Goal: Task Accomplishment & Management: Manage account settings

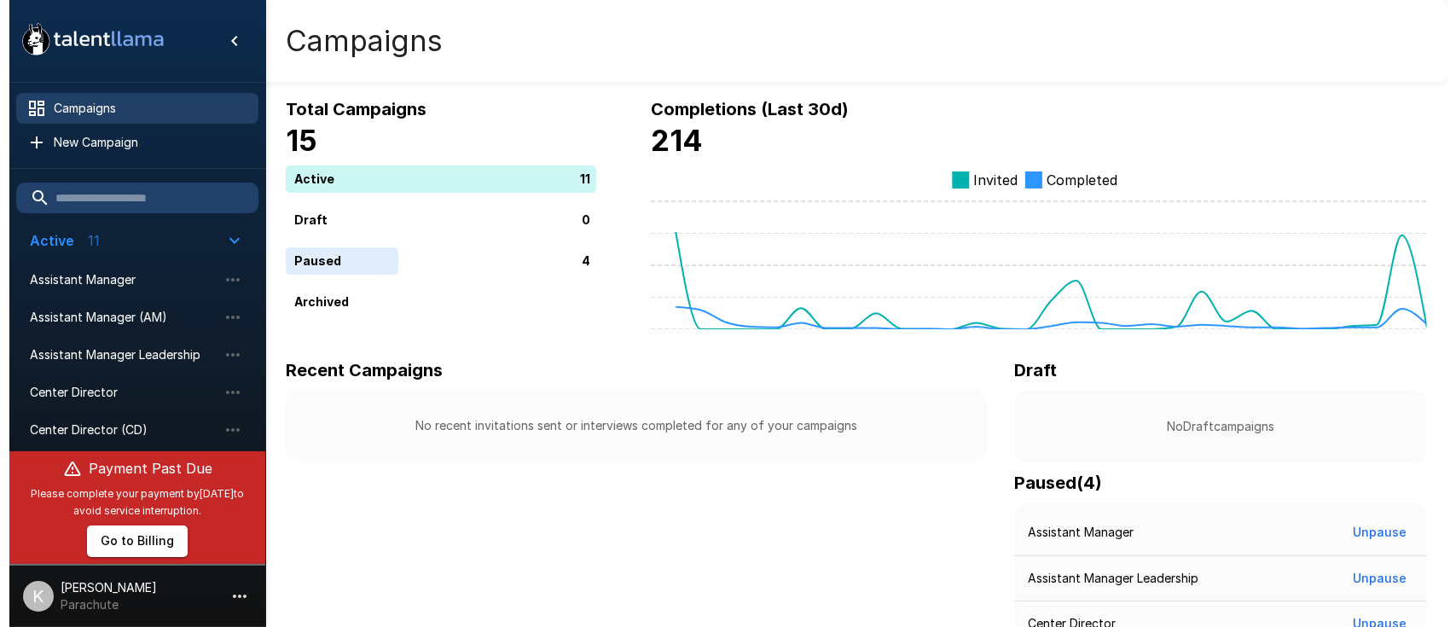
scroll to position [294, 0]
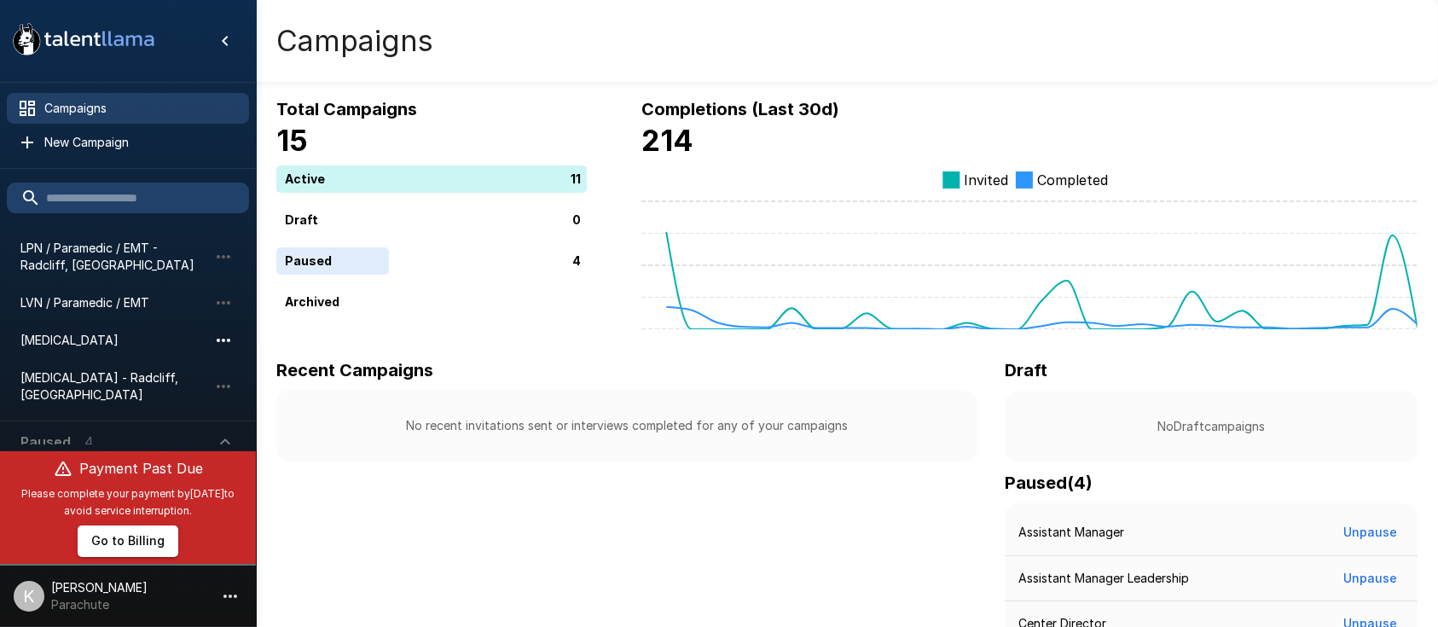
click at [221, 339] on icon "button" at bounding box center [223, 340] width 20 height 20
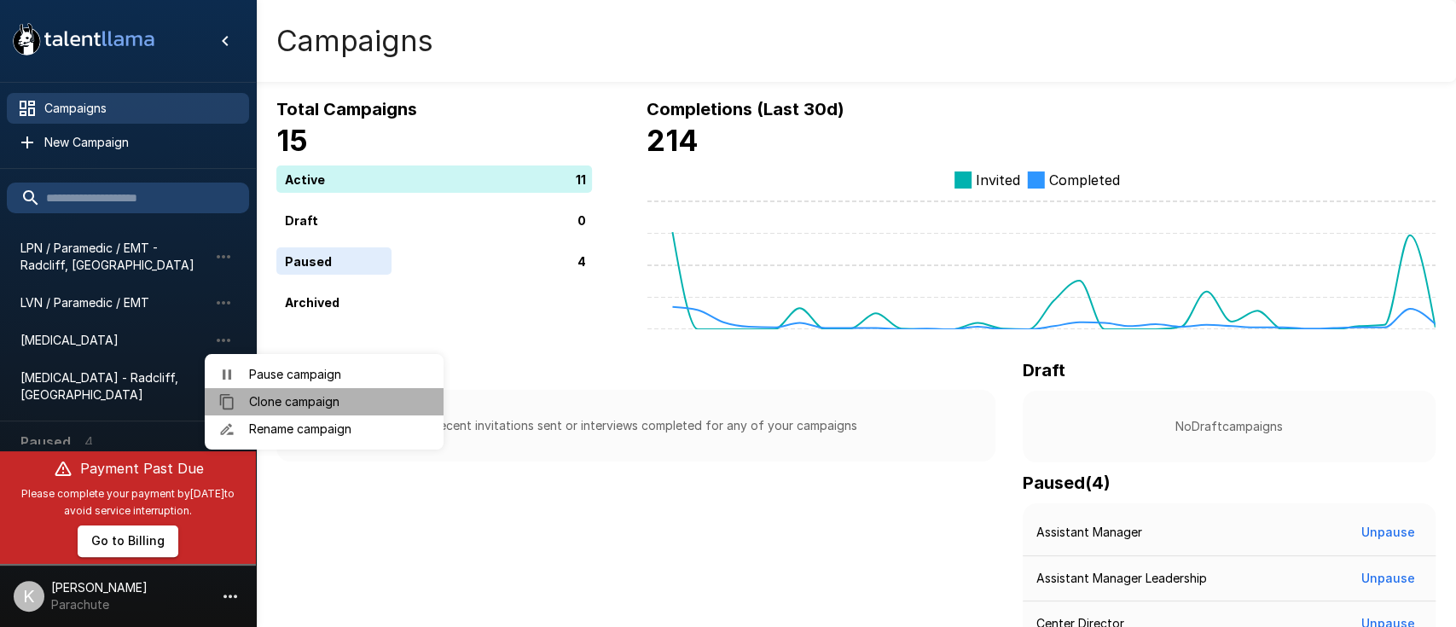
click at [266, 407] on span "Clone campaign" at bounding box center [339, 401] width 181 height 17
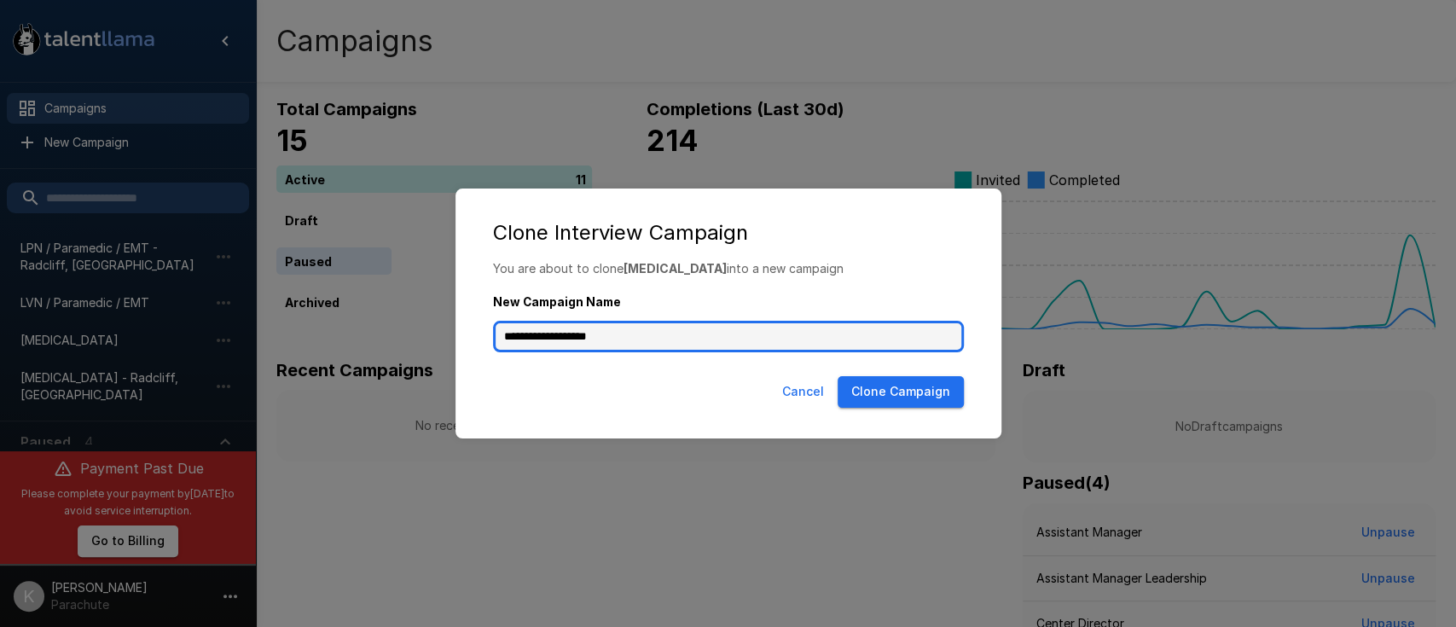
click at [642, 326] on input "**********" at bounding box center [728, 337] width 471 height 32
click at [502, 340] on input "**********" at bounding box center [728, 337] width 471 height 32
type input "**********"
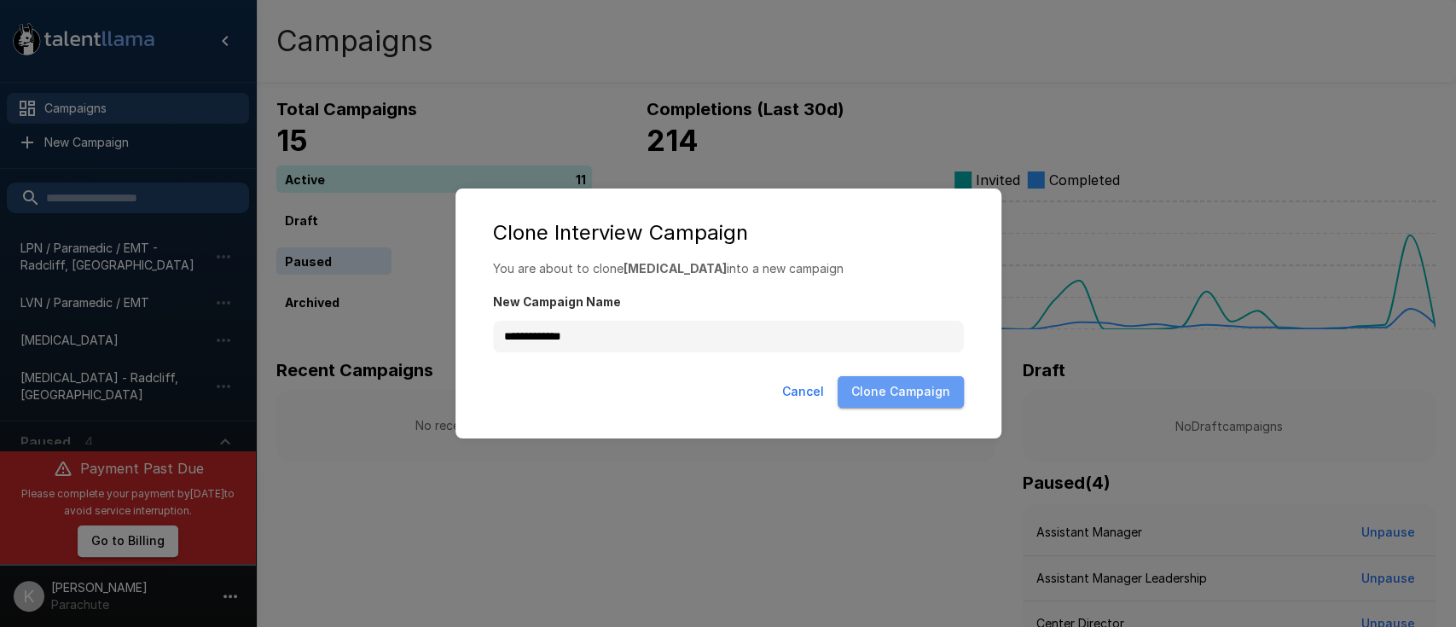
click at [905, 388] on button "Clone Campaign" at bounding box center [901, 392] width 126 height 32
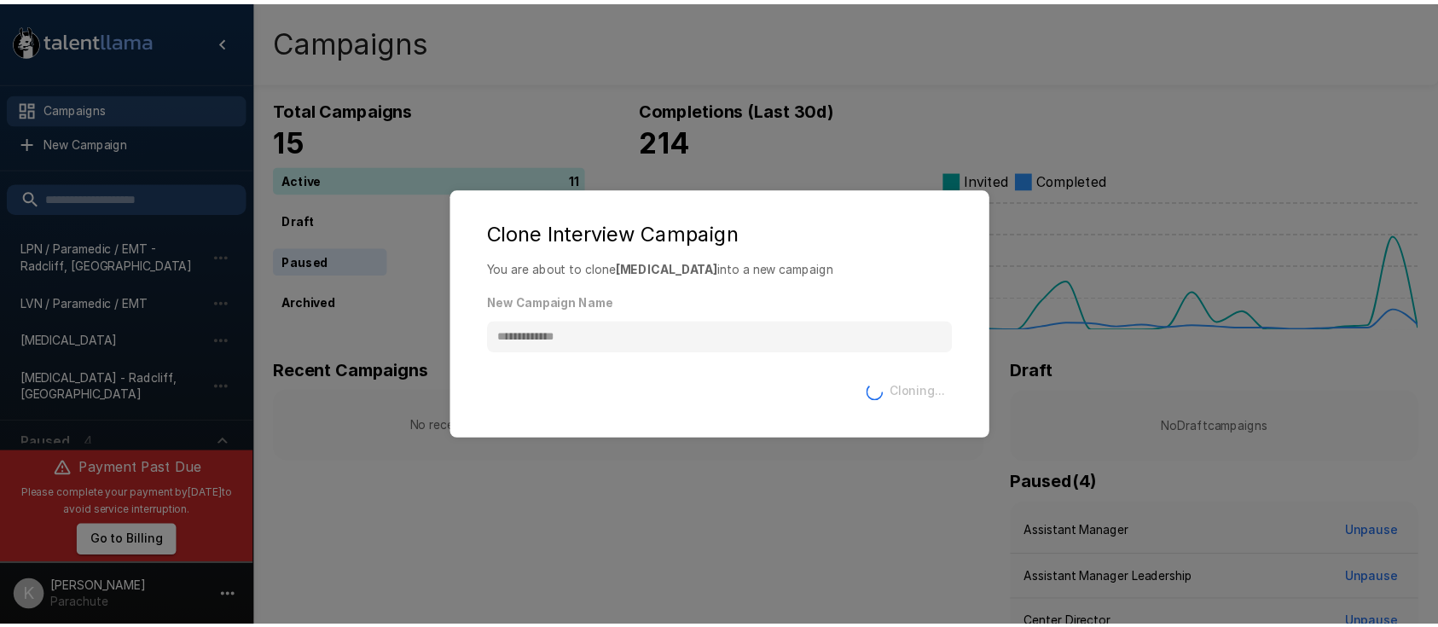
scroll to position [381, 0]
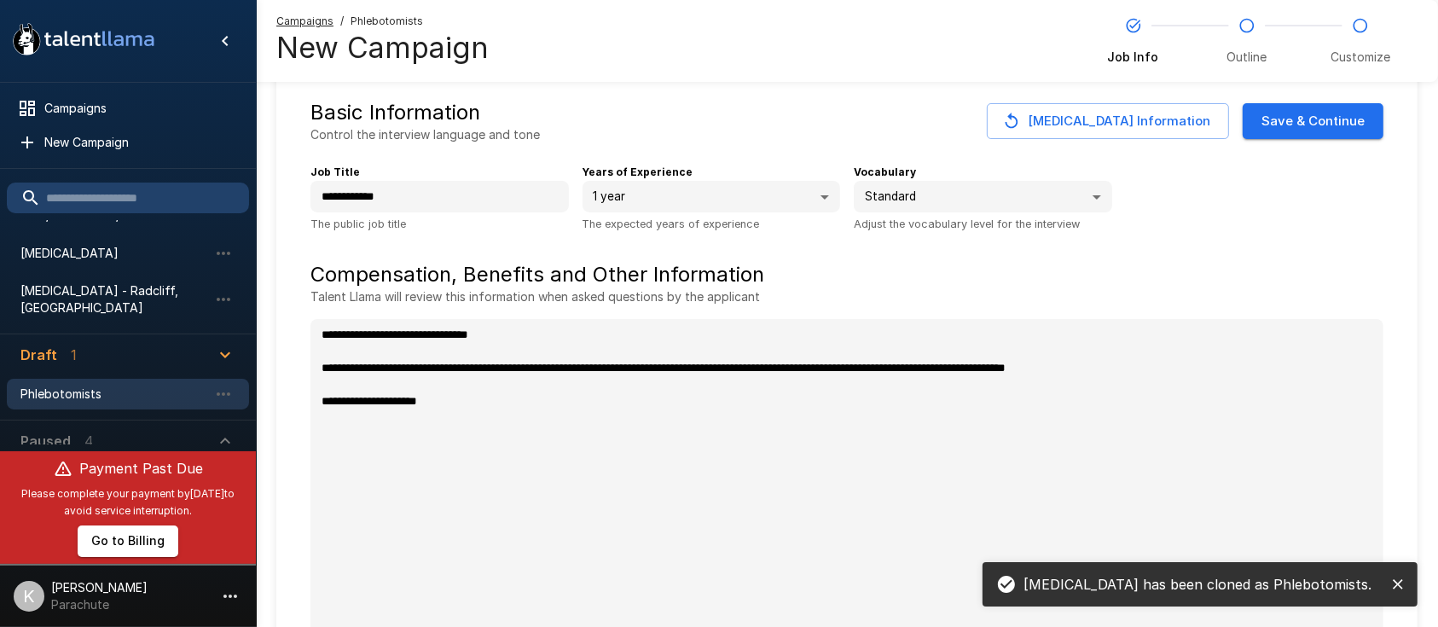
scroll to position [38, 0]
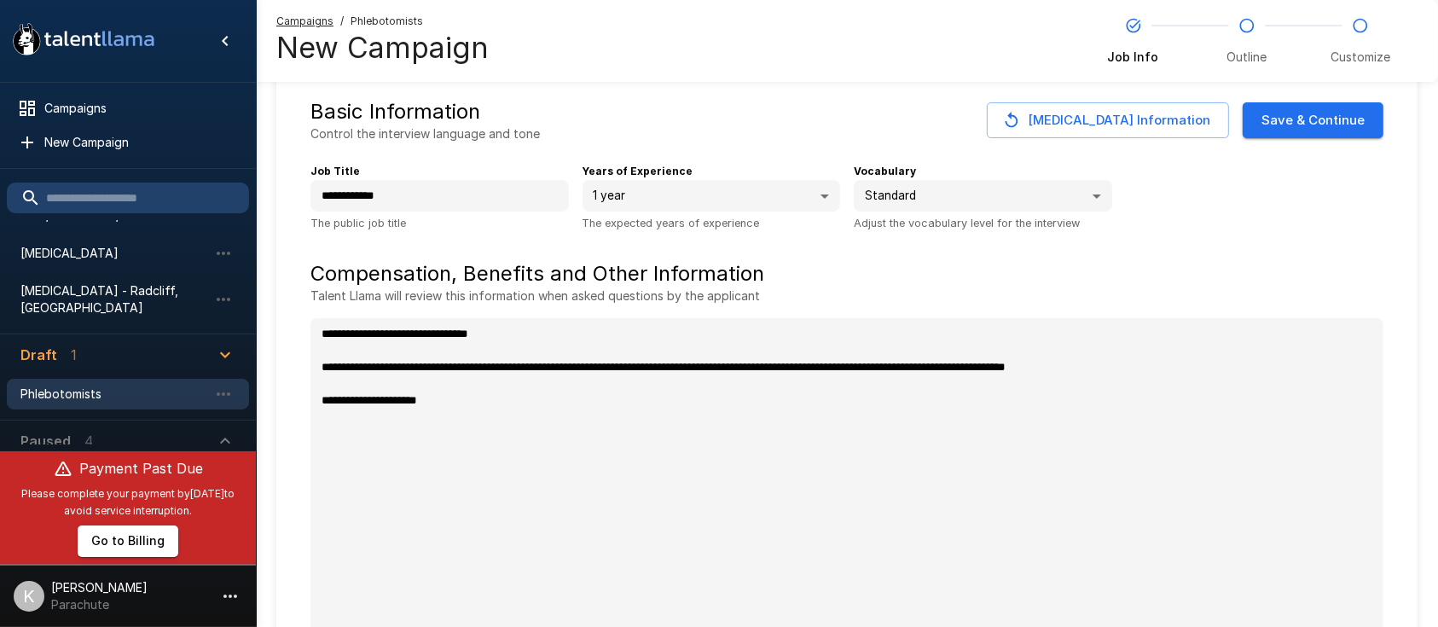
click at [1304, 115] on button "Save & Continue" at bounding box center [1313, 120] width 141 height 36
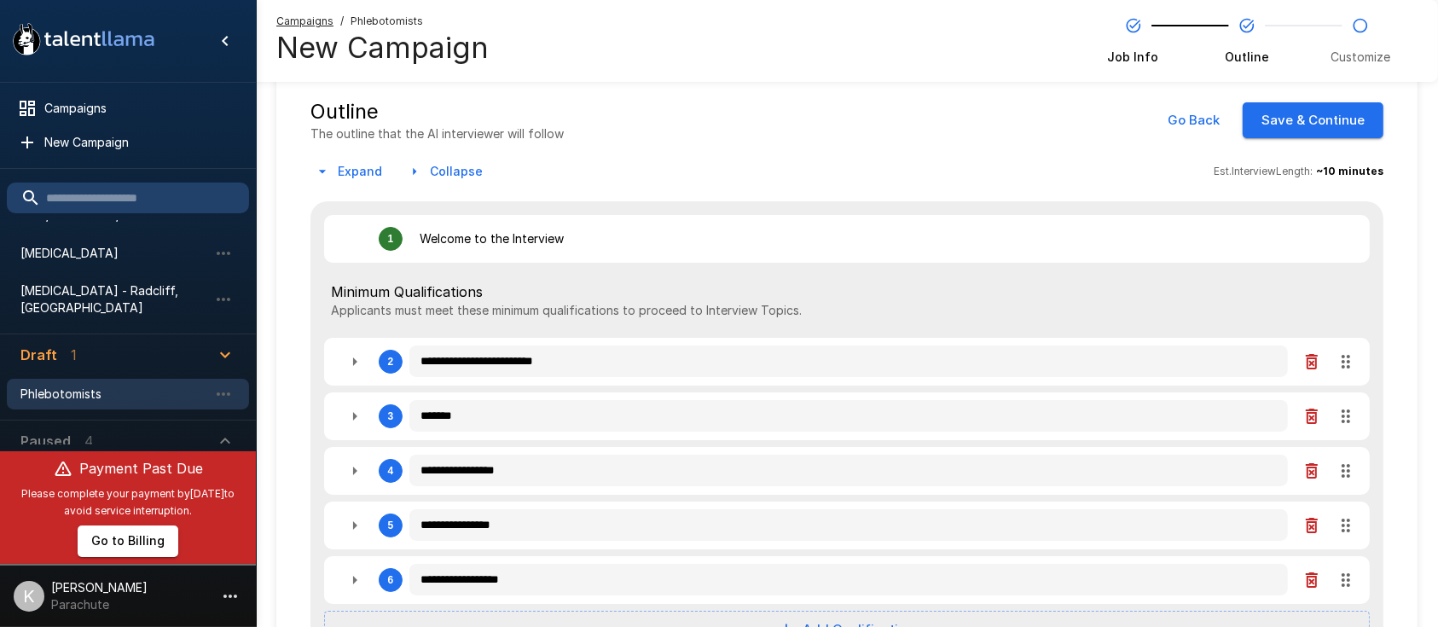
scroll to position [63, 0]
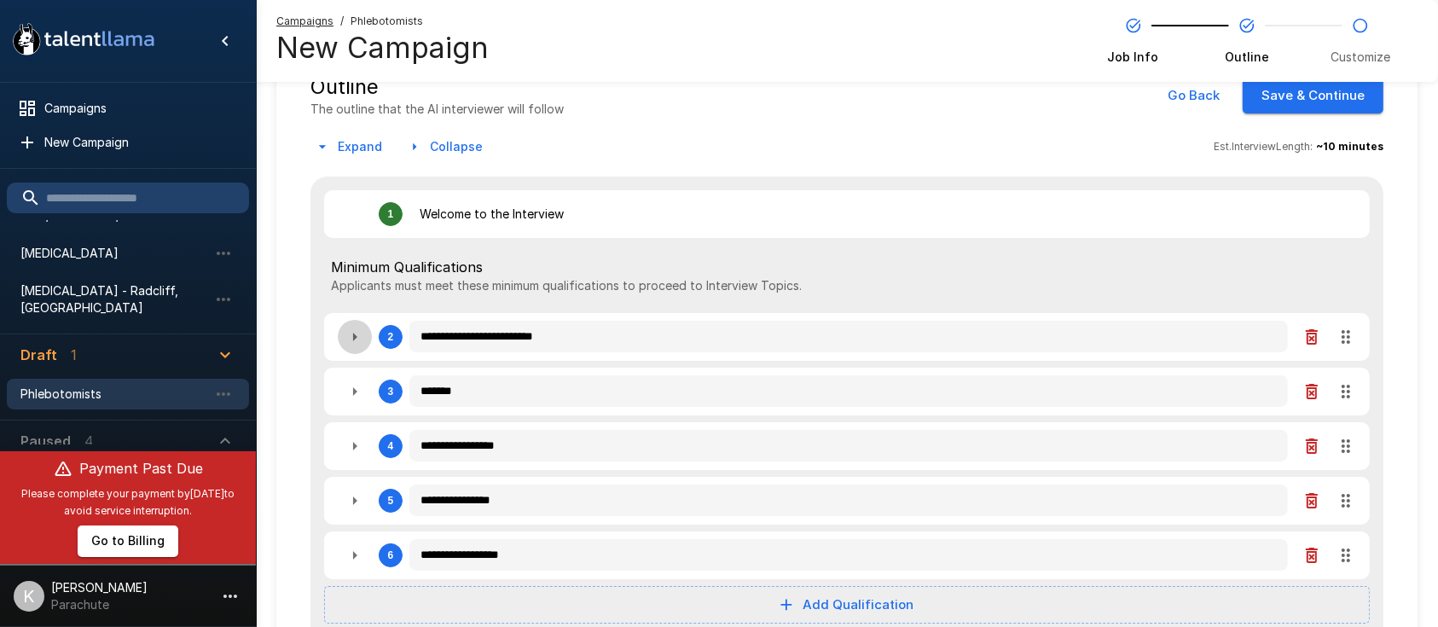
click at [357, 339] on icon "button" at bounding box center [355, 337] width 20 height 20
type textarea "*"
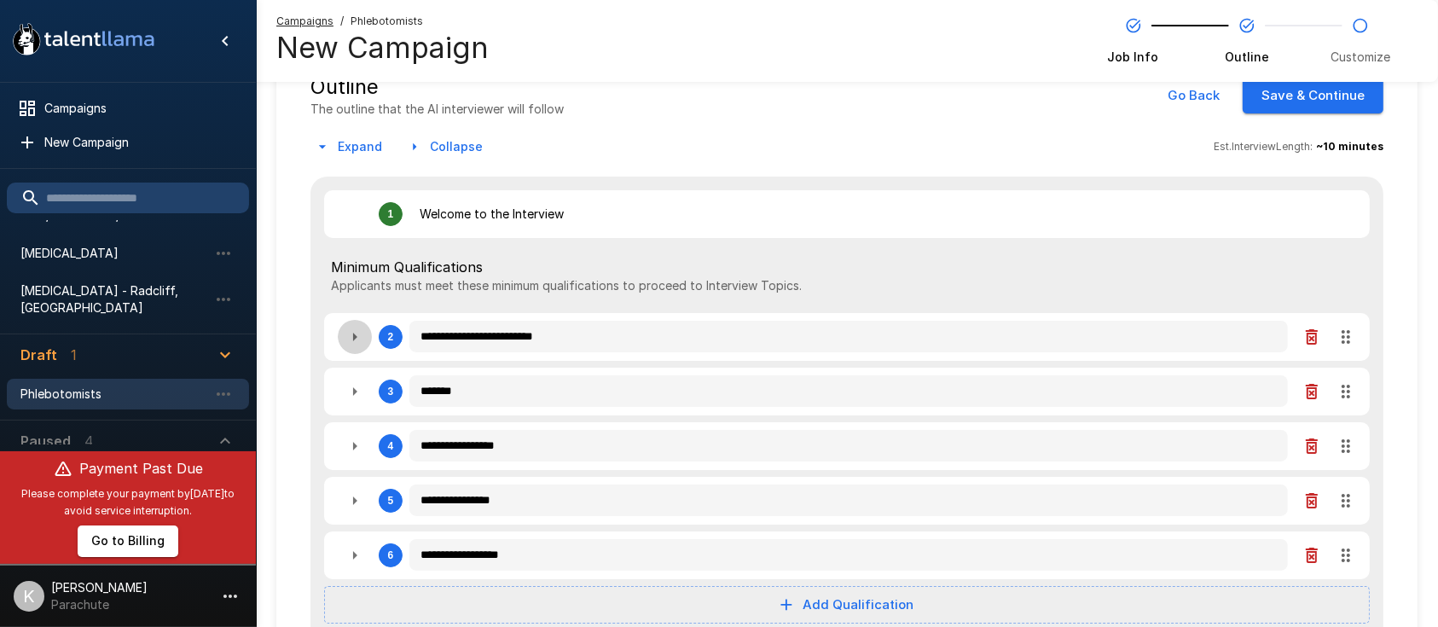
type textarea "*"
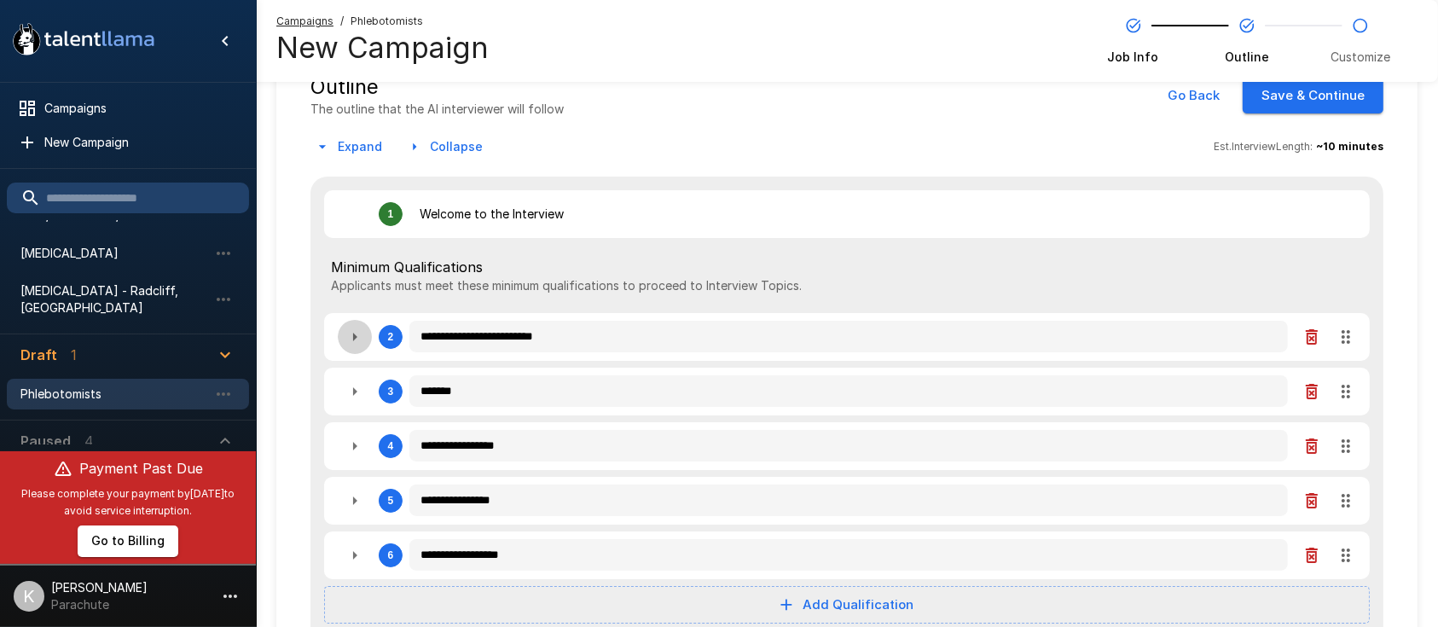
type textarea "*"
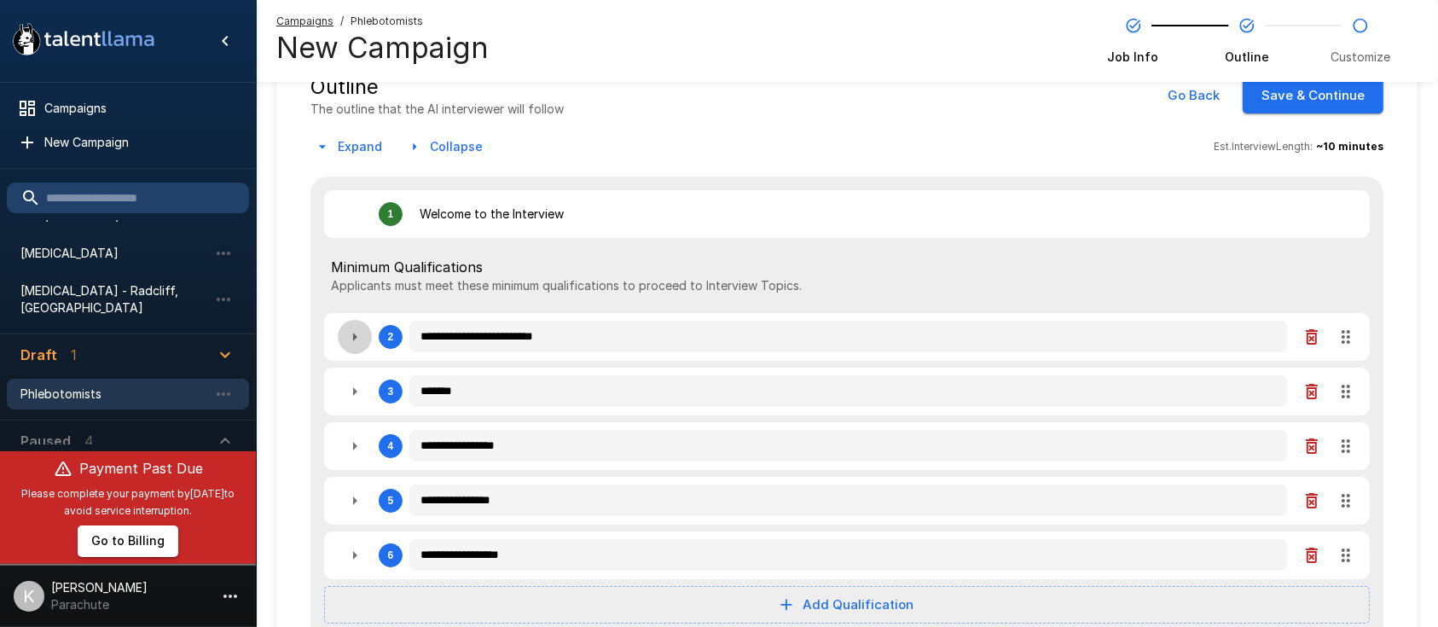
type textarea "*"
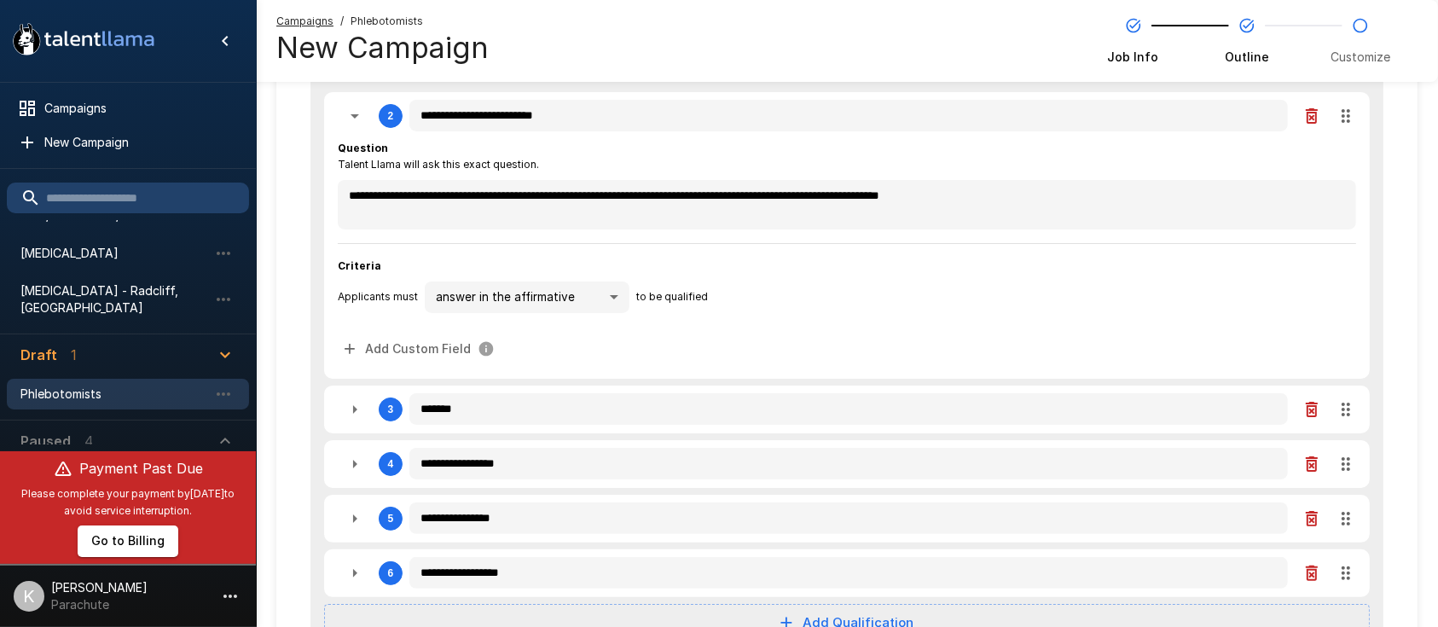
scroll to position [288, 0]
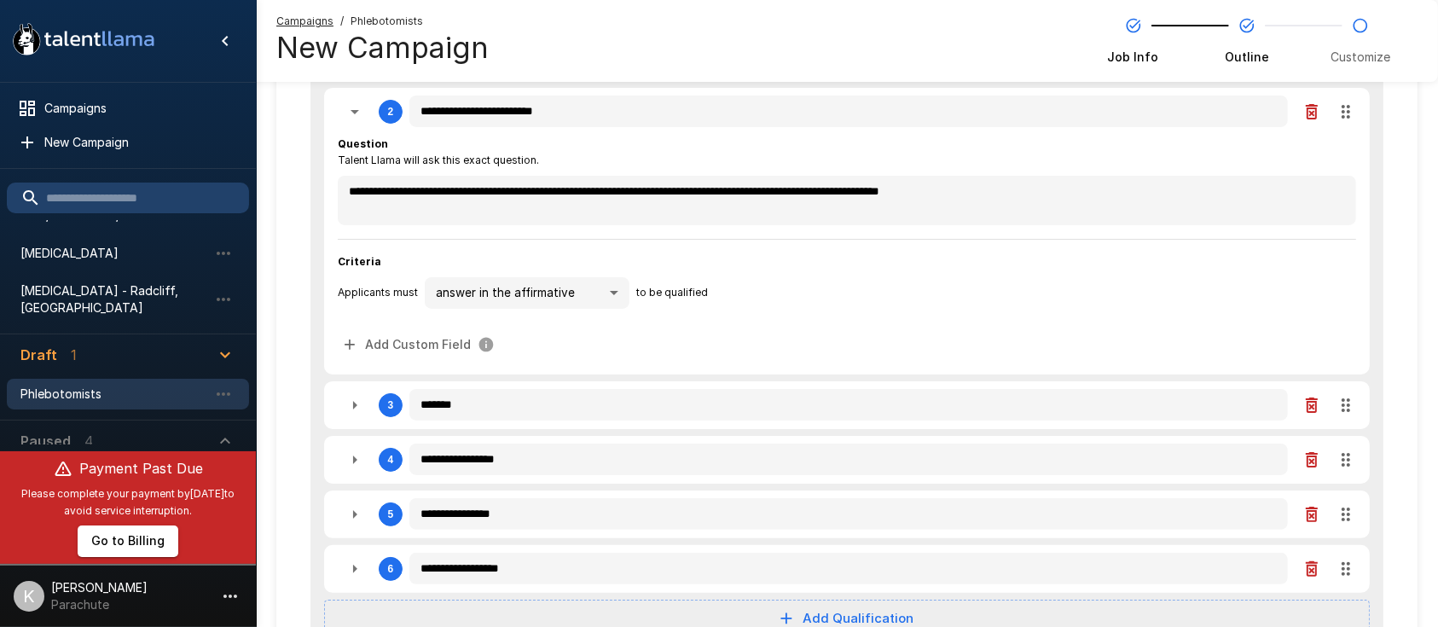
click at [351, 402] on icon "button" at bounding box center [355, 405] width 20 height 20
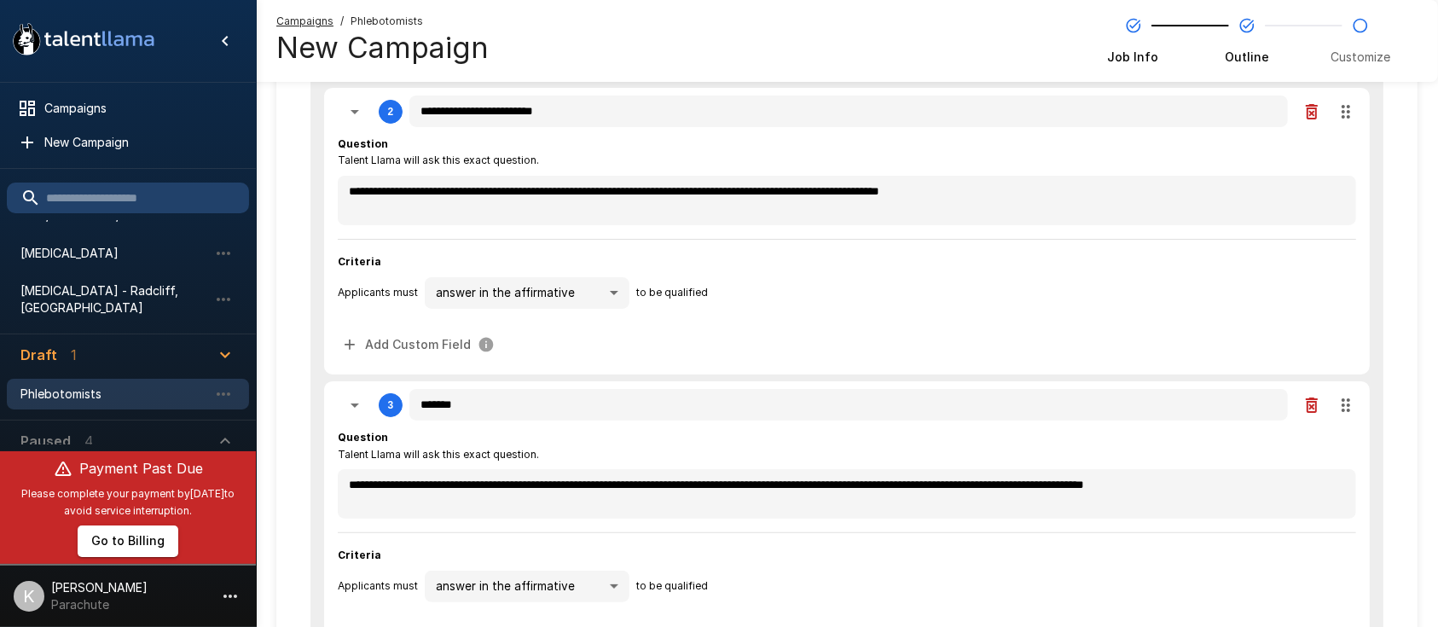
type textarea "*"
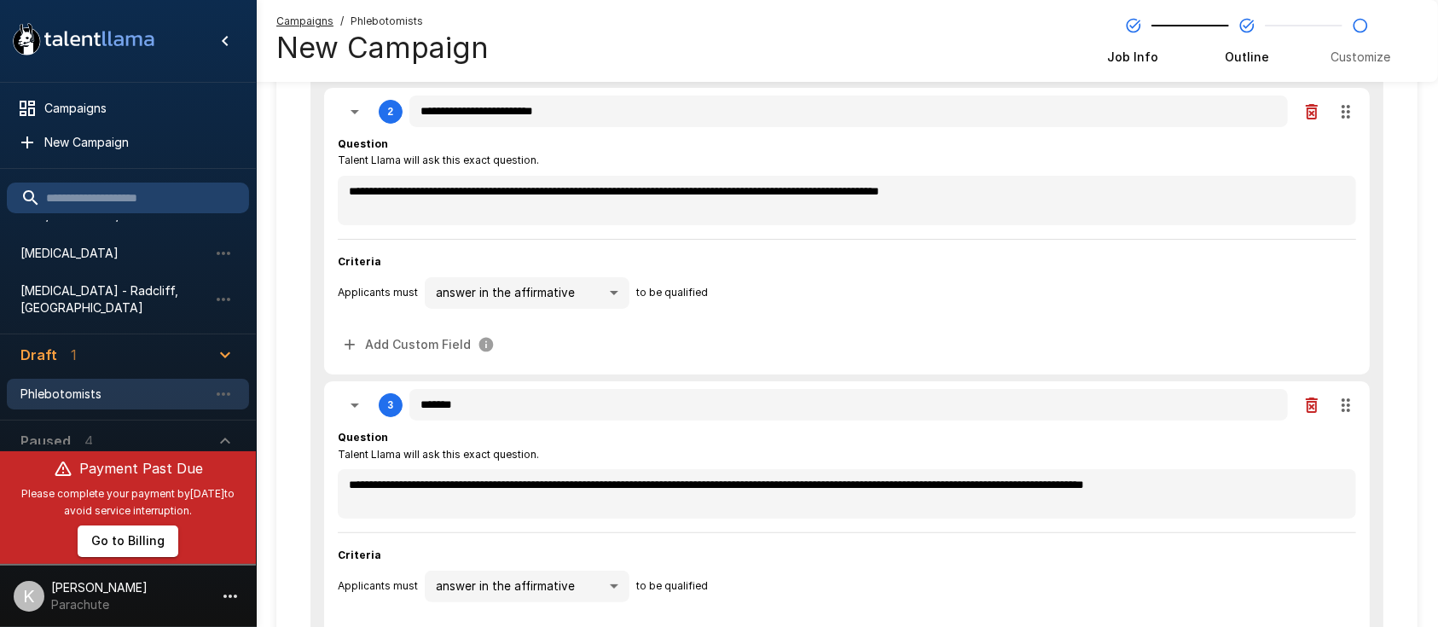
type textarea "*"
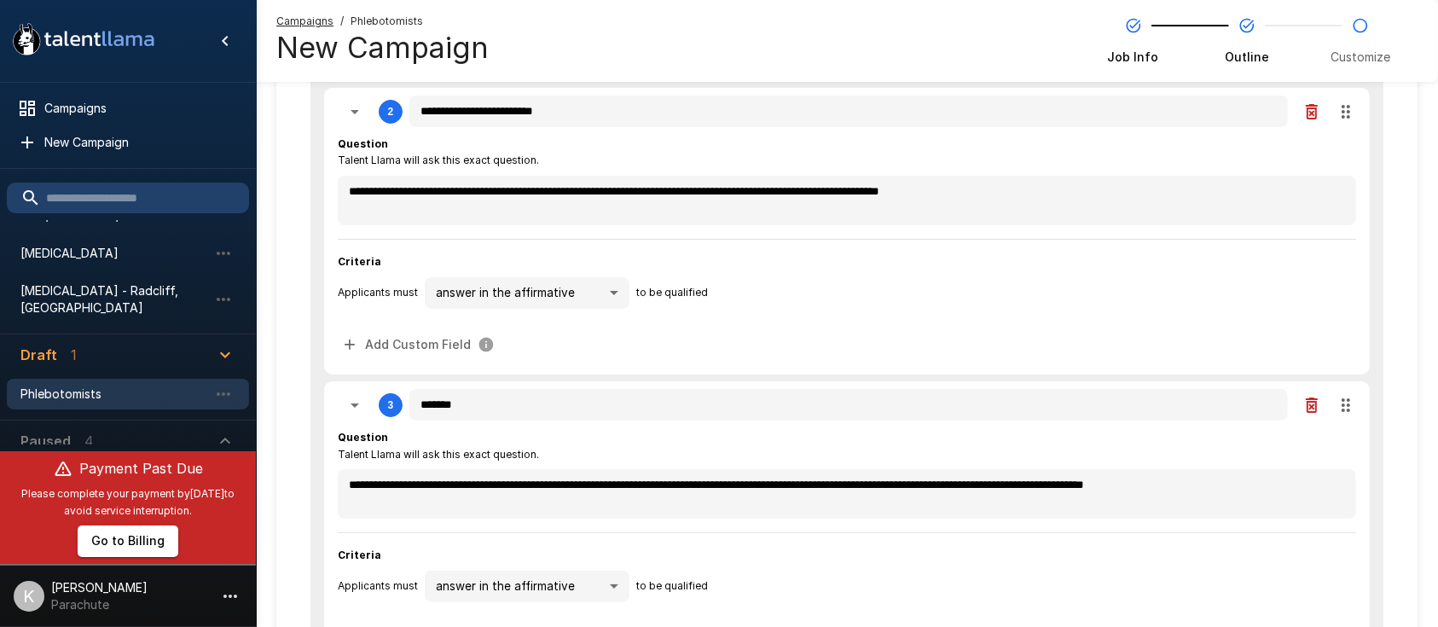
type textarea "*"
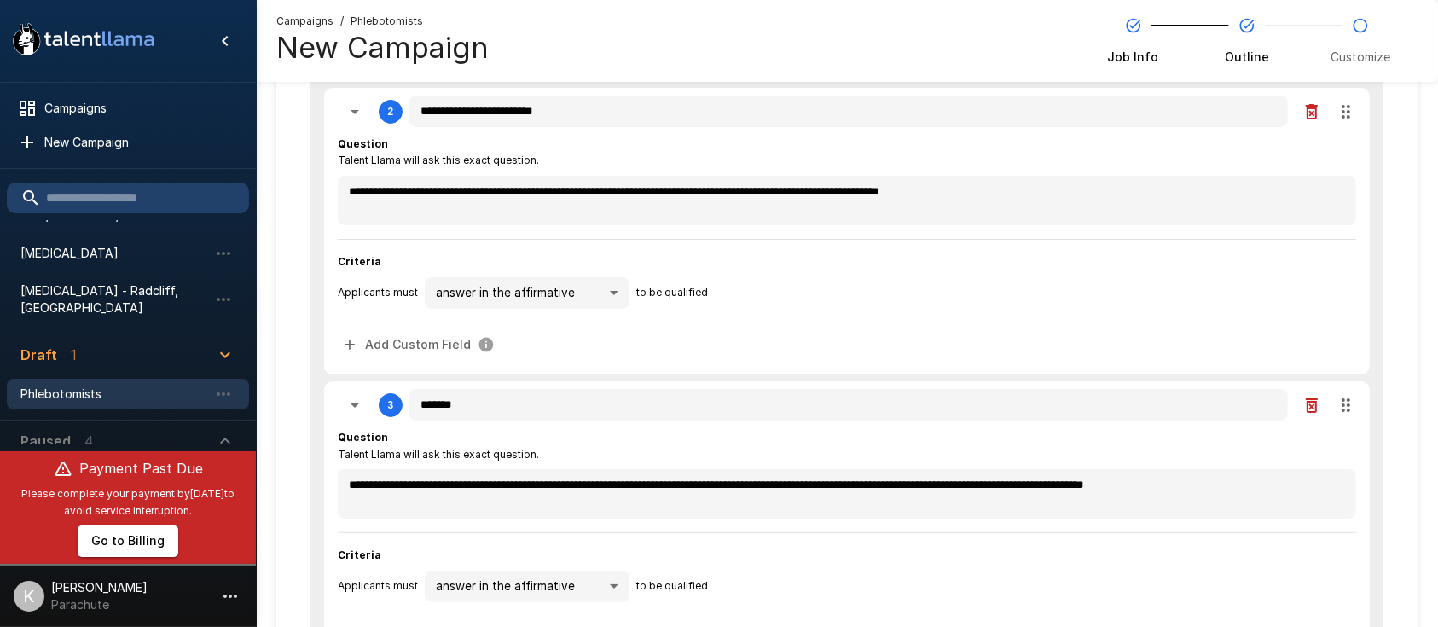
type textarea "*"
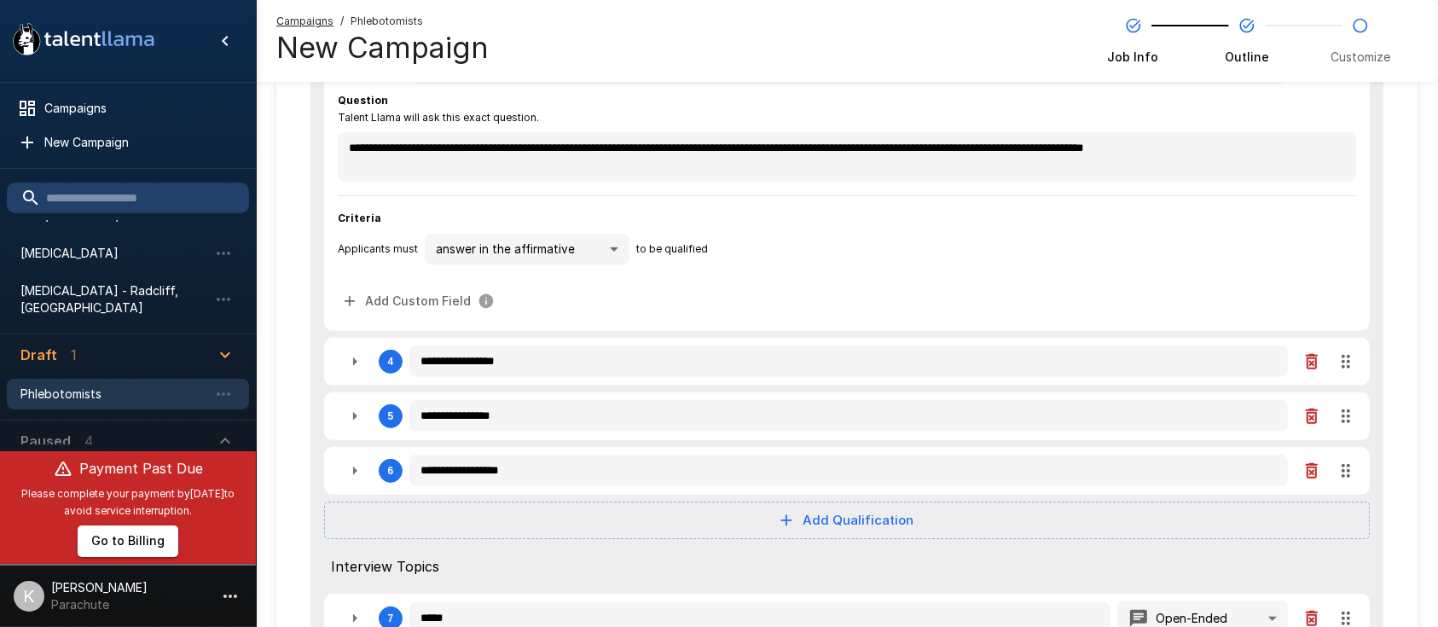
scroll to position [628, 0]
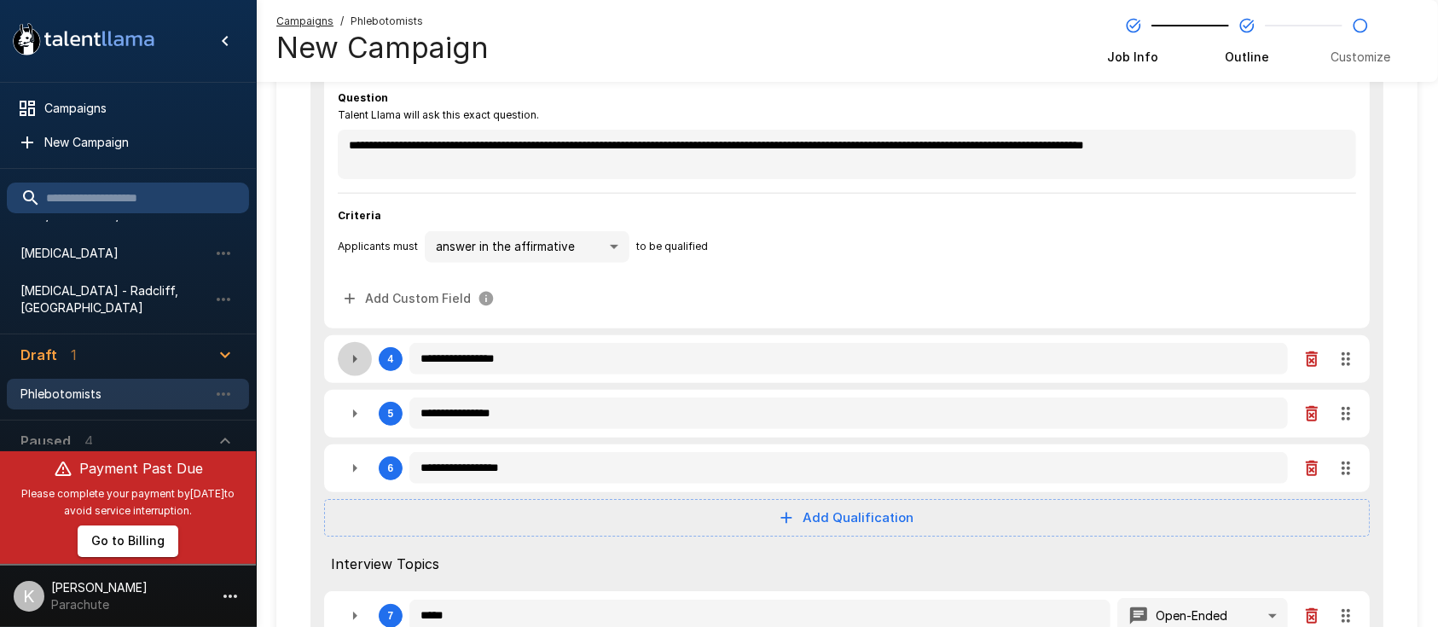
click at [342, 363] on button "button" at bounding box center [355, 359] width 34 height 34
type textarea "*"
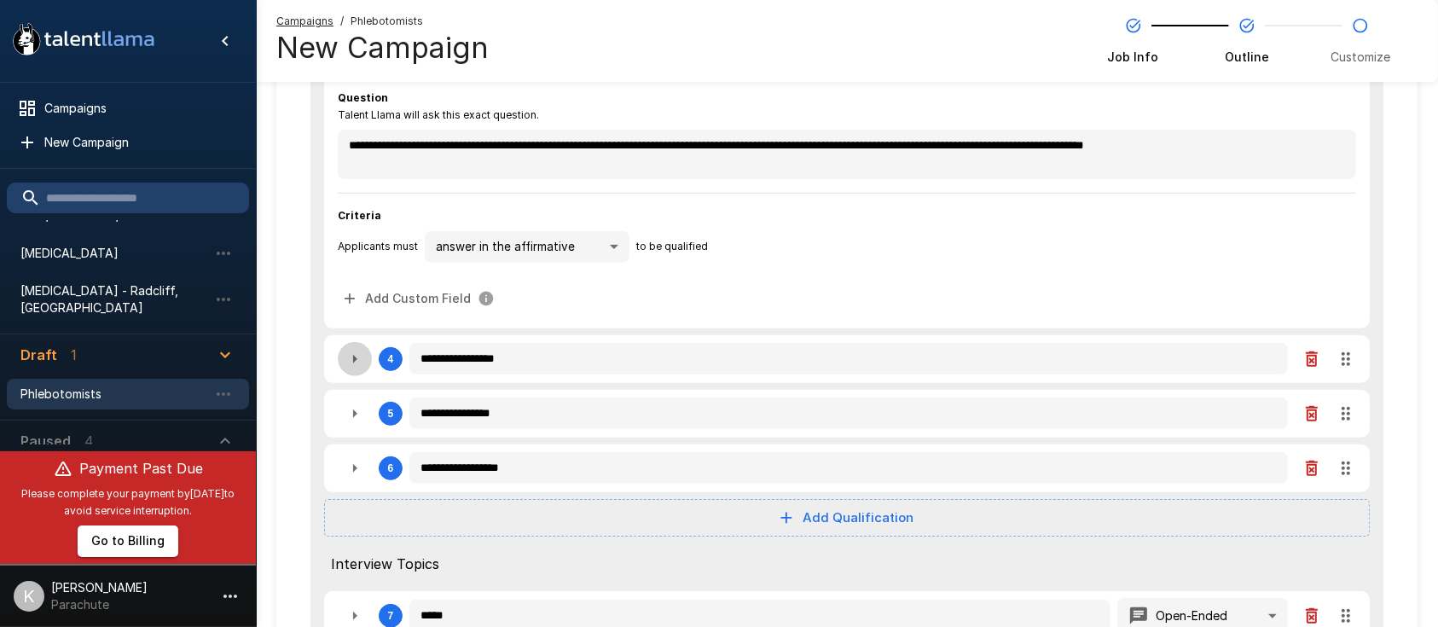
type textarea "*"
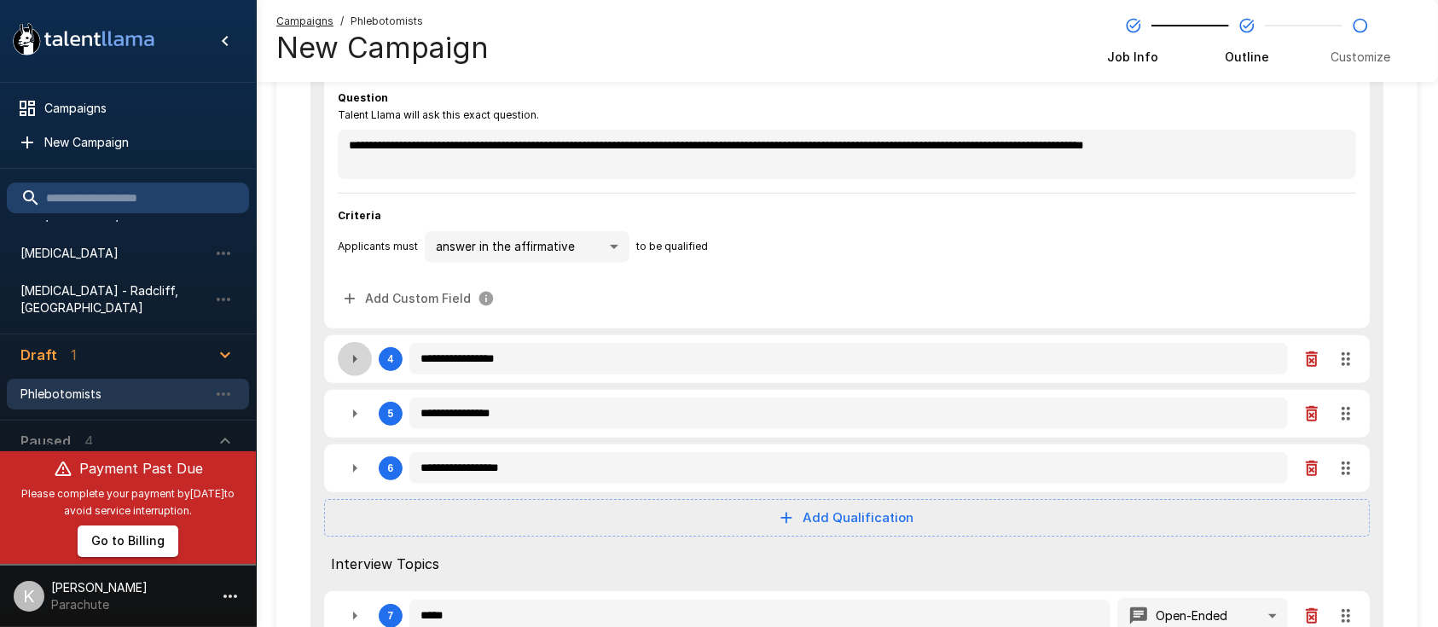
type textarea "*"
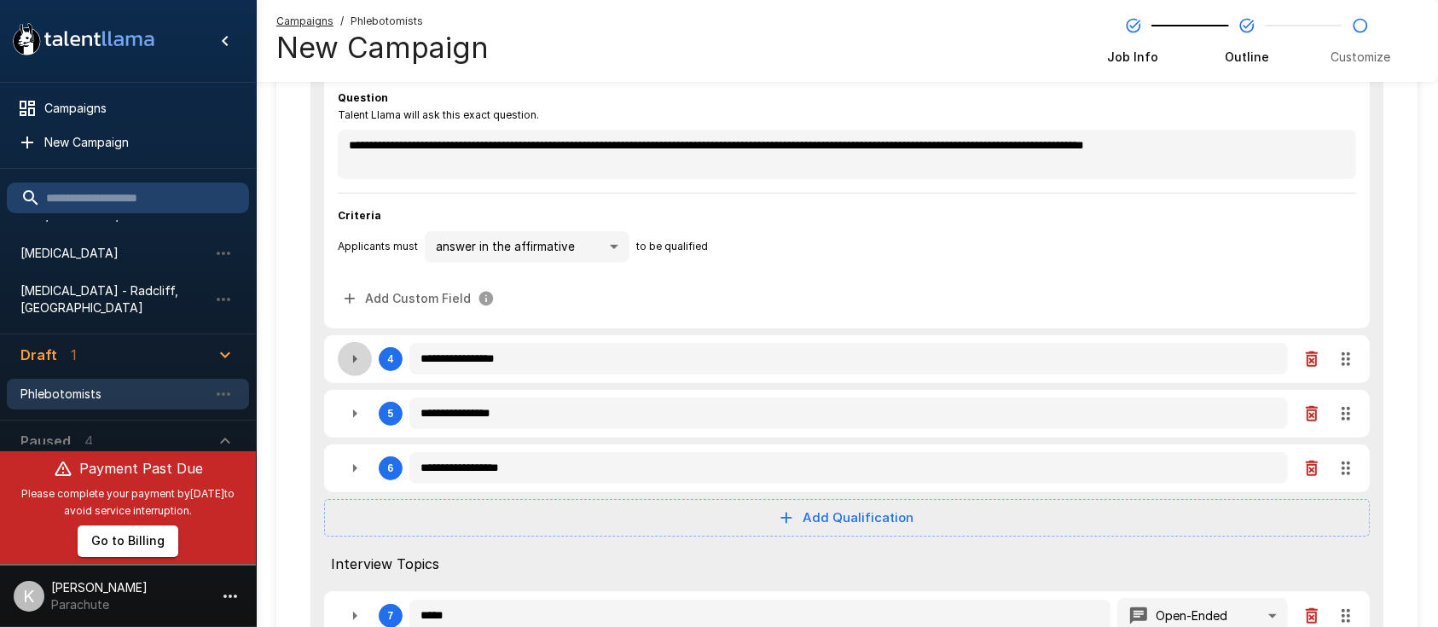
type textarea "*"
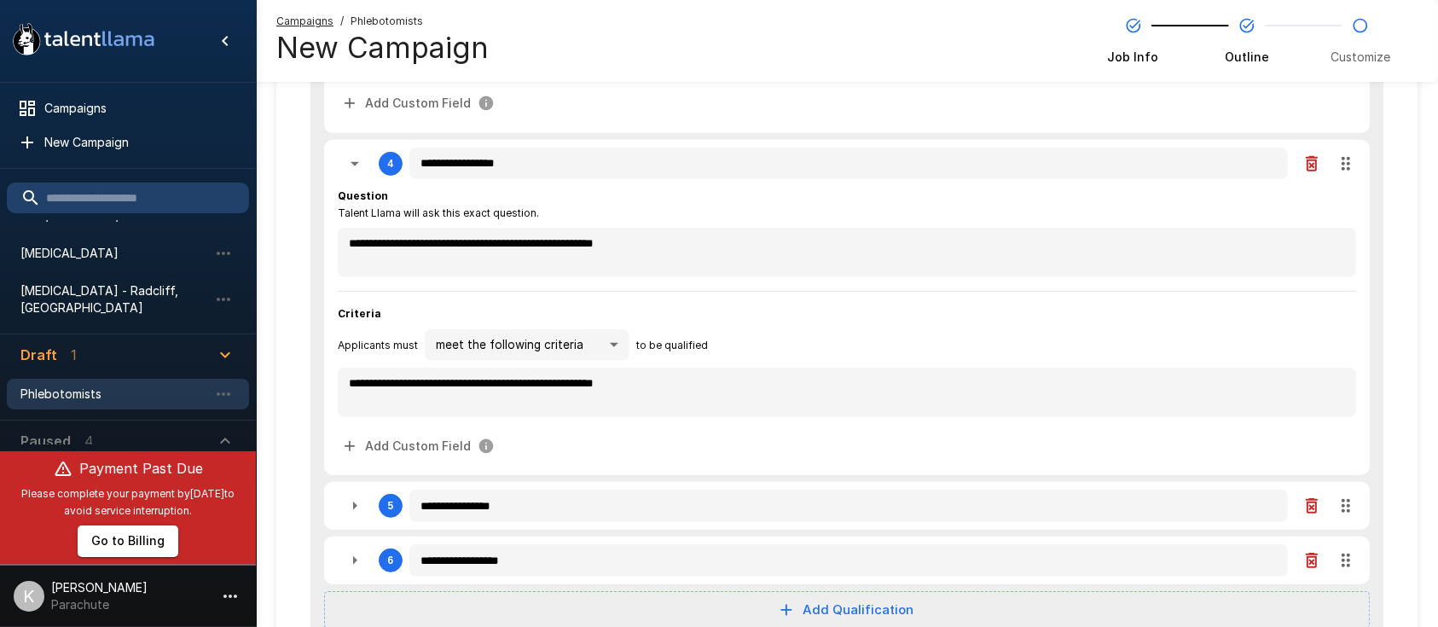
scroll to position [874, 0]
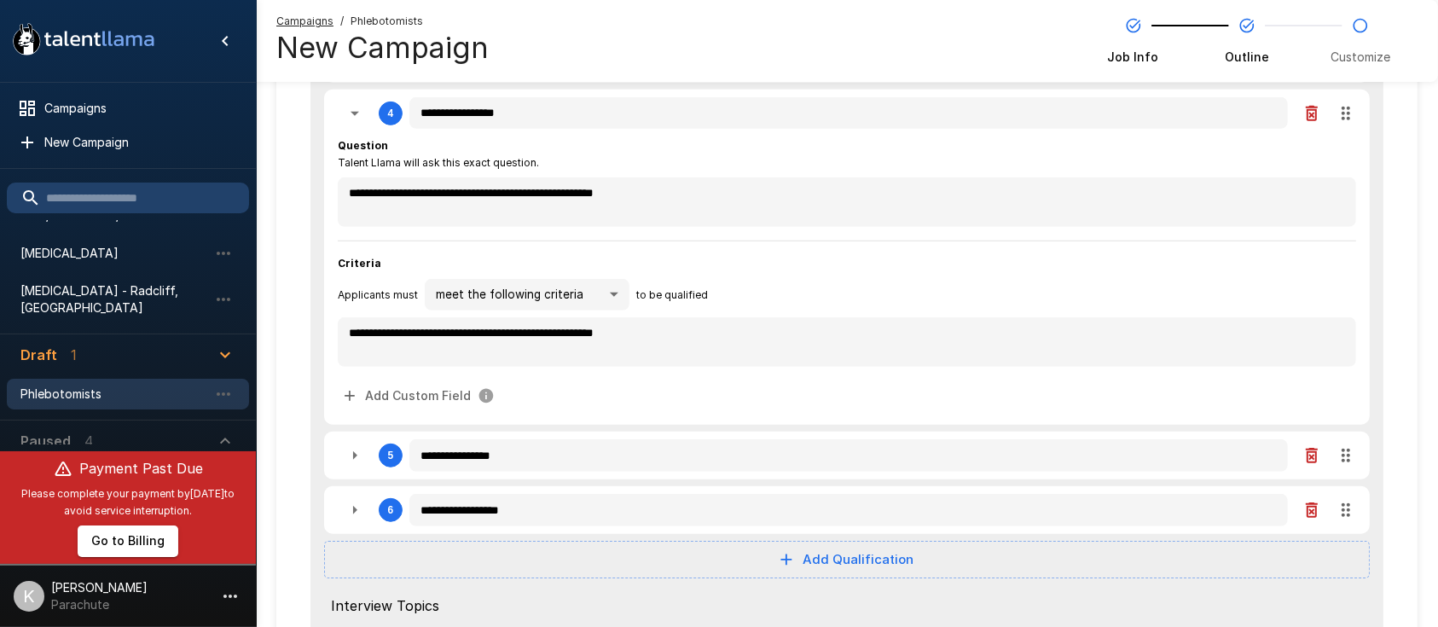
click at [349, 433] on div "**********" at bounding box center [847, 456] width 1046 height 48
type textarea "*"
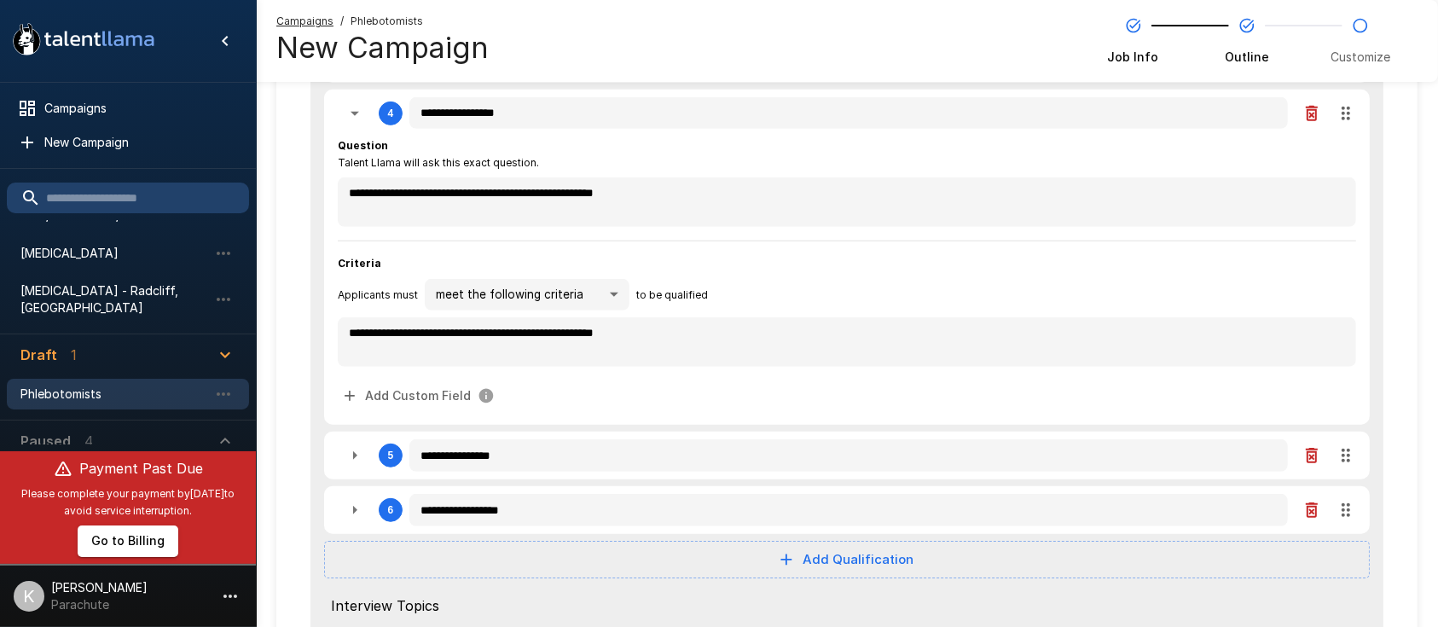
type textarea "*"
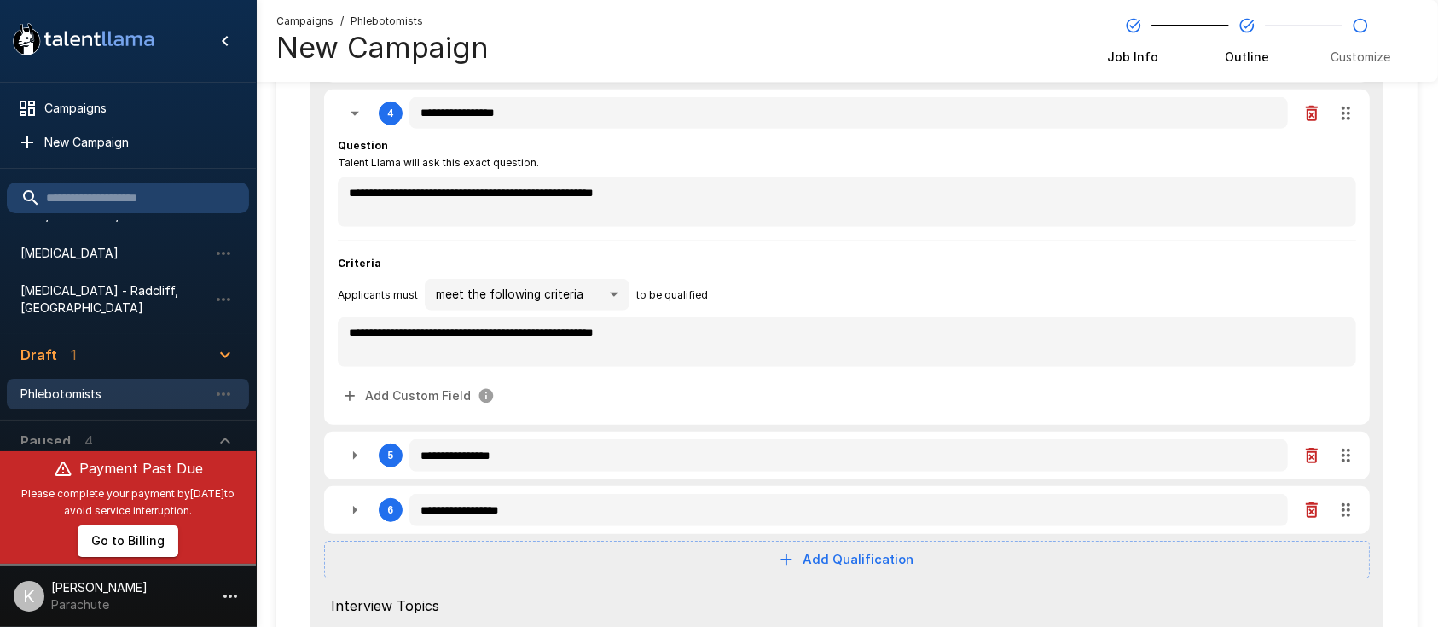
type textarea "*"
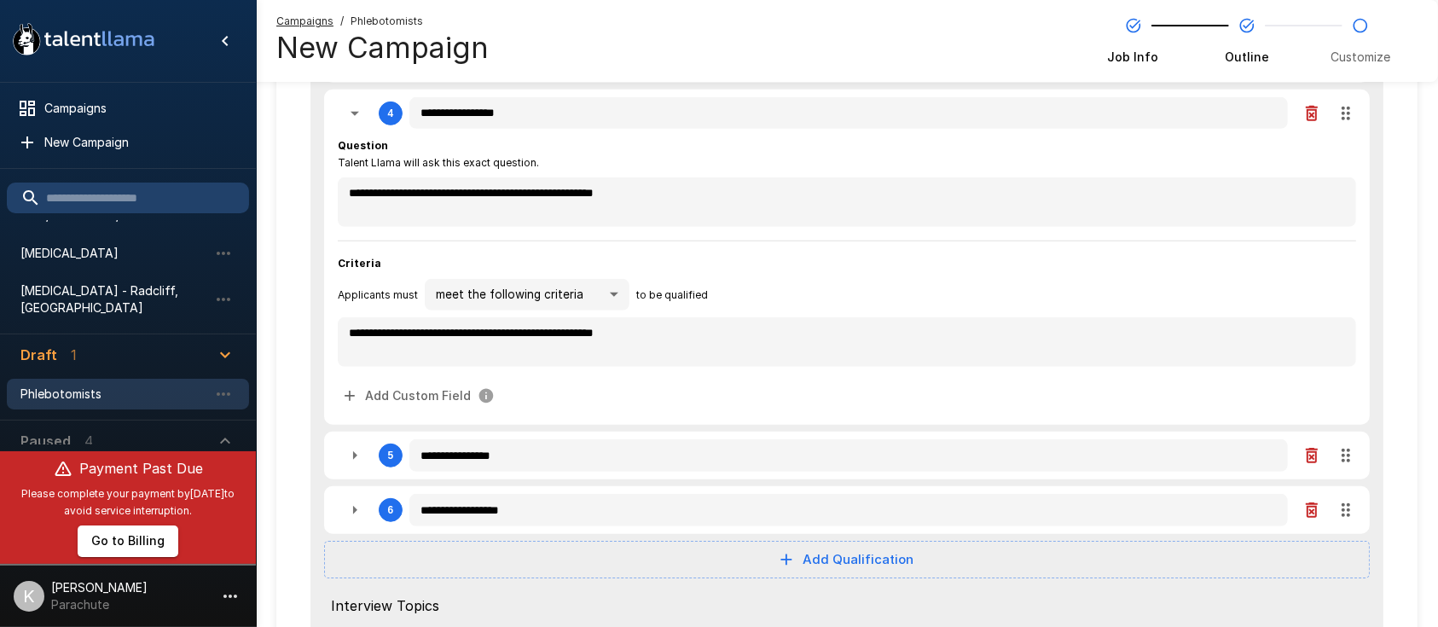
type textarea "*"
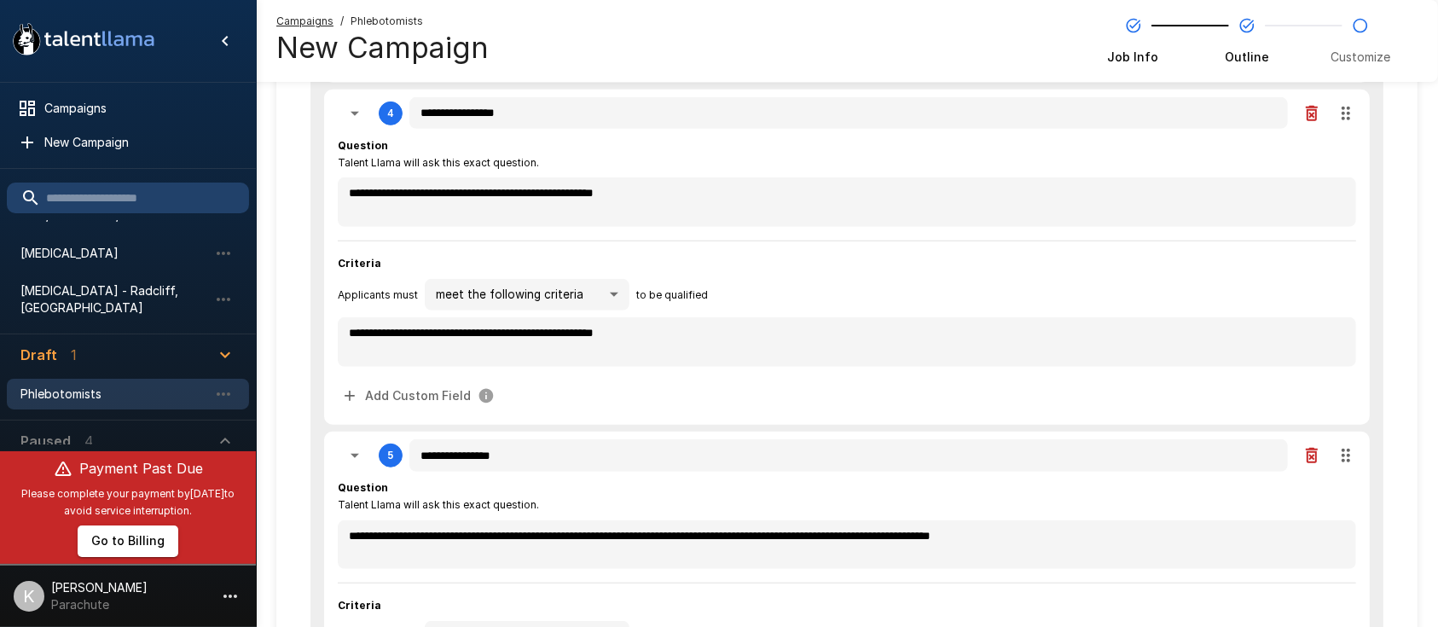
click at [353, 449] on icon "button" at bounding box center [355, 455] width 20 height 20
type textarea "*"
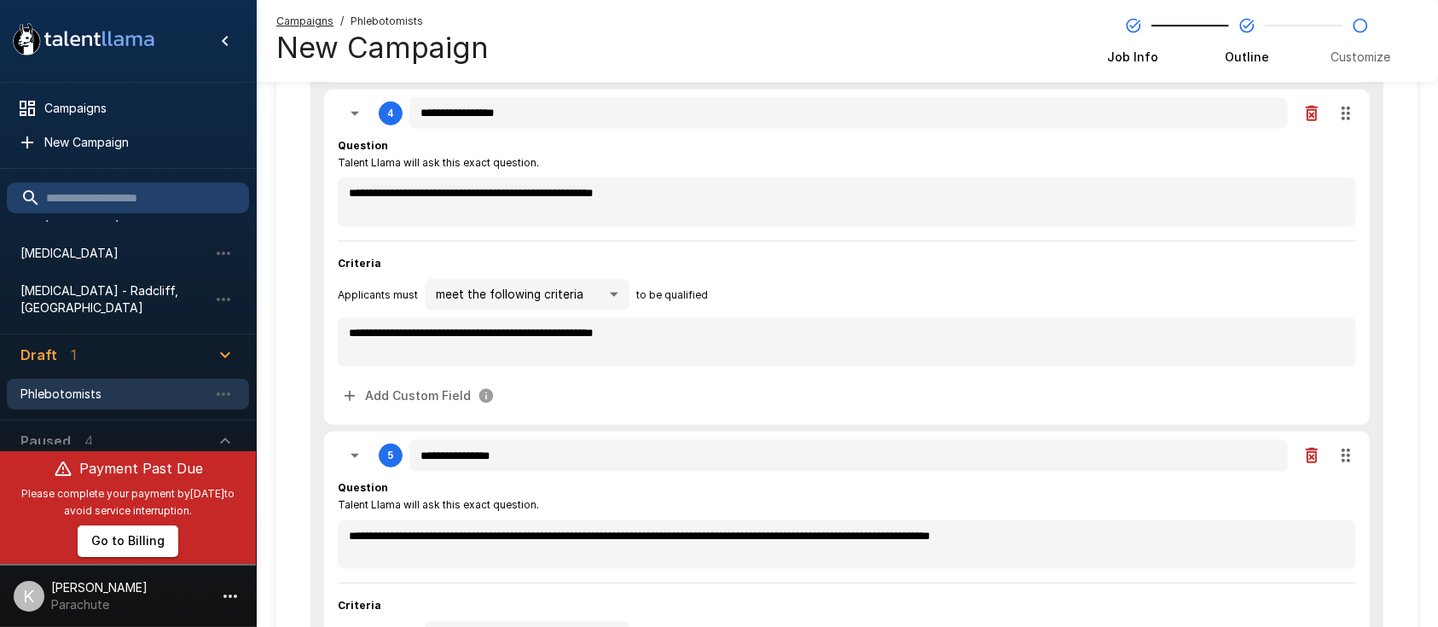
type textarea "*"
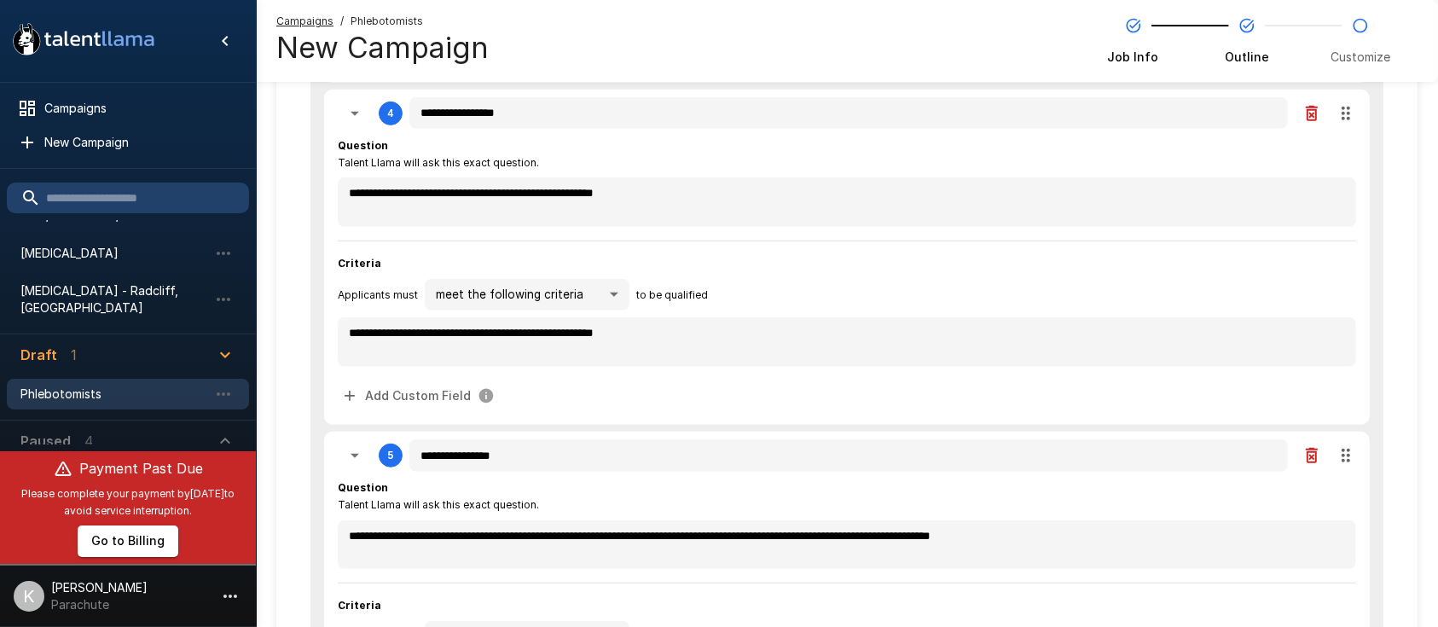
type textarea "*"
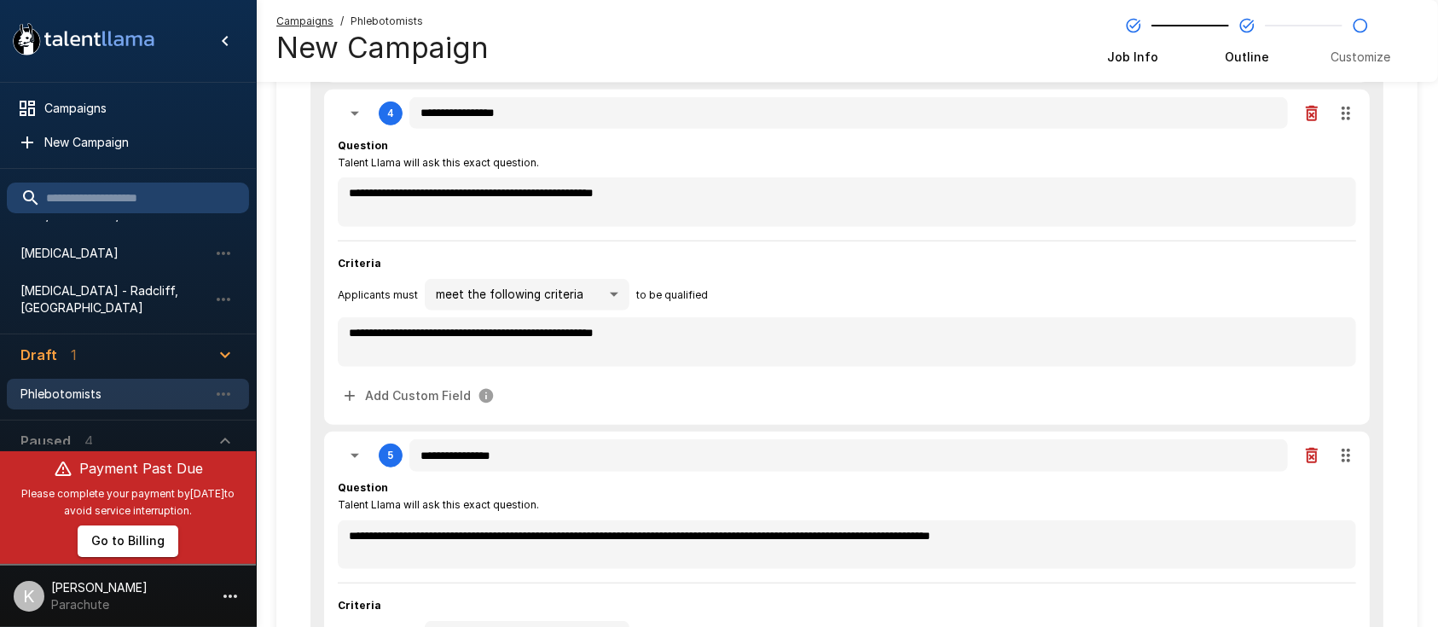
type textarea "*"
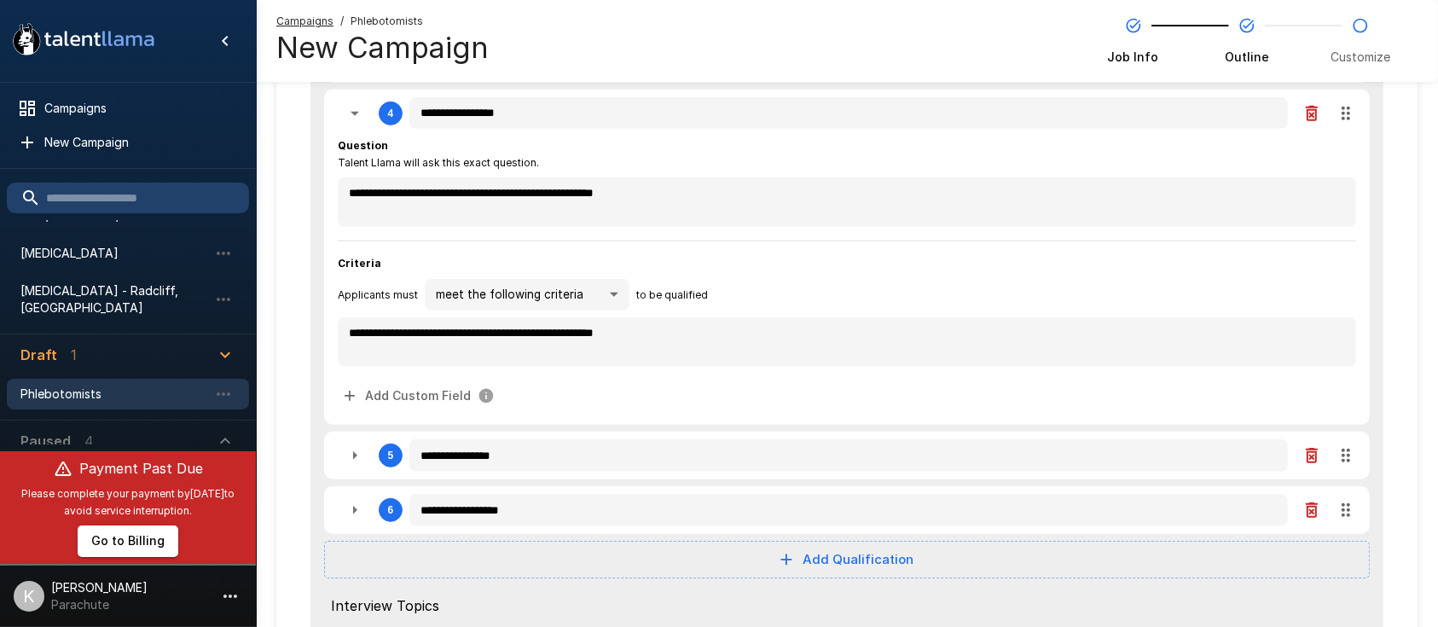
scroll to position [1125, 0]
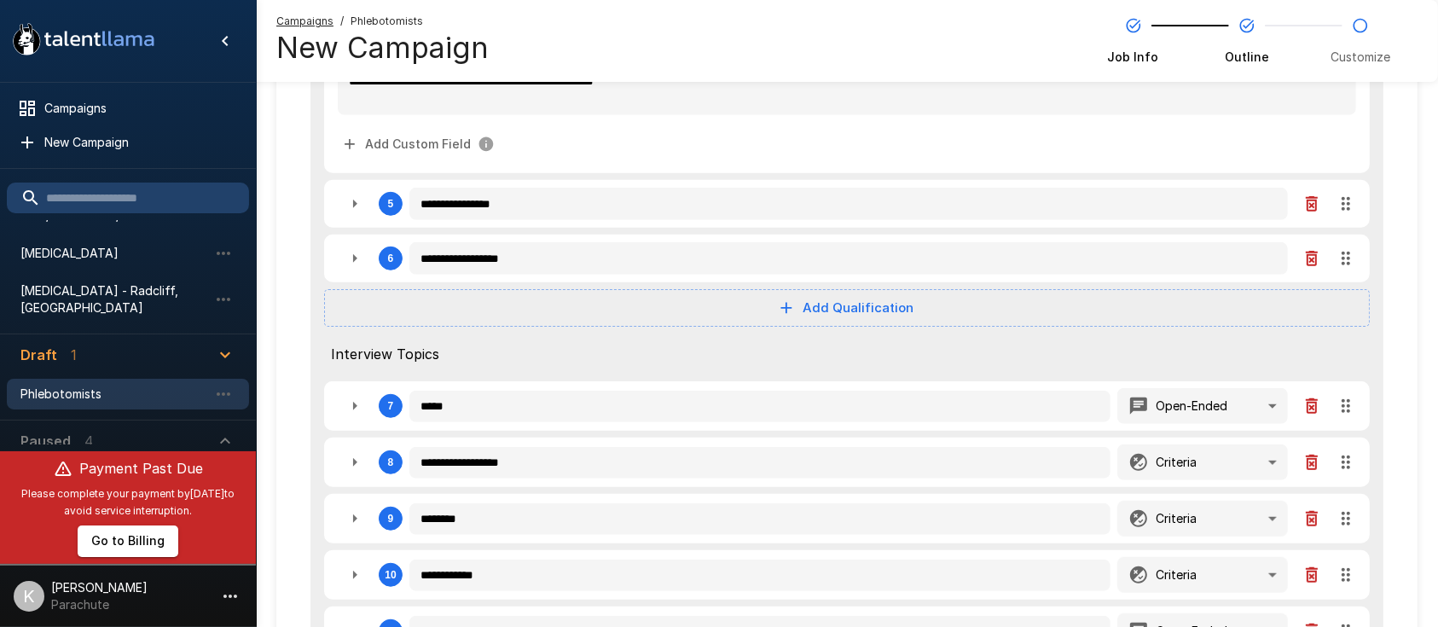
click at [358, 241] on button "button" at bounding box center [355, 258] width 34 height 34
type textarea "*"
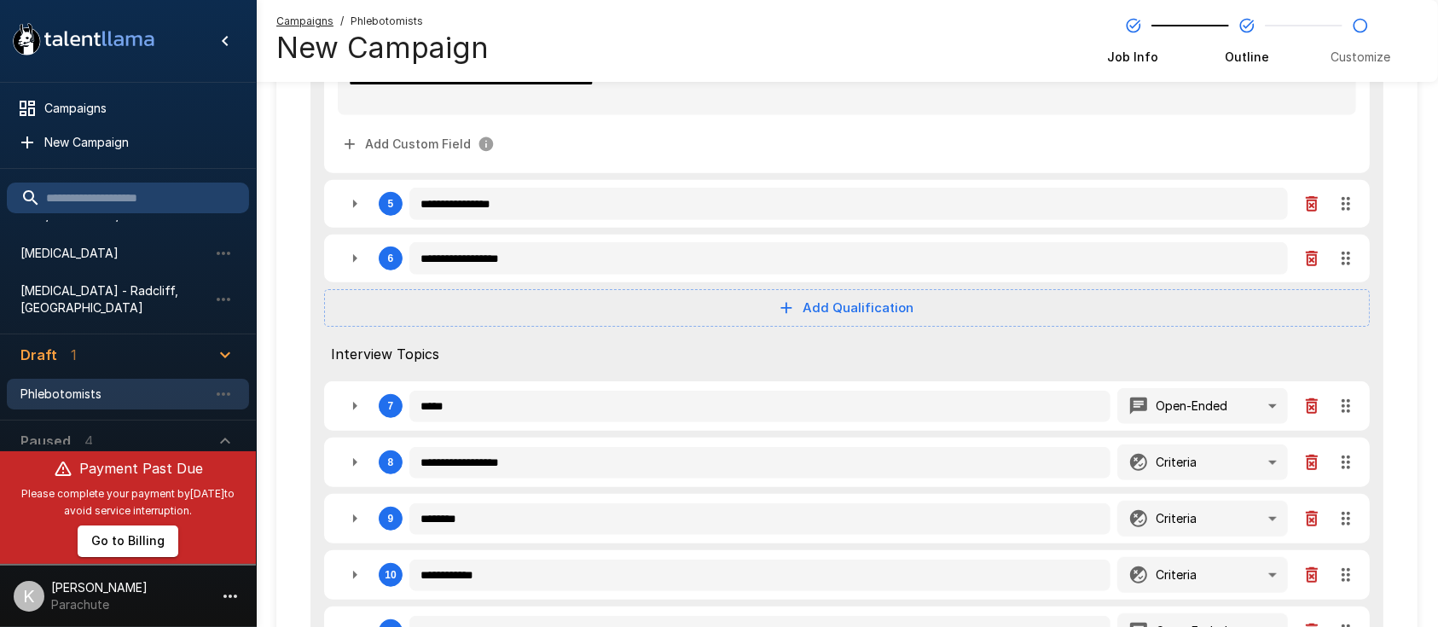
type textarea "*"
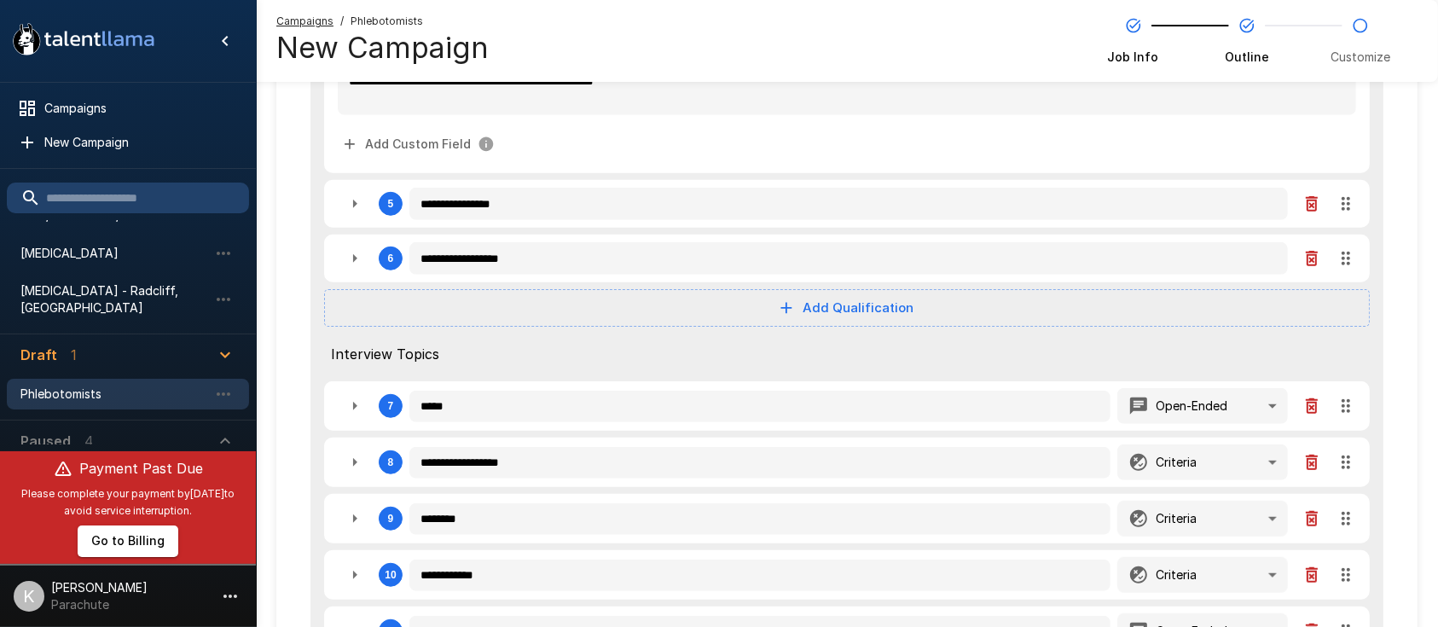
type textarea "*"
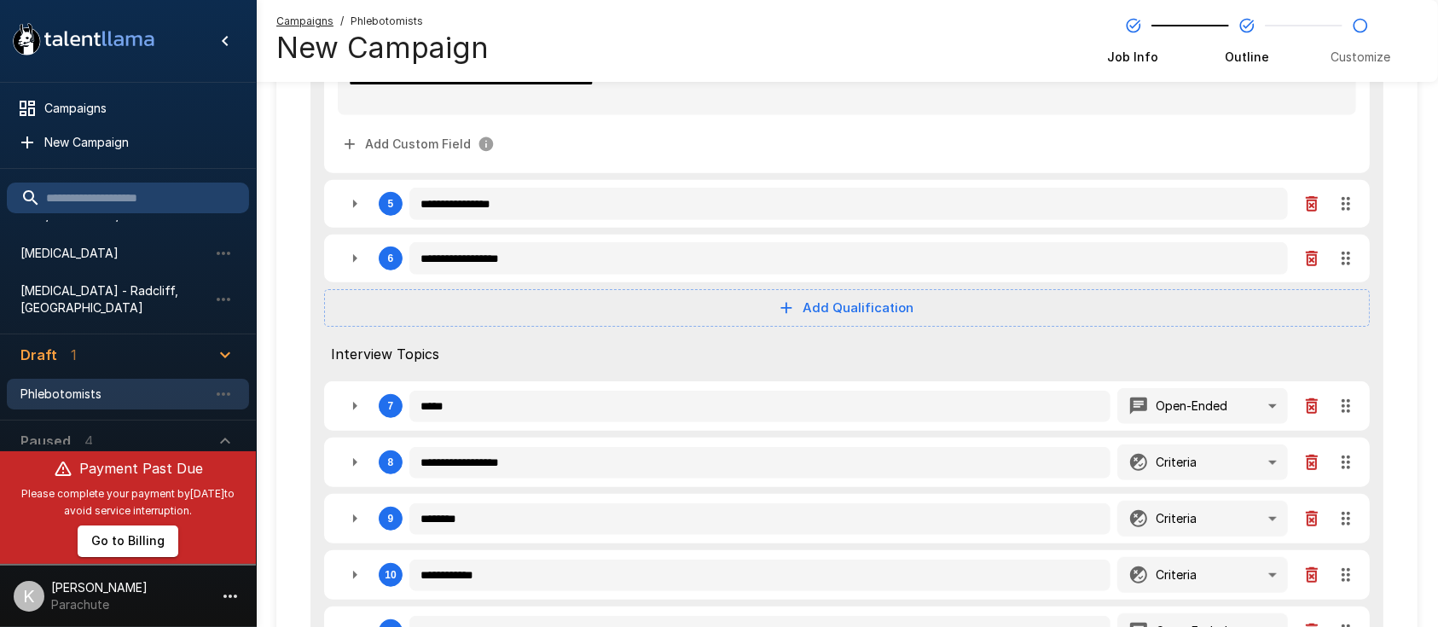
type textarea "*"
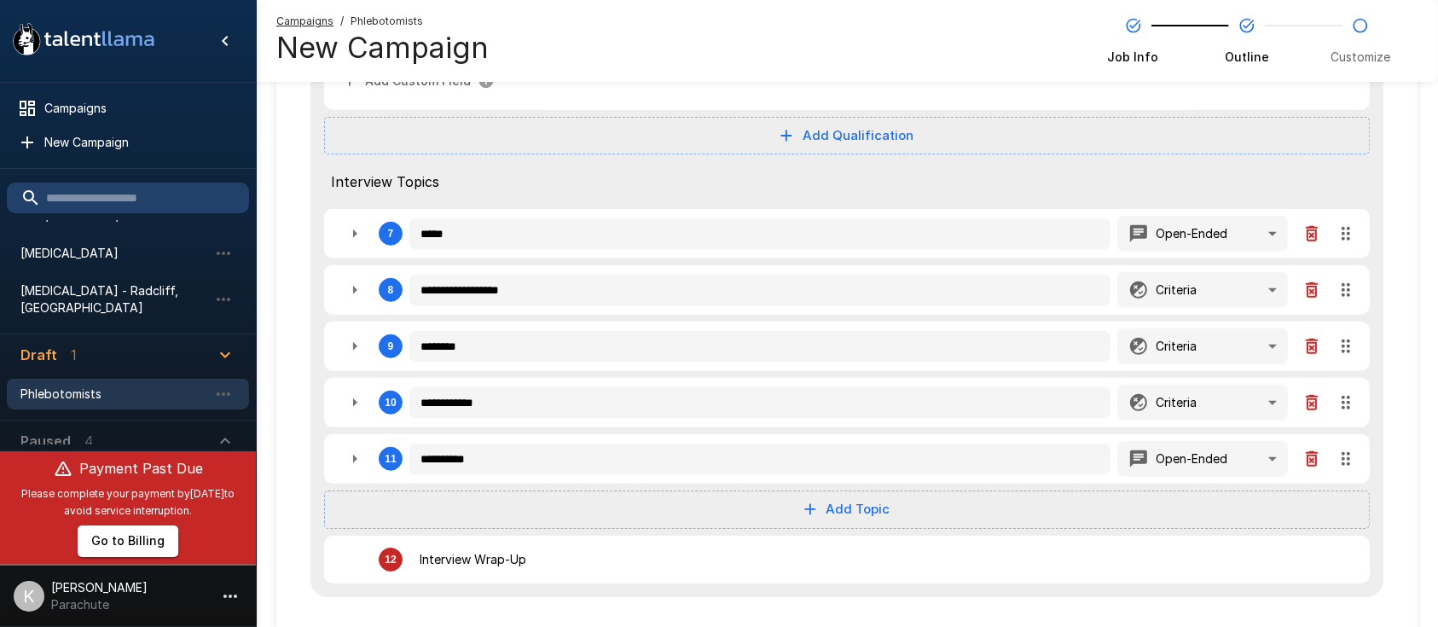
scroll to position [1577, 0]
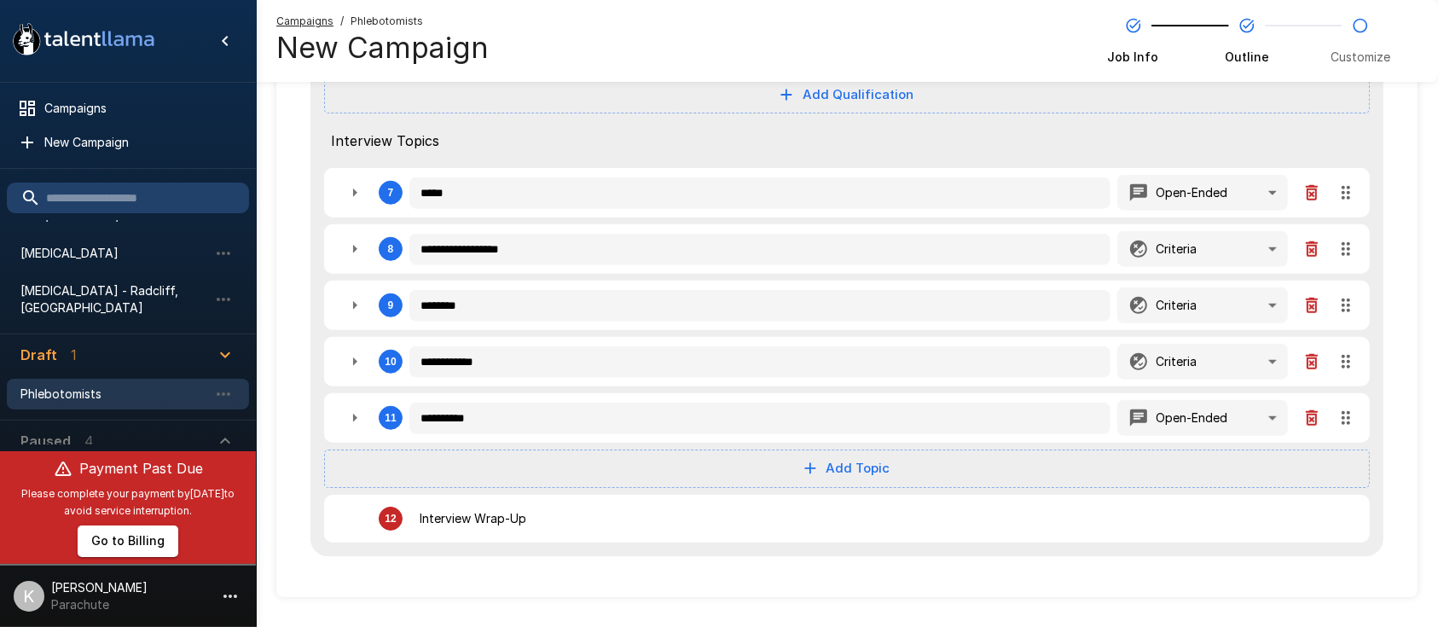
click at [351, 300] on icon "button" at bounding box center [355, 305] width 20 height 20
type textarea "*"
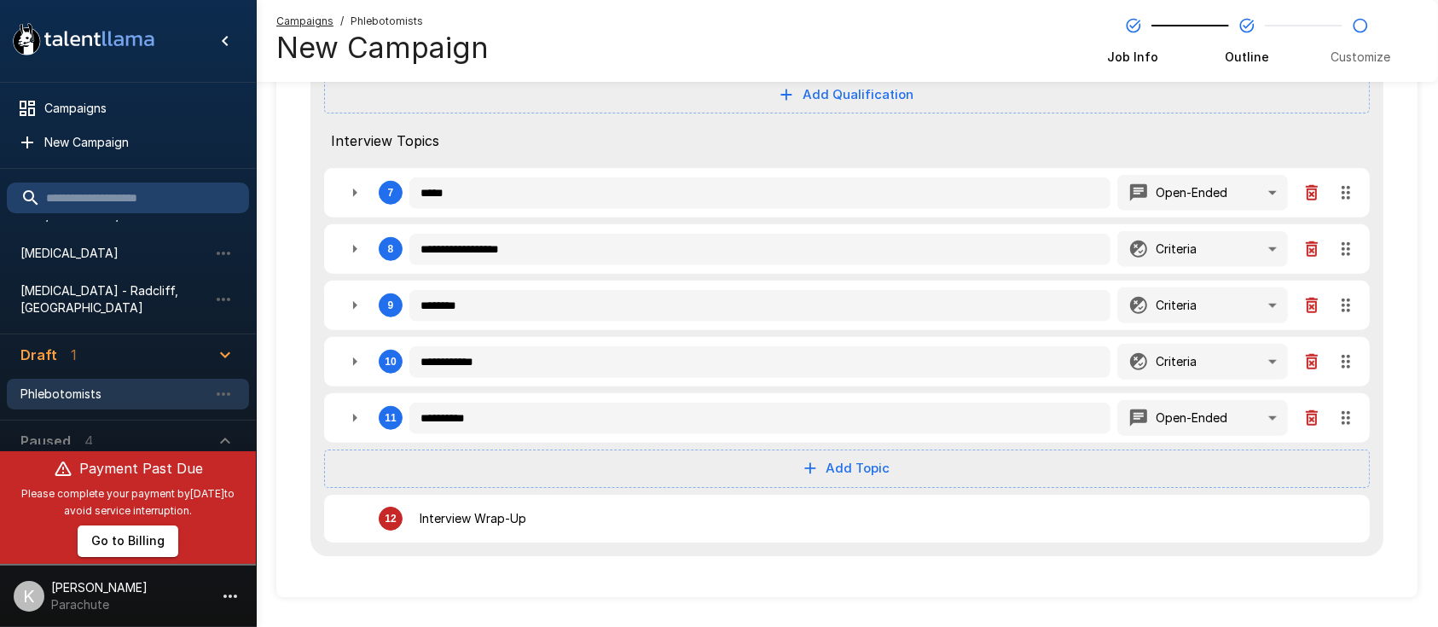
type textarea "*"
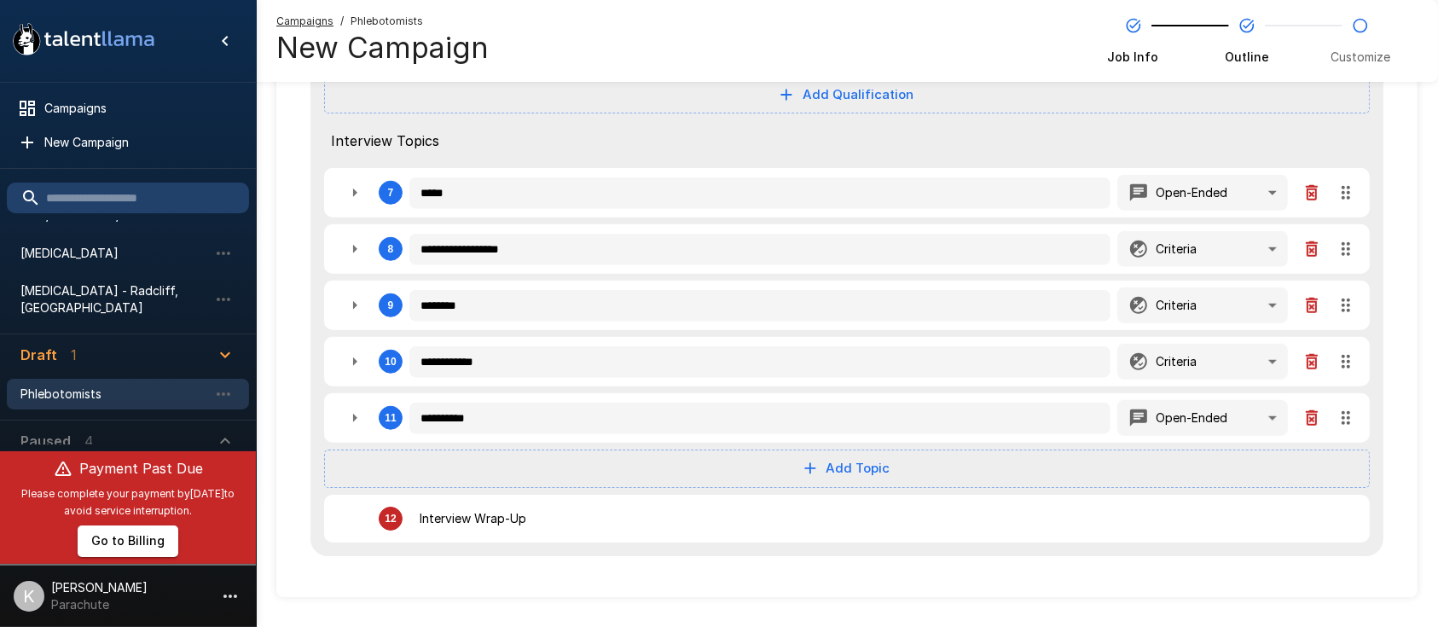
type textarea "*"
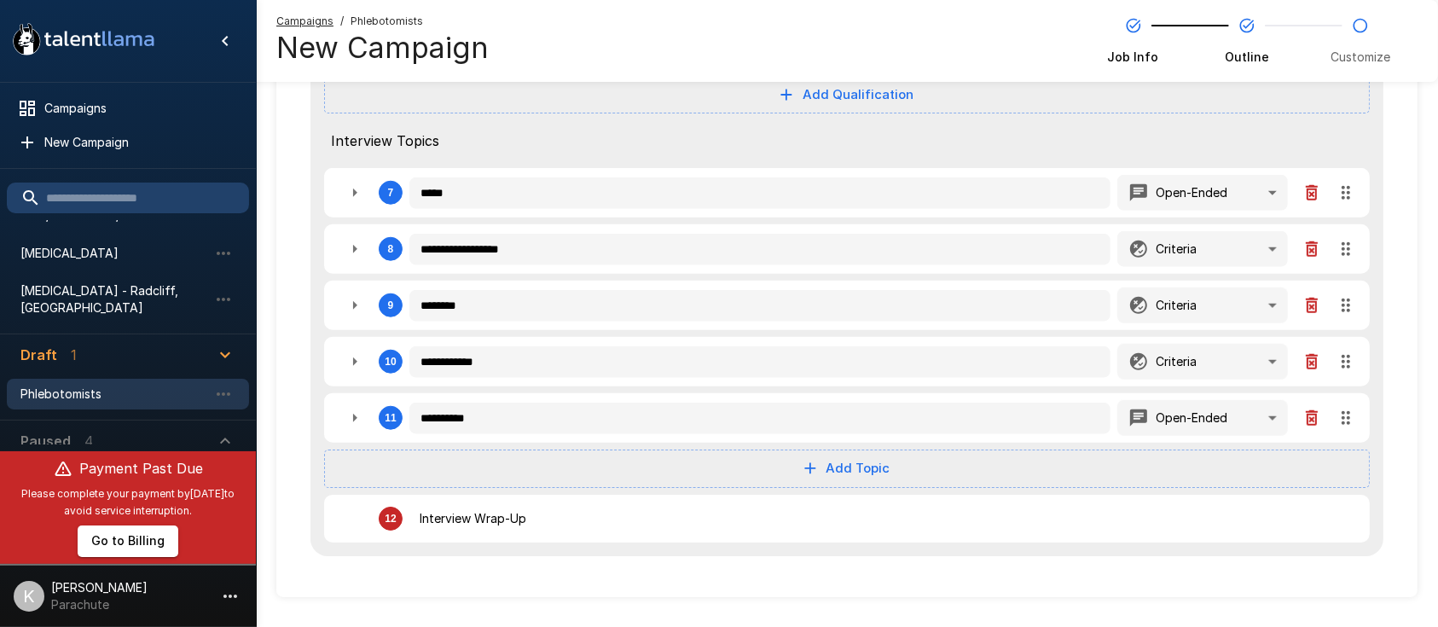
type textarea "*"
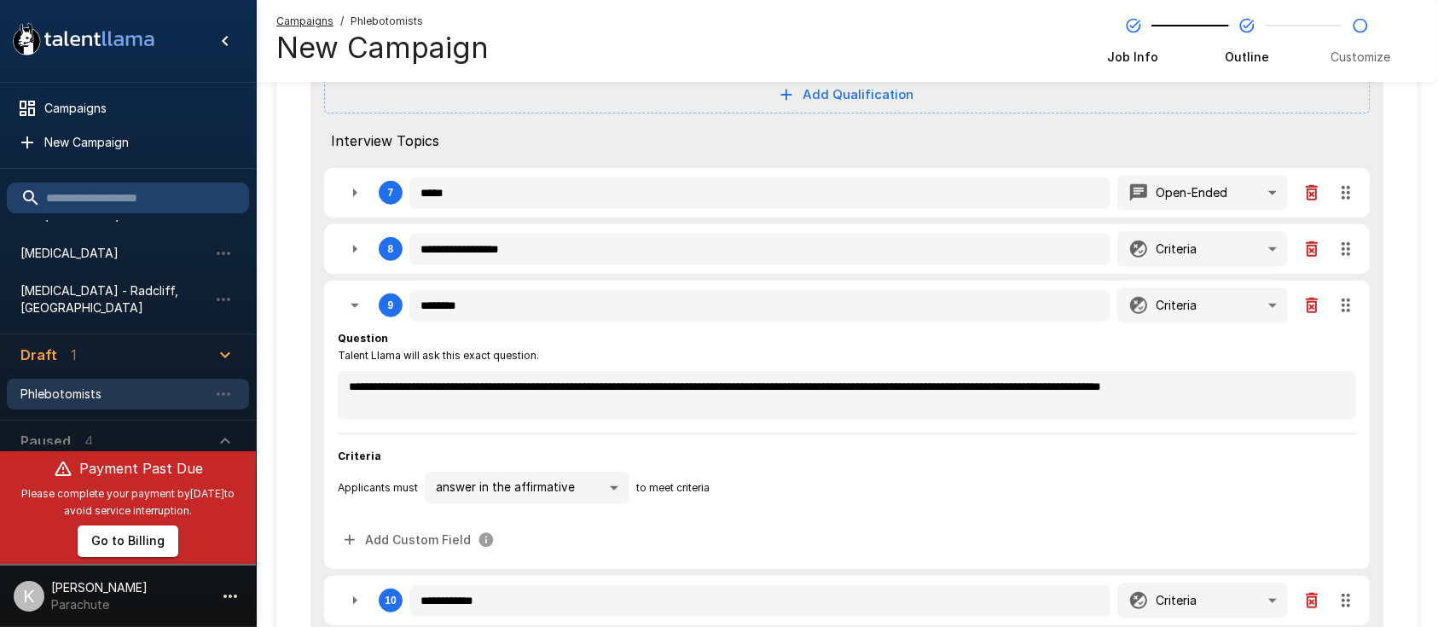
click at [356, 249] on icon "button" at bounding box center [355, 249] width 20 height 20
type textarea "*"
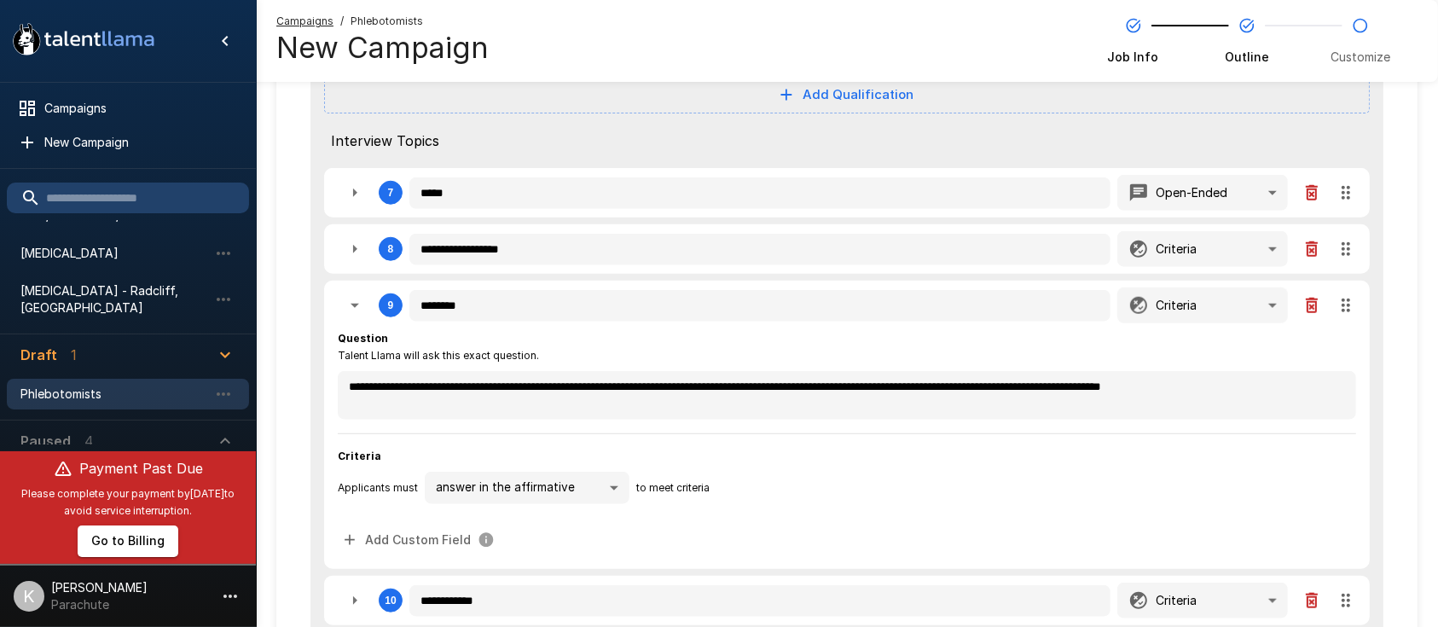
type textarea "*"
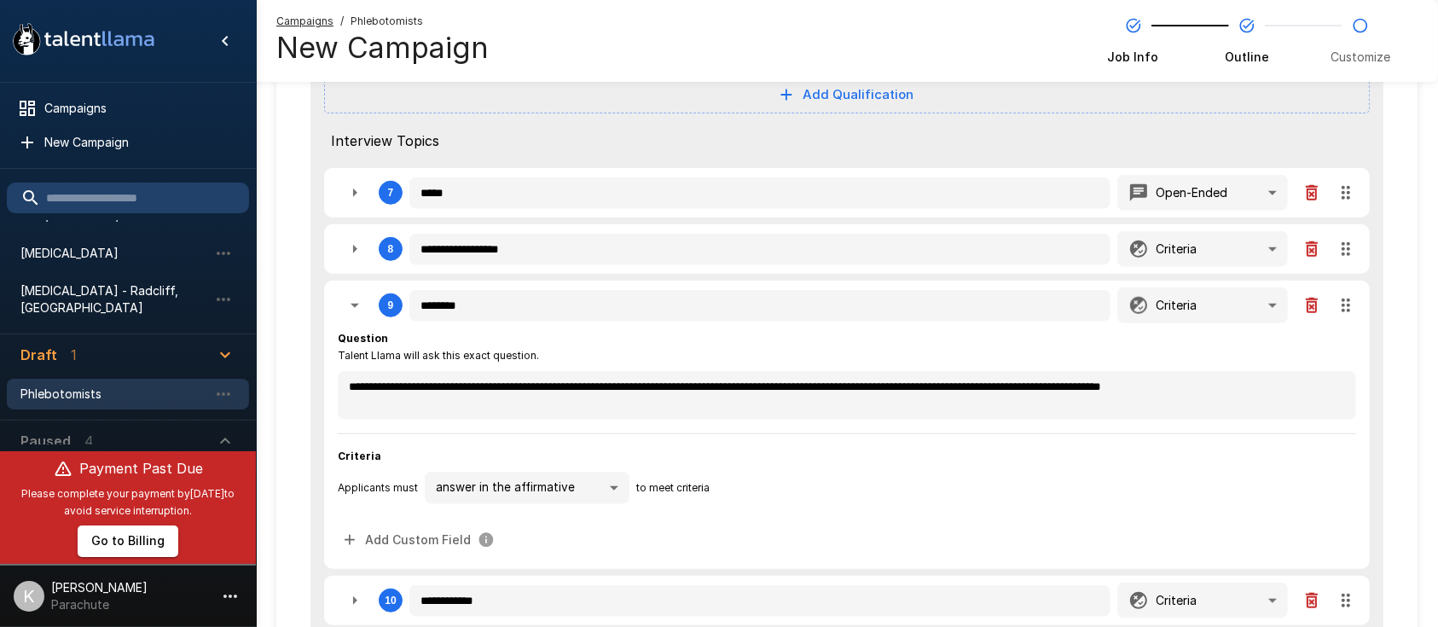
type textarea "*"
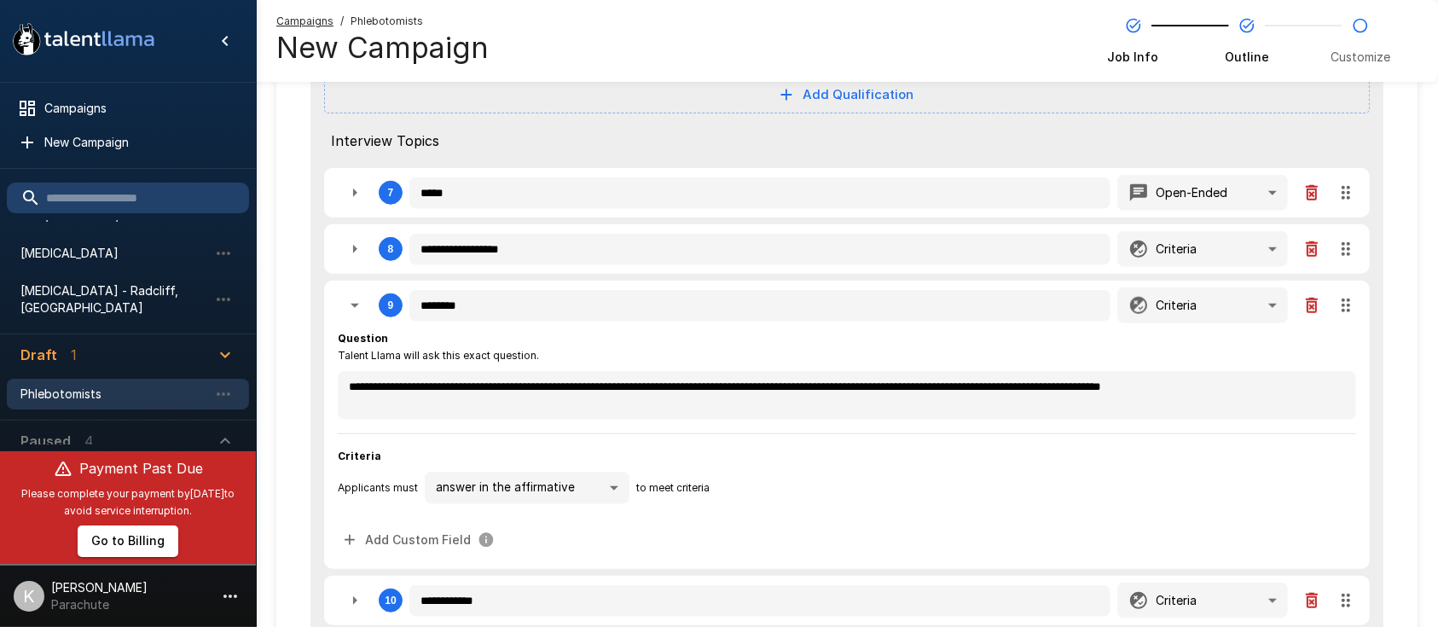
type textarea "*"
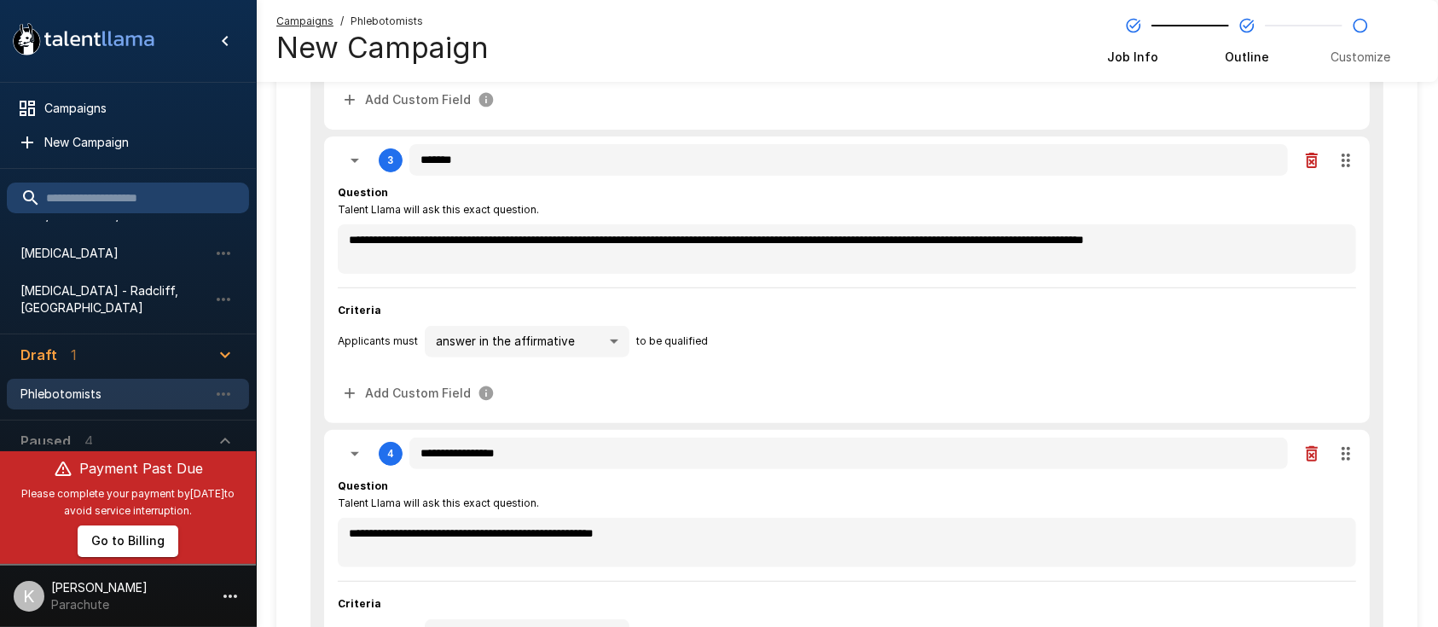
scroll to position [0, 0]
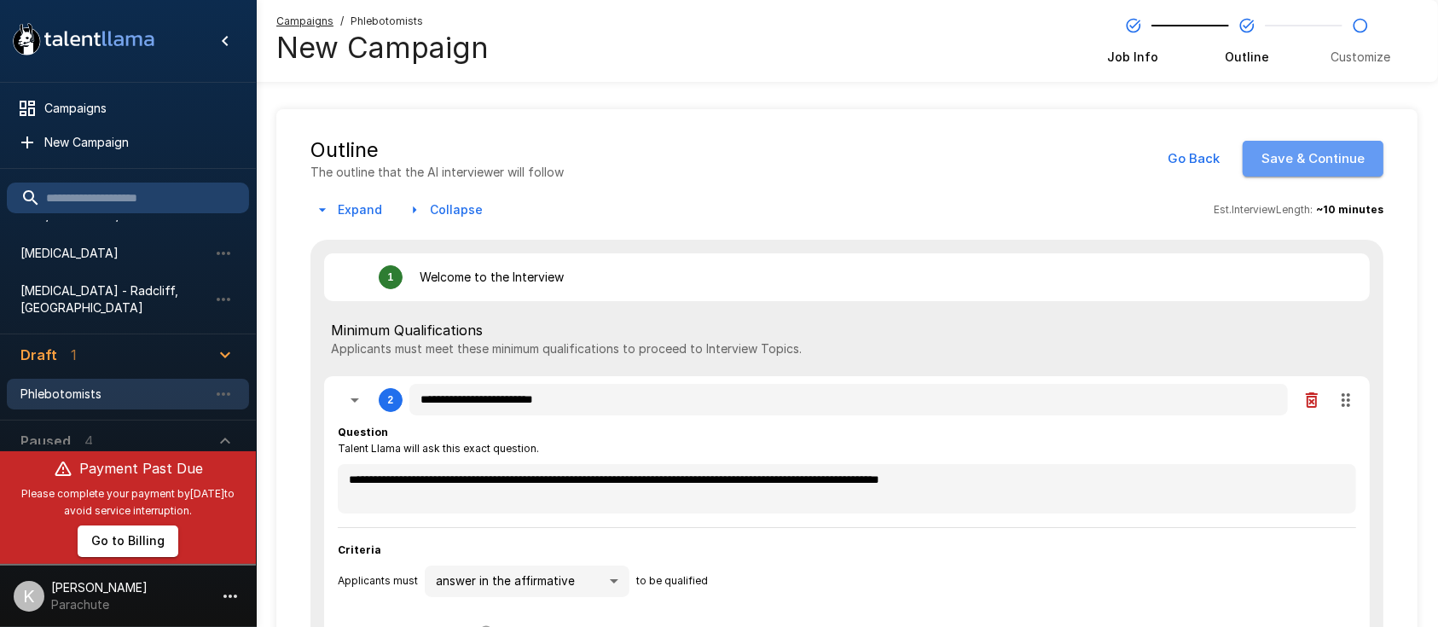
click at [1340, 145] on button "Save & Continue" at bounding box center [1313, 159] width 141 height 36
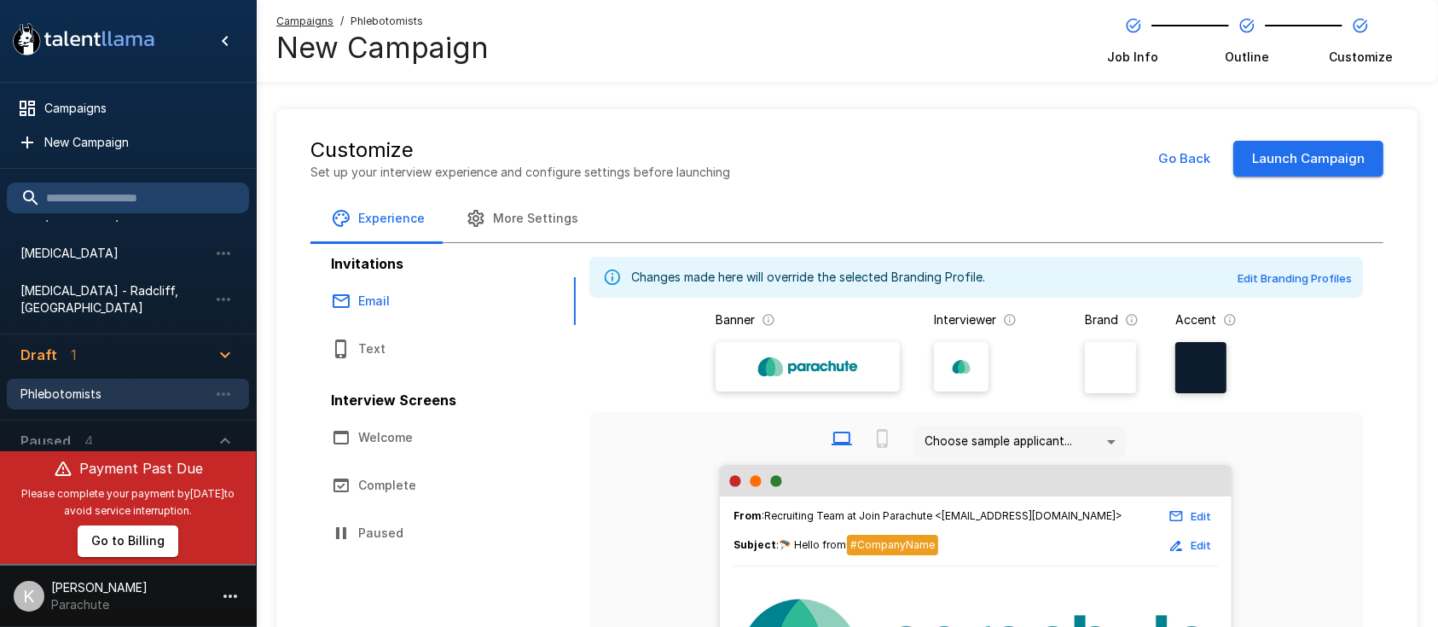
click at [729, 224] on div "Experience More Settings" at bounding box center [847, 219] width 1073 height 48
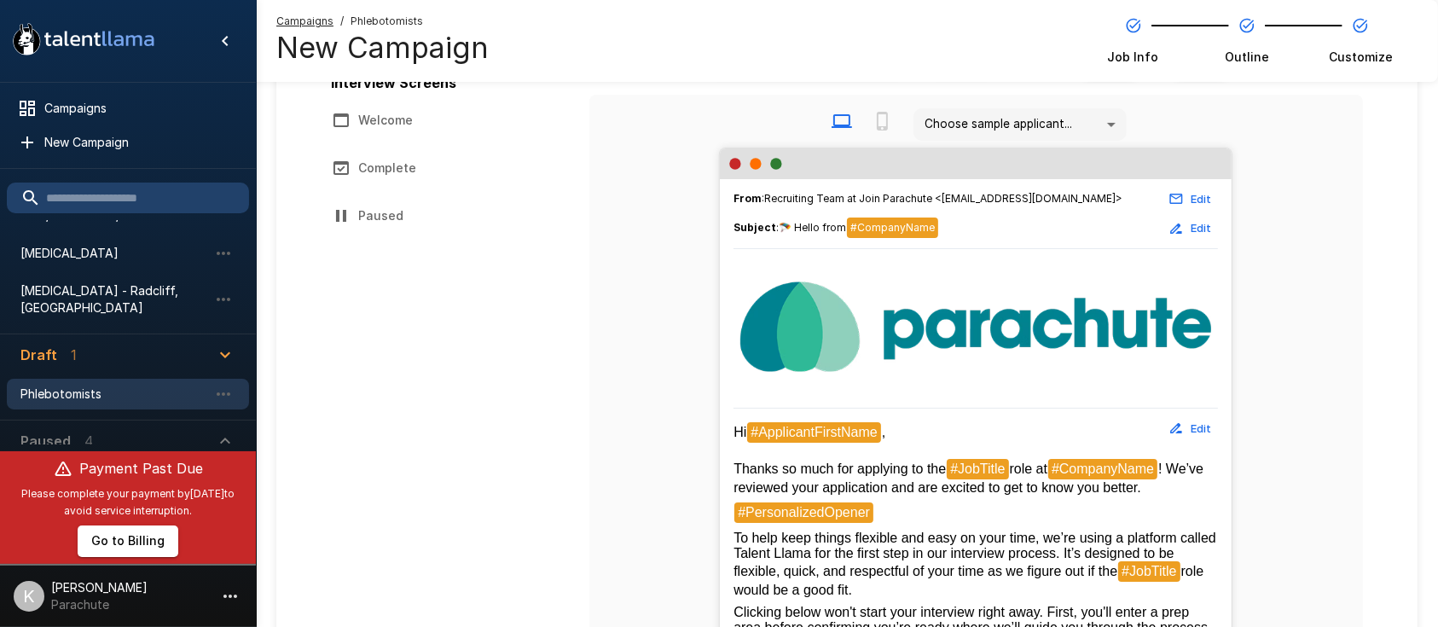
scroll to position [318, 0]
click at [1180, 439] on button "Edit" at bounding box center [1191, 428] width 55 height 26
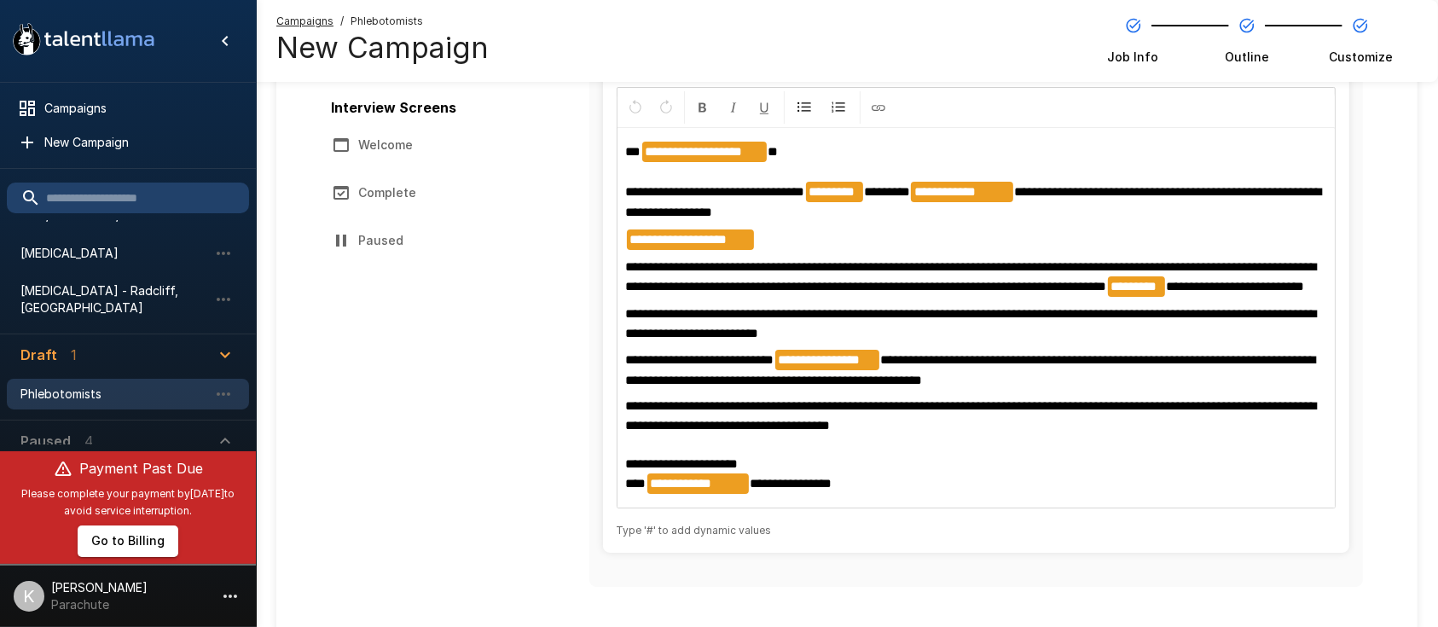
scroll to position [287, 0]
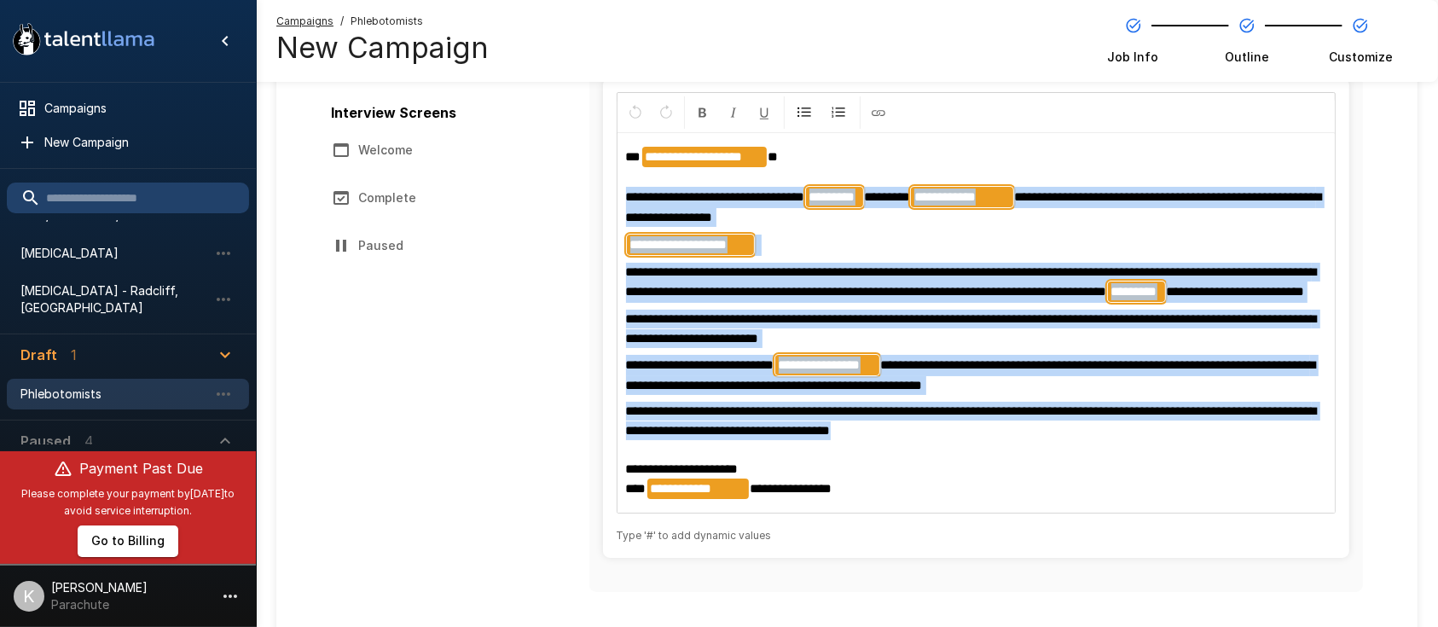
drag, startPoint x: 625, startPoint y: 195, endPoint x: 939, endPoint y: 443, distance: 400.2
click at [939, 443] on div "**********" at bounding box center [977, 323] width 718 height 379
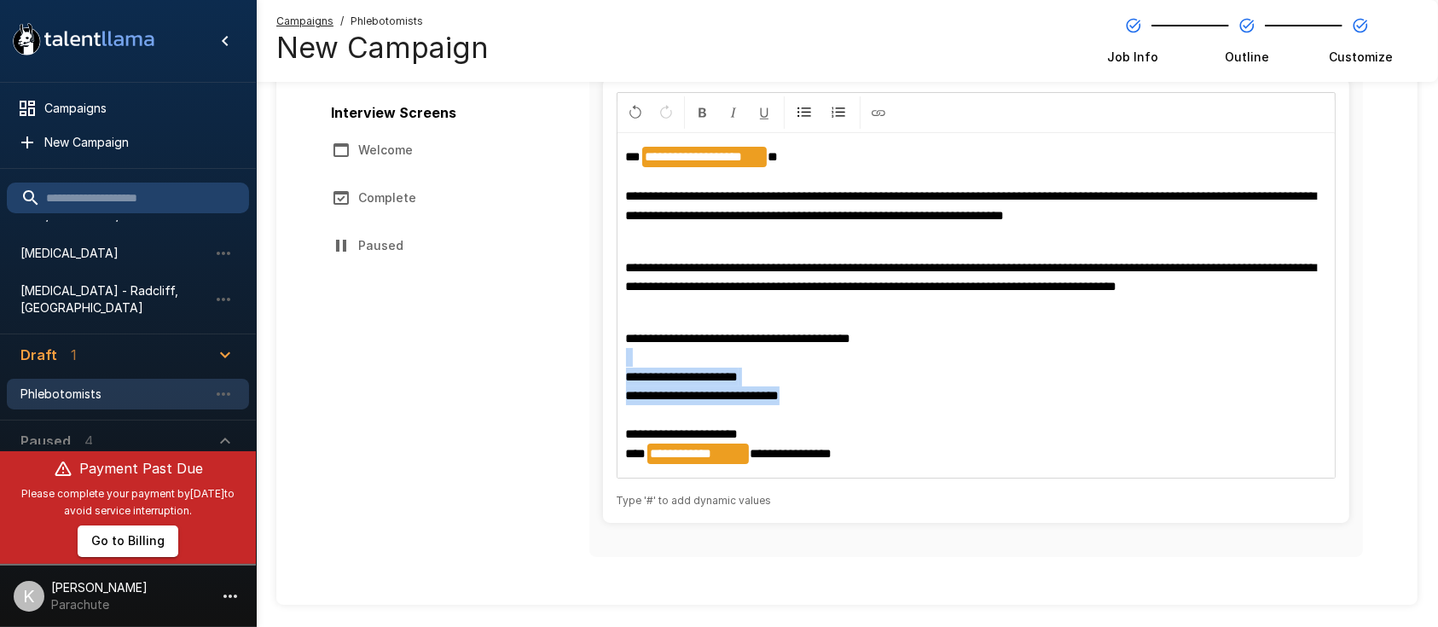
drag, startPoint x: 812, startPoint y: 403, endPoint x: 633, endPoint y: 362, distance: 183.8
click at [633, 362] on p "**********" at bounding box center [976, 397] width 701 height 136
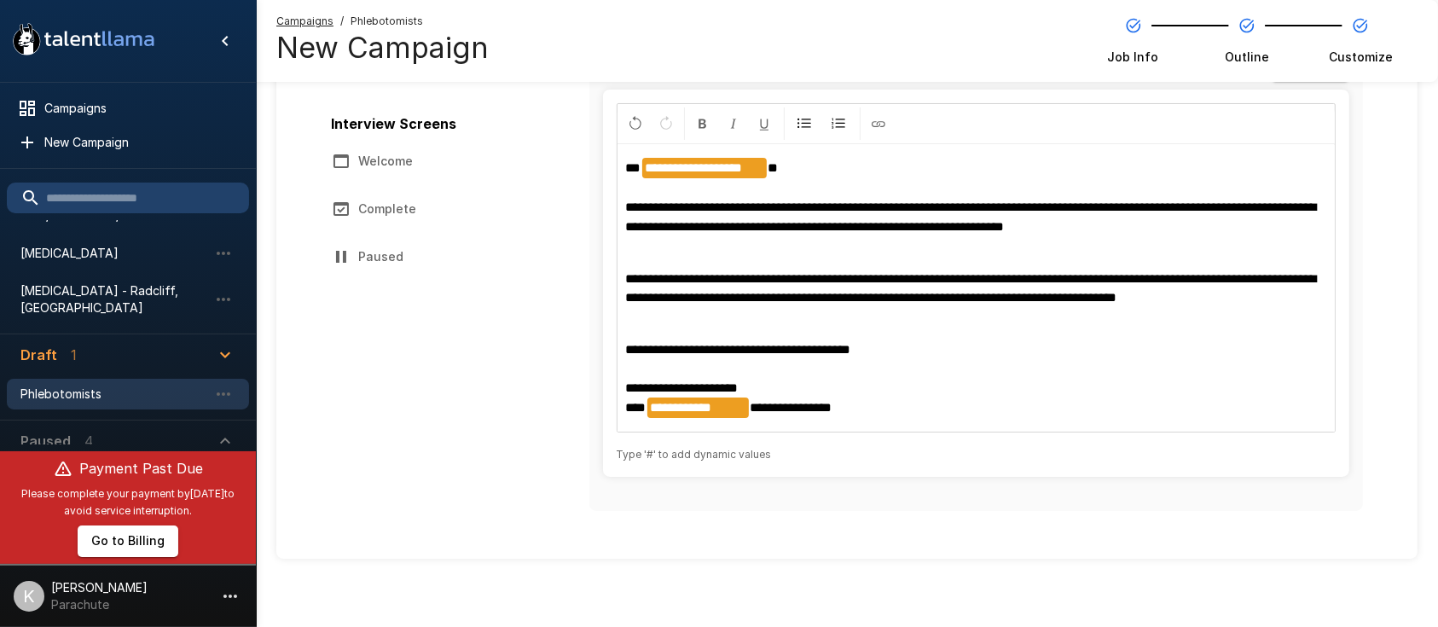
scroll to position [276, 0]
click at [682, 325] on p at bounding box center [976, 324] width 701 height 19
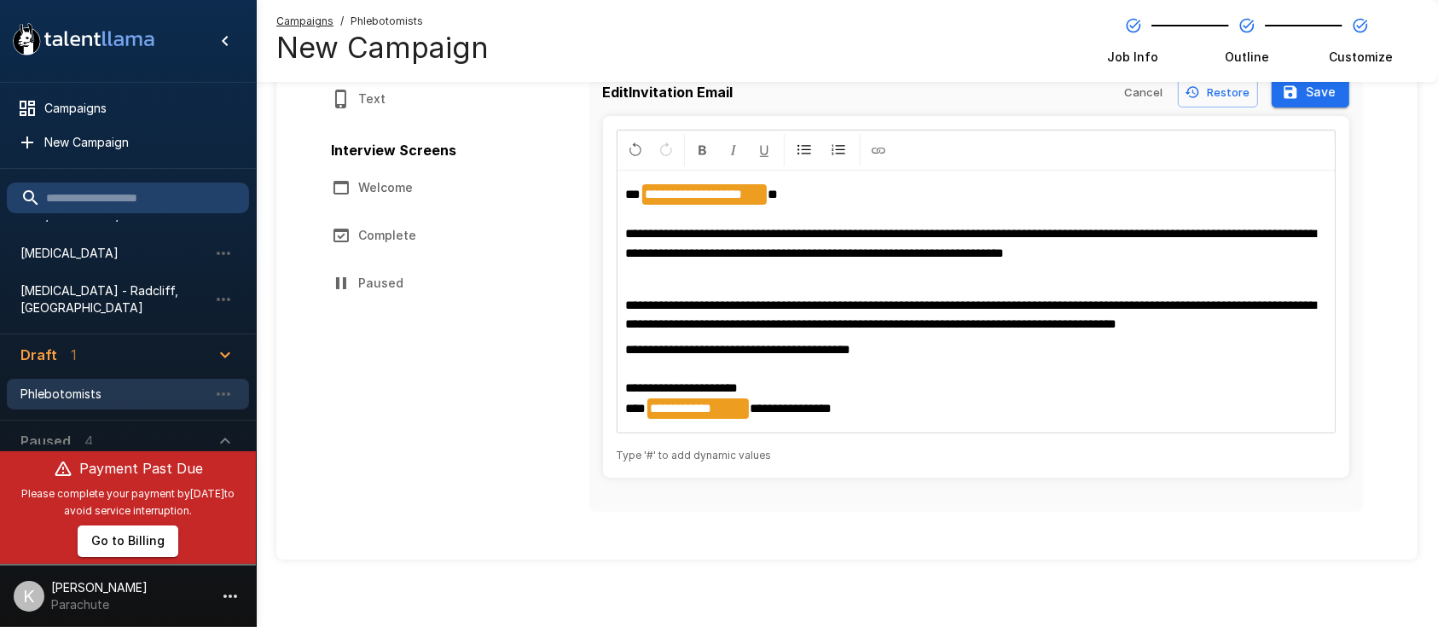
click at [647, 365] on p "**********" at bounding box center [976, 379] width 701 height 78
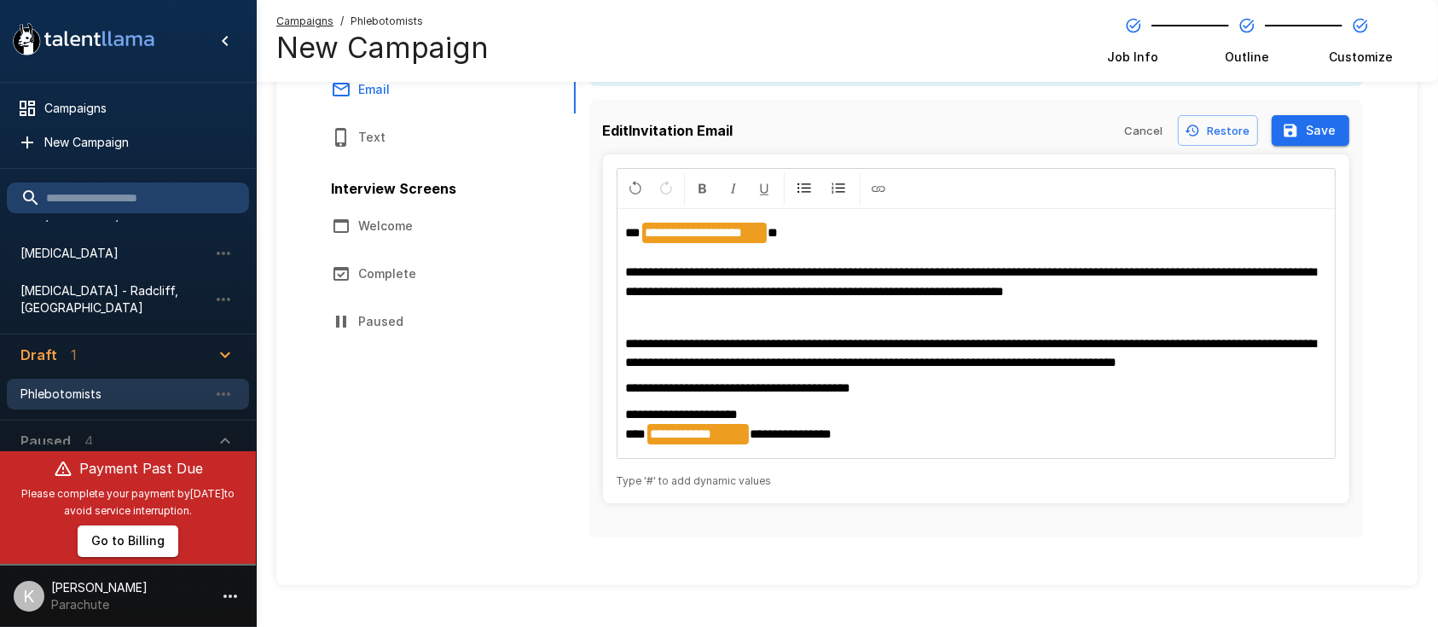
scroll to position [237, 0]
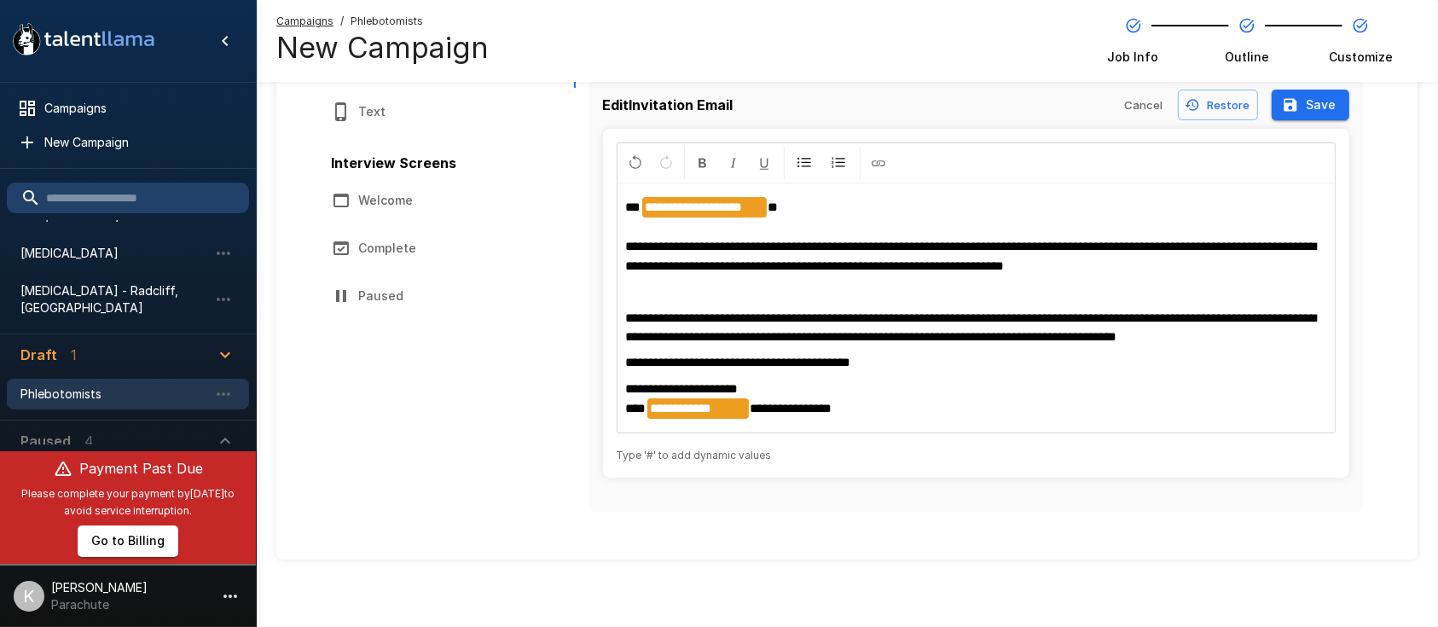
click at [639, 293] on p at bounding box center [976, 291] width 701 height 19
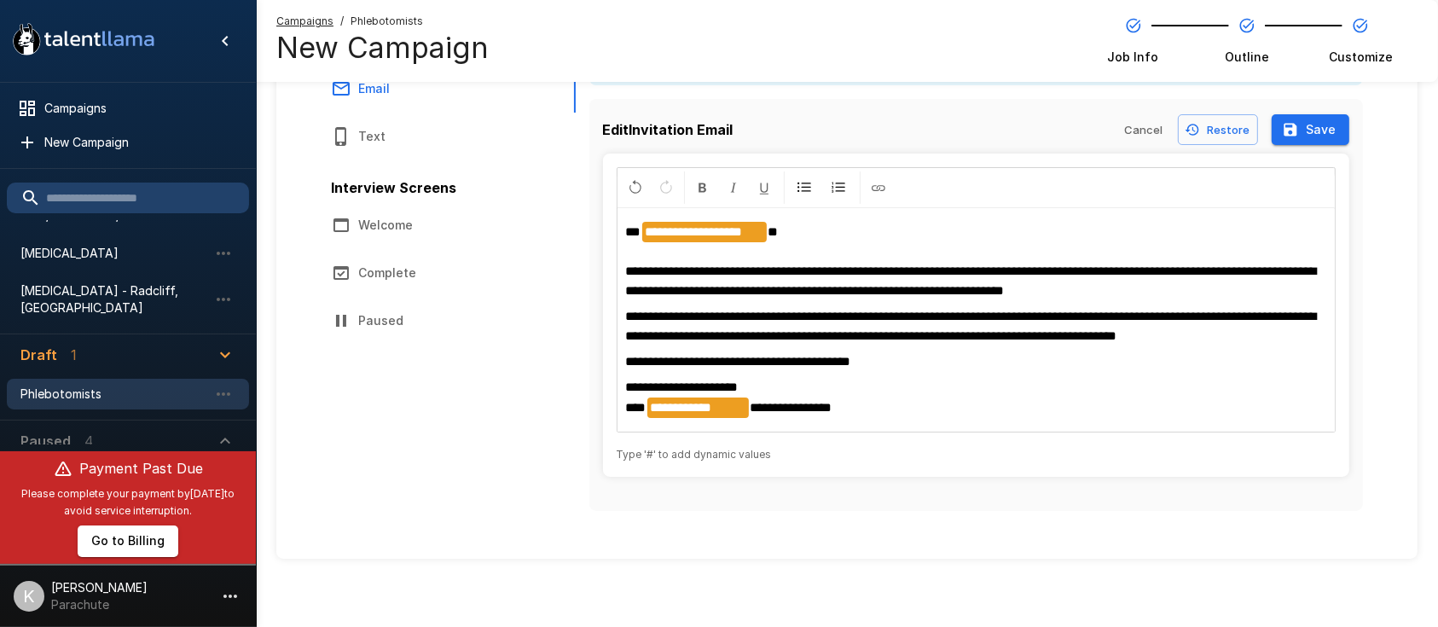
scroll to position [212, 0]
click at [632, 254] on p "**********" at bounding box center [976, 262] width 701 height 78
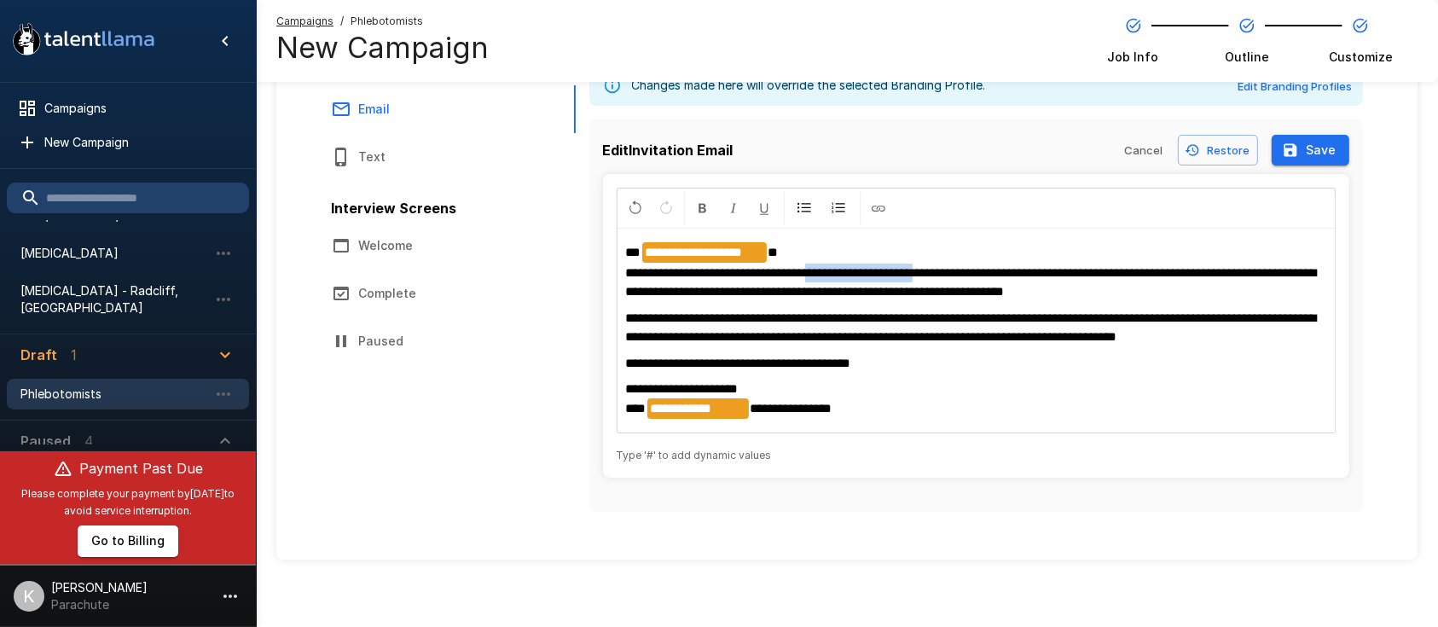
drag, startPoint x: 827, startPoint y: 276, endPoint x: 955, endPoint y: 276, distance: 128.8
click at [955, 276] on span "**********" at bounding box center [971, 282] width 691 height 32
drag, startPoint x: 955, startPoint y: 276, endPoint x: 907, endPoint y: 274, distance: 48.7
click at [907, 274] on span "**********" at bounding box center [971, 282] width 691 height 32
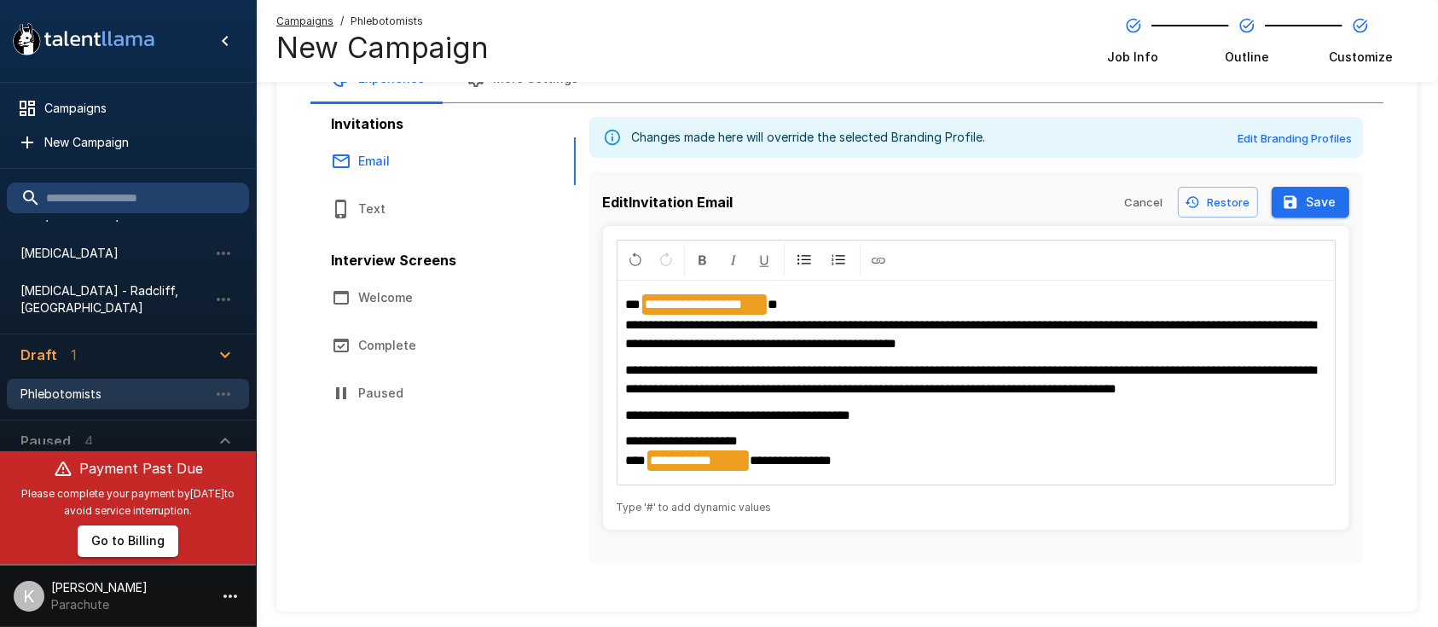
scroll to position [137, 0]
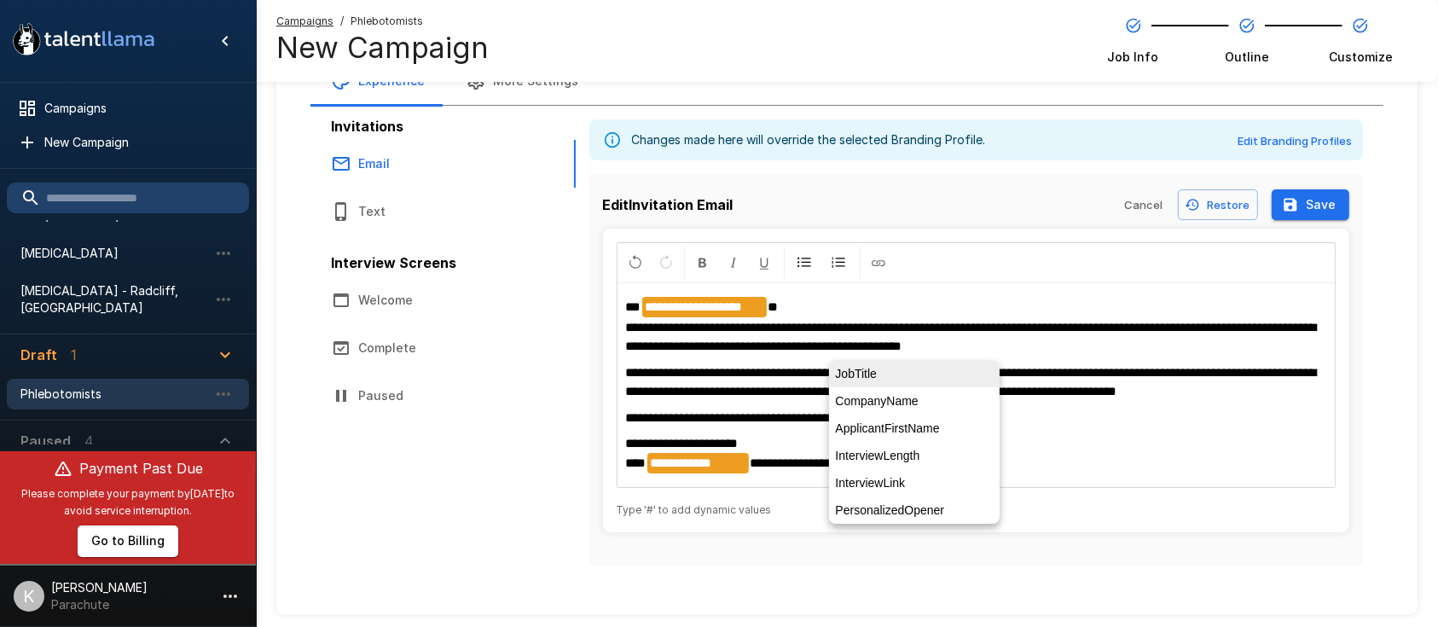
click at [857, 372] on li "JobTitle" at bounding box center [914, 373] width 171 height 27
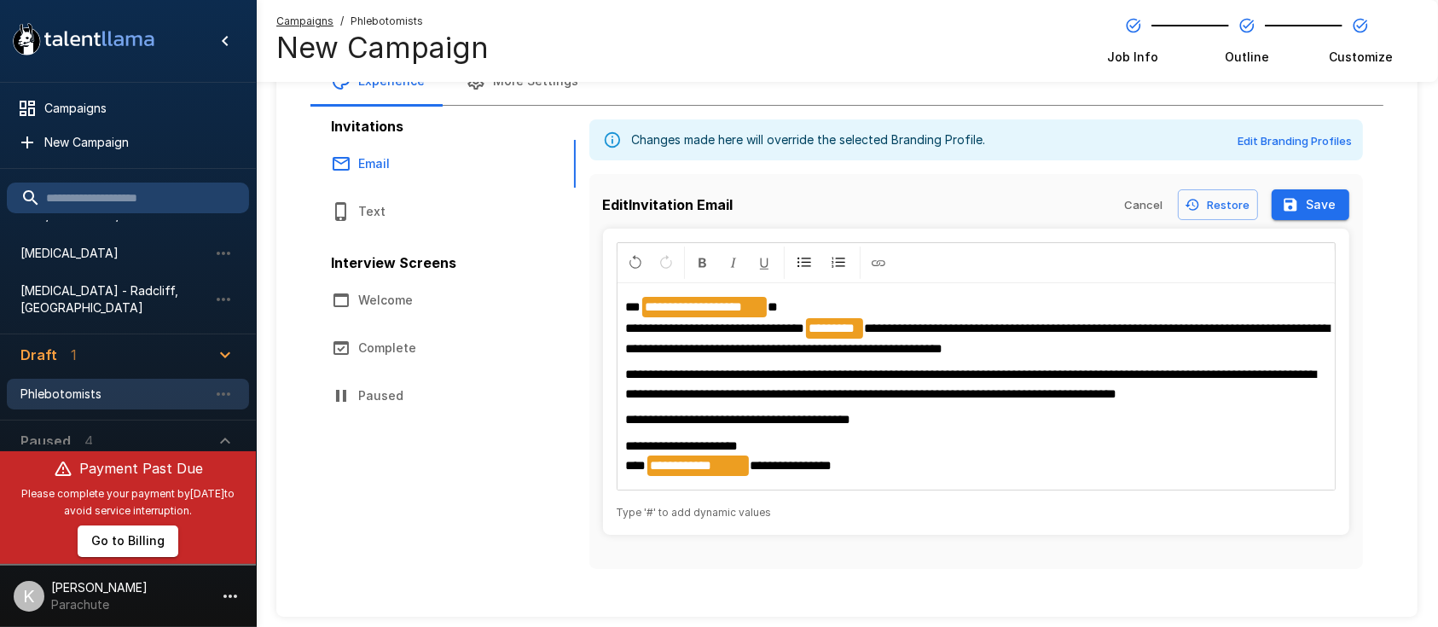
click at [976, 324] on span "**********" at bounding box center [978, 338] width 705 height 33
click at [988, 331] on span "**********" at bounding box center [978, 338] width 705 height 33
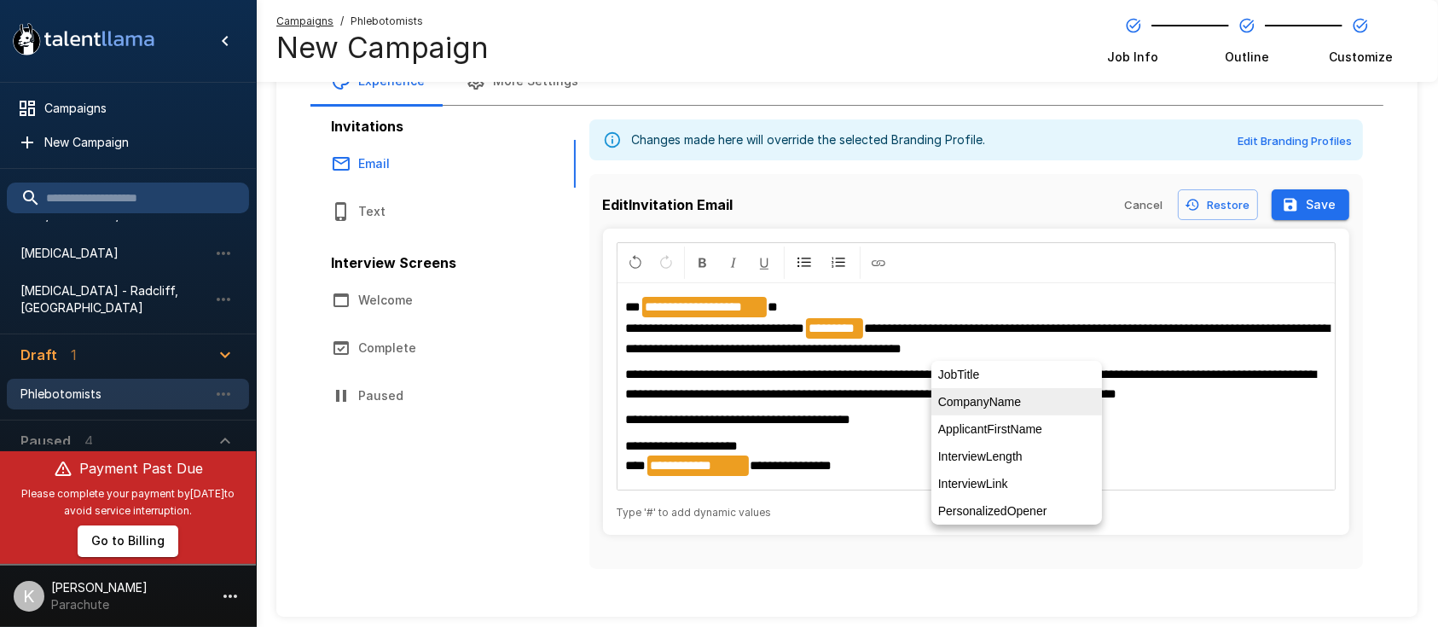
click at [981, 389] on li "CompanyName" at bounding box center [1017, 401] width 171 height 27
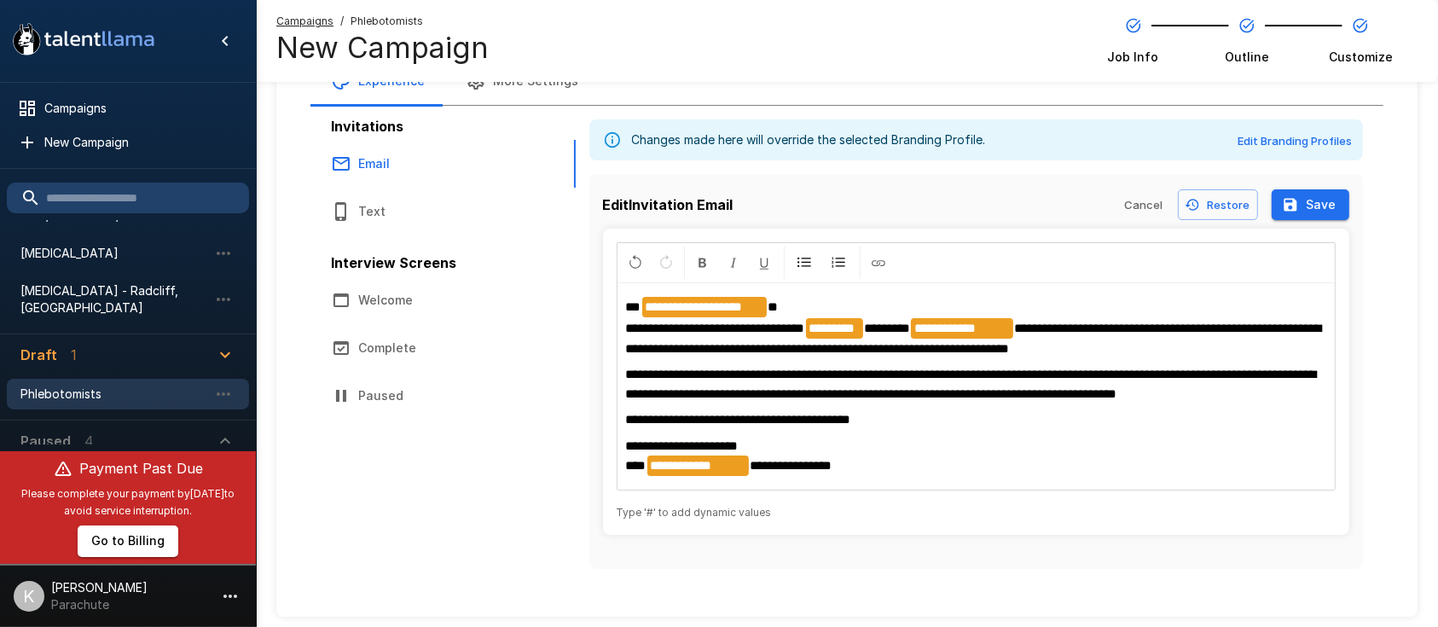
click at [778, 377] on span "**********" at bounding box center [971, 384] width 691 height 32
click at [792, 384] on span "**********" at bounding box center [971, 384] width 691 height 32
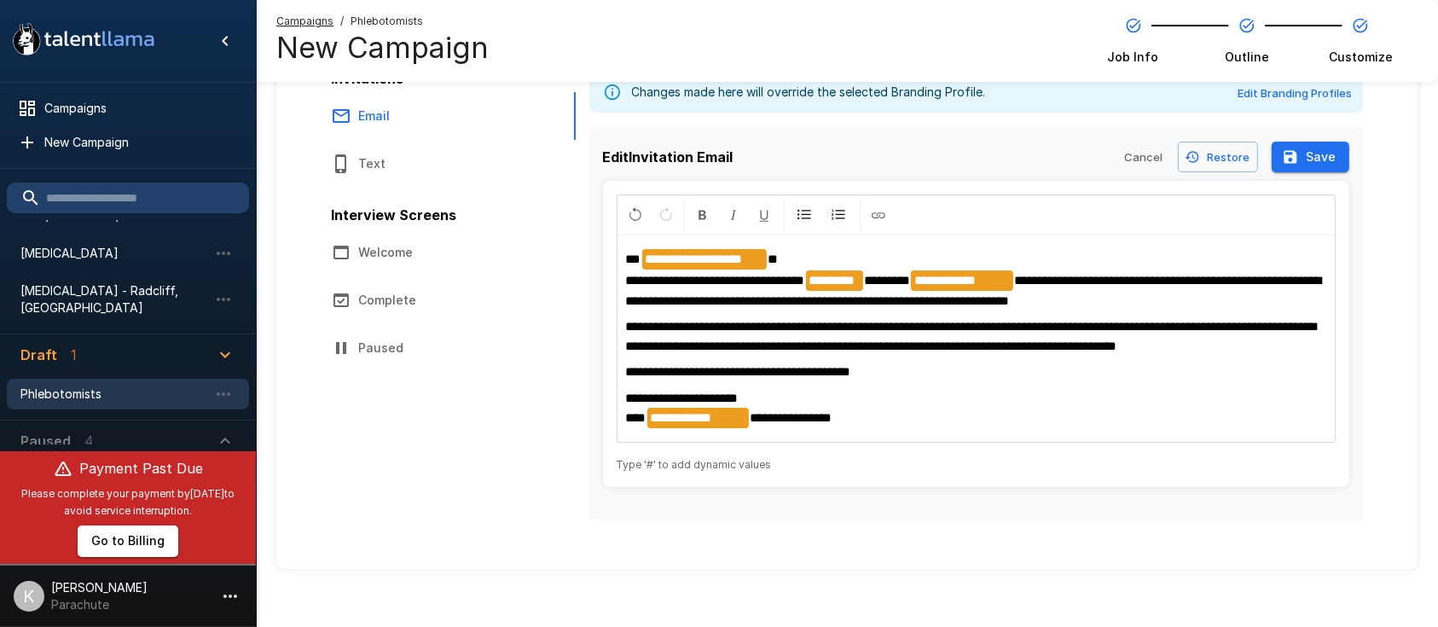
scroll to position [0, 0]
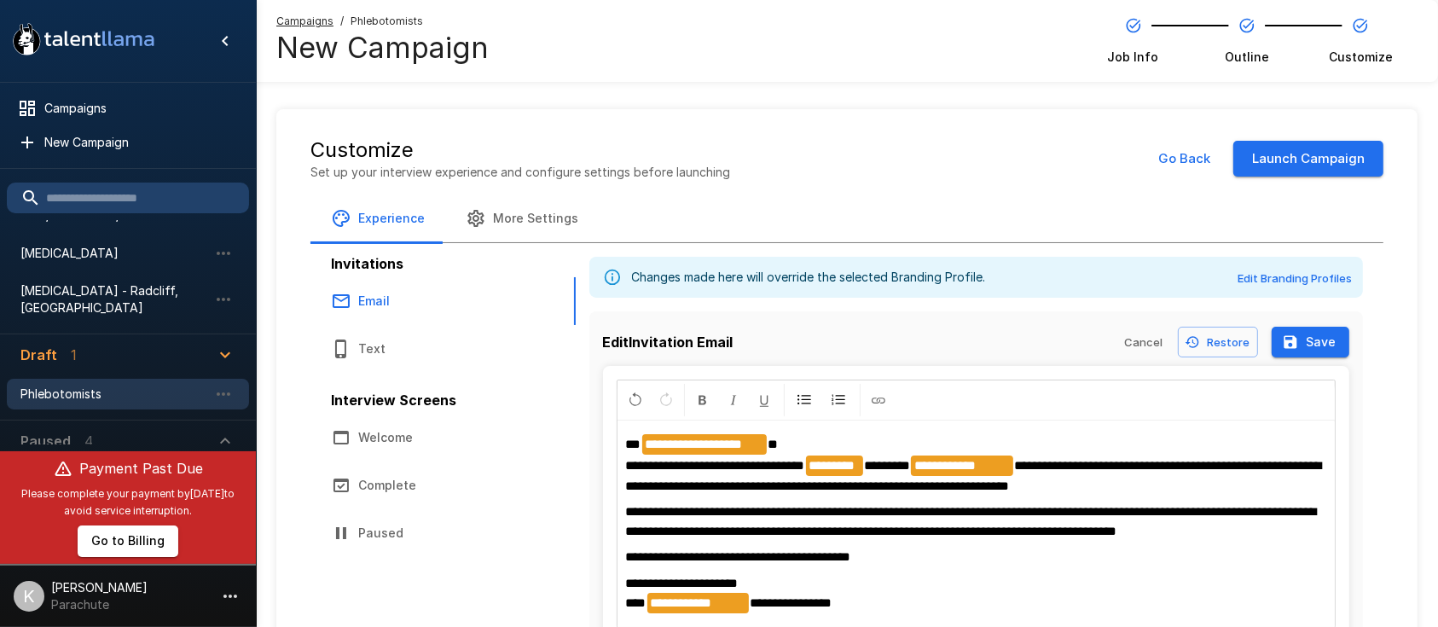
click at [1321, 343] on button "Save" at bounding box center [1311, 343] width 78 height 32
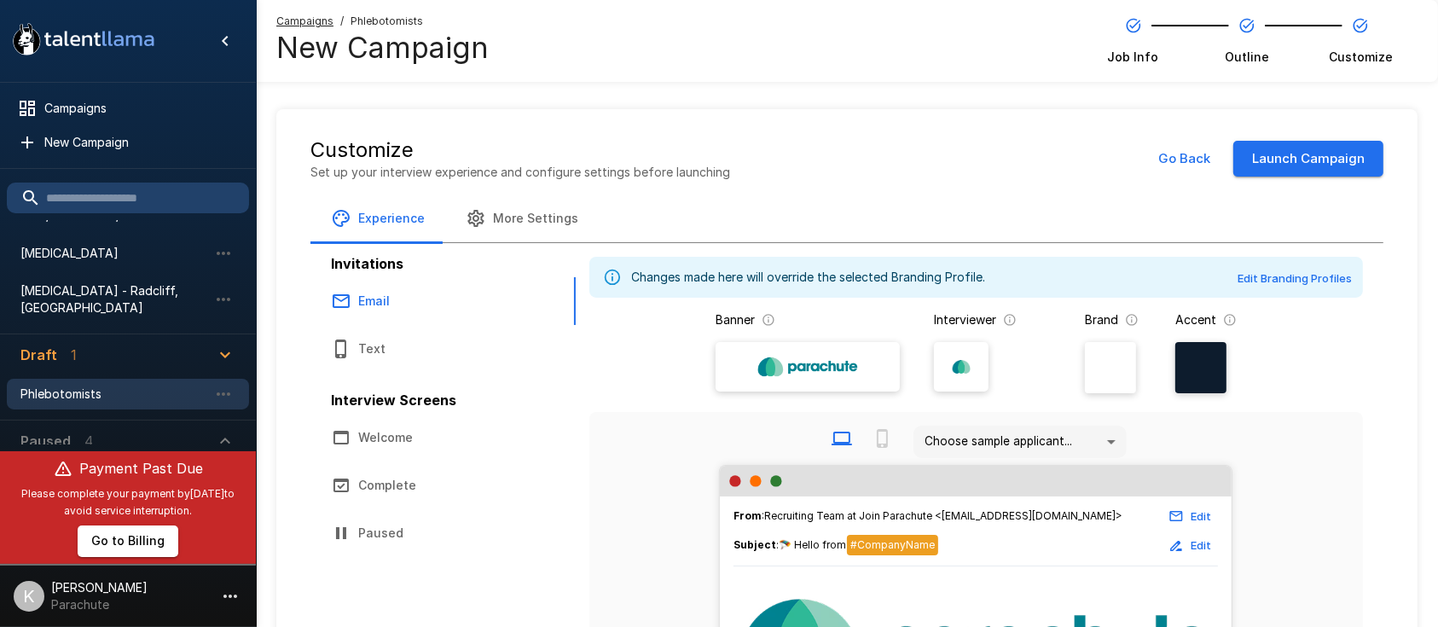
click at [357, 345] on button "Text" at bounding box center [443, 349] width 265 height 48
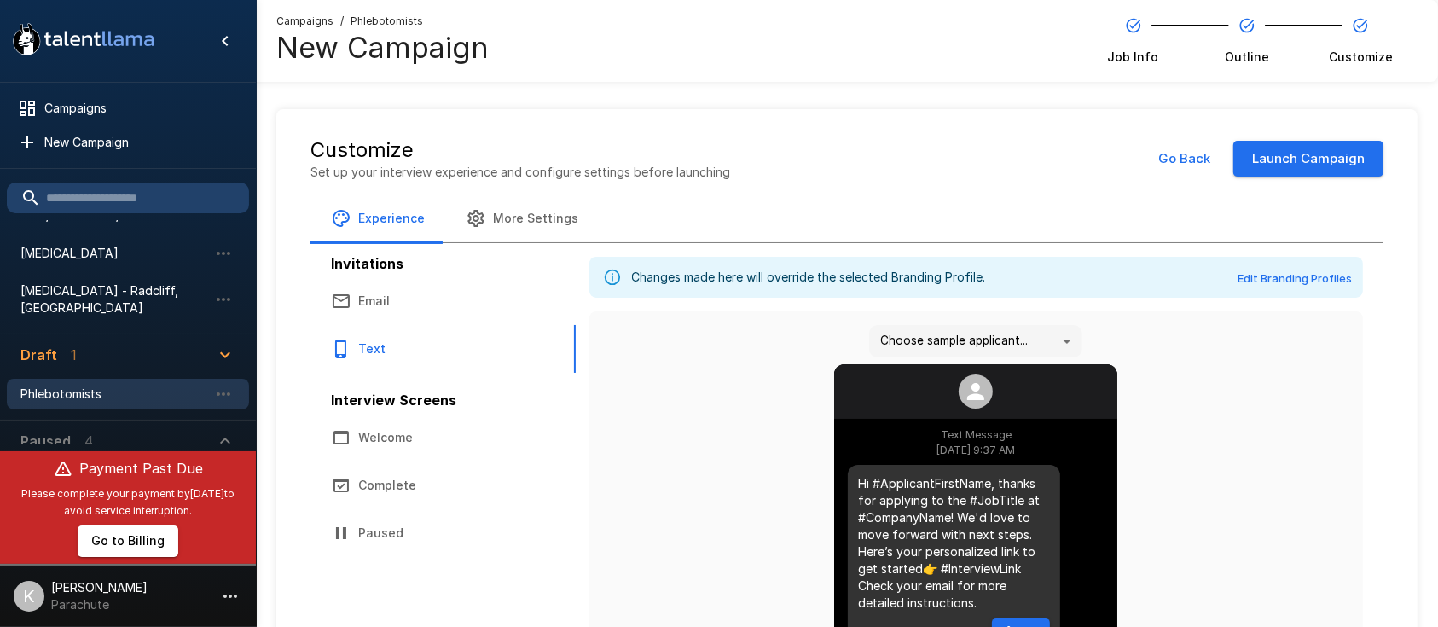
scroll to position [167, 0]
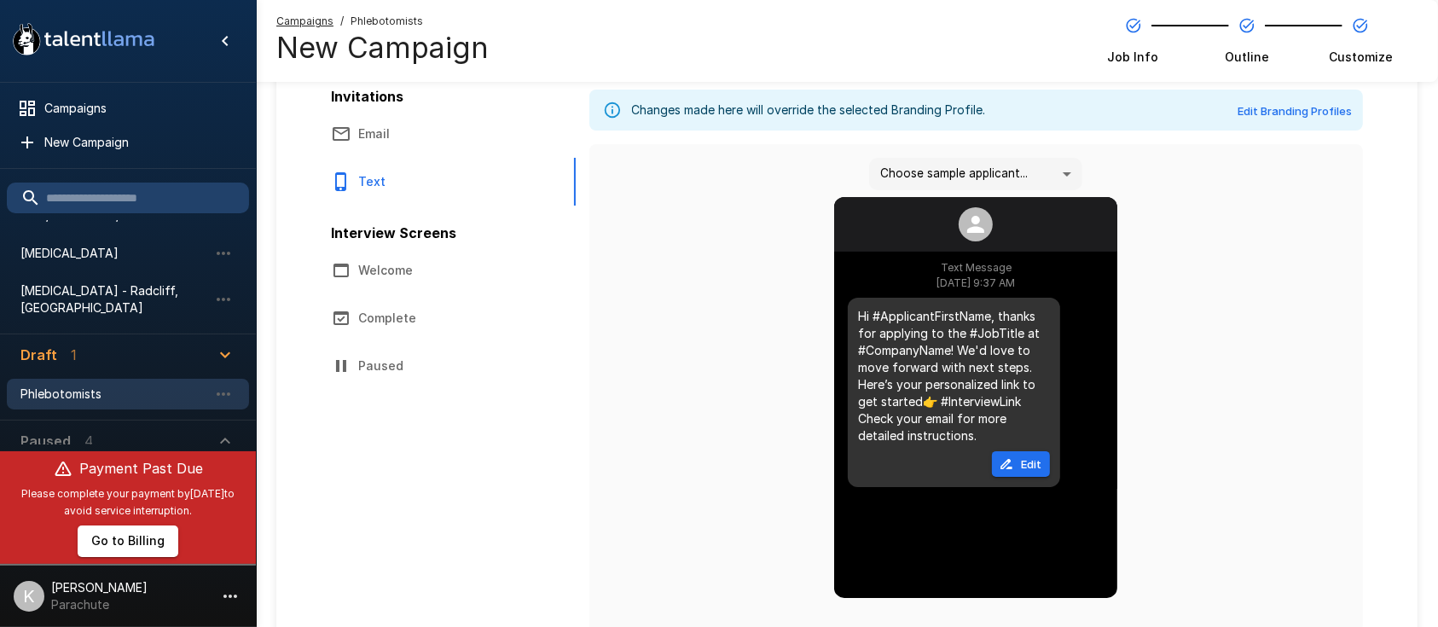
click at [356, 131] on button "Email" at bounding box center [443, 134] width 265 height 48
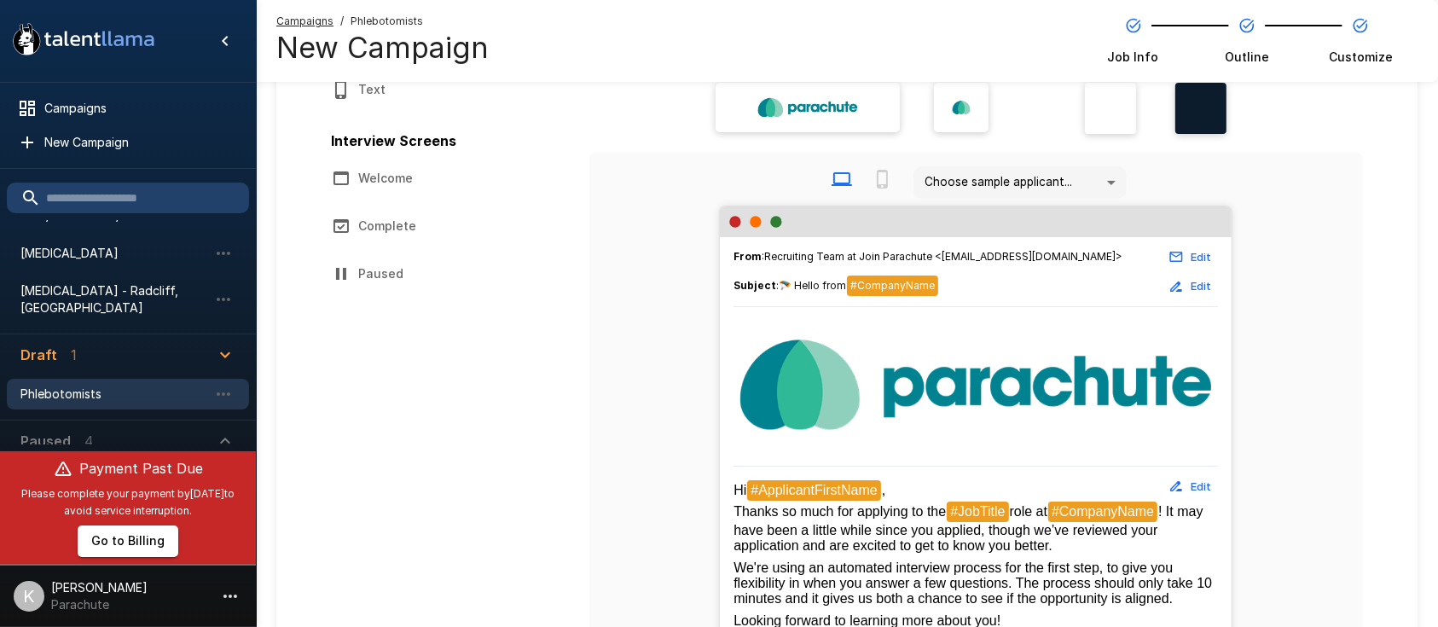
scroll to position [258, 0]
drag, startPoint x: 1176, startPoint y: 510, endPoint x: 1178, endPoint y: 543, distance: 33.4
click at [1178, 543] on p "Hi #ApplicantFirstName , Thanks so much for applying to the #JobTitle role at #…" at bounding box center [976, 517] width 485 height 73
copy span "It may have been a little while since you applied, though we’ve reviewed your a…"
click at [479, 140] on div "Invitations Email Text Interview Screens Welcome Complete Paused" at bounding box center [453, 144] width 245 height 307
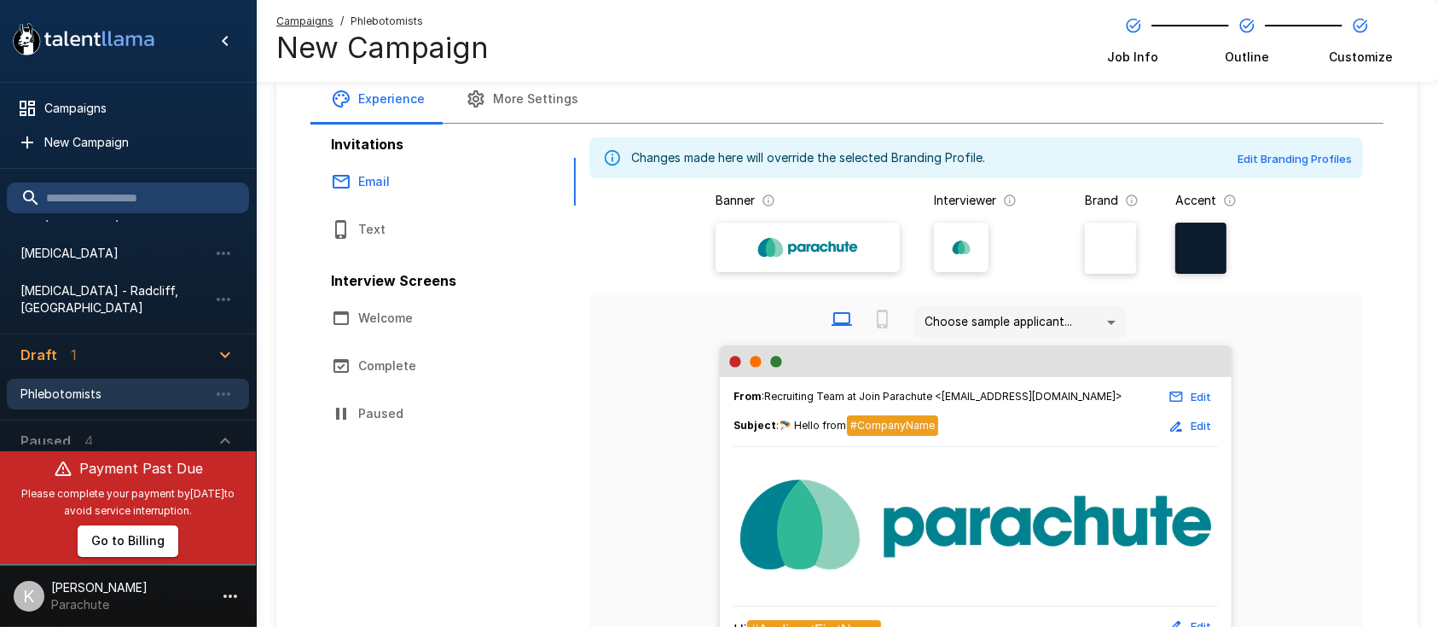
scroll to position [113, 0]
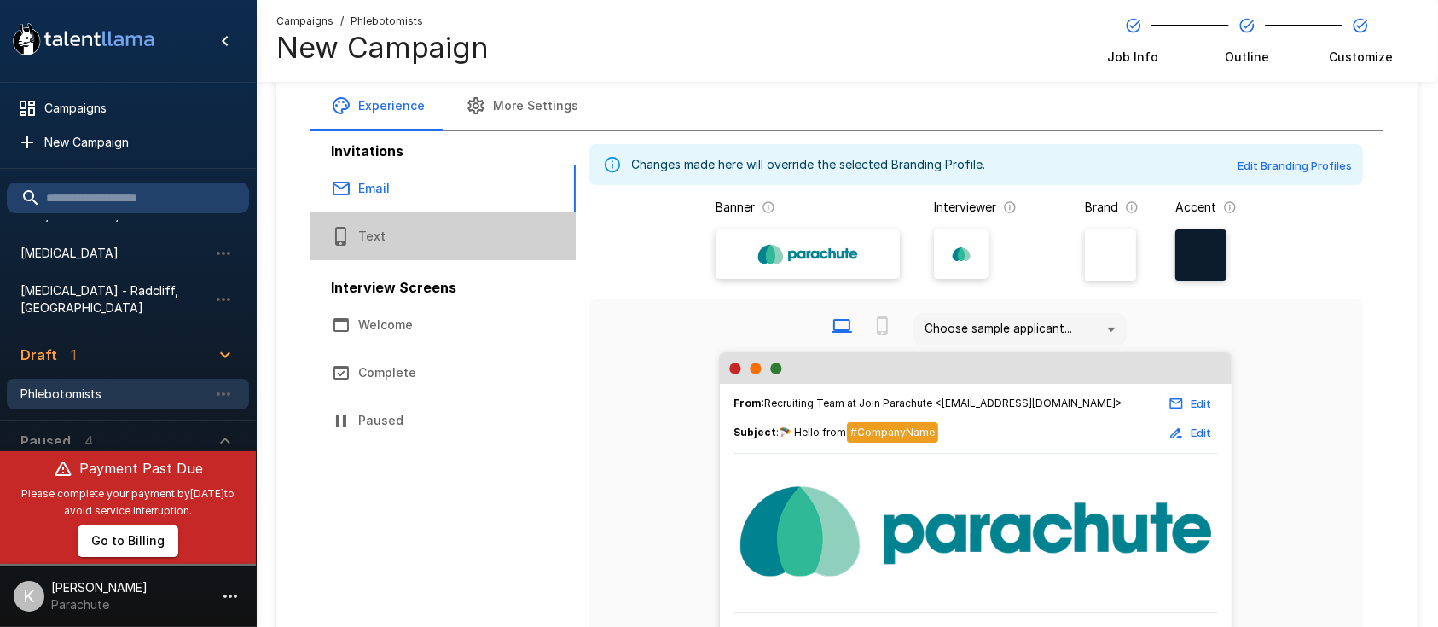
click at [346, 248] on button "Text" at bounding box center [443, 236] width 265 height 48
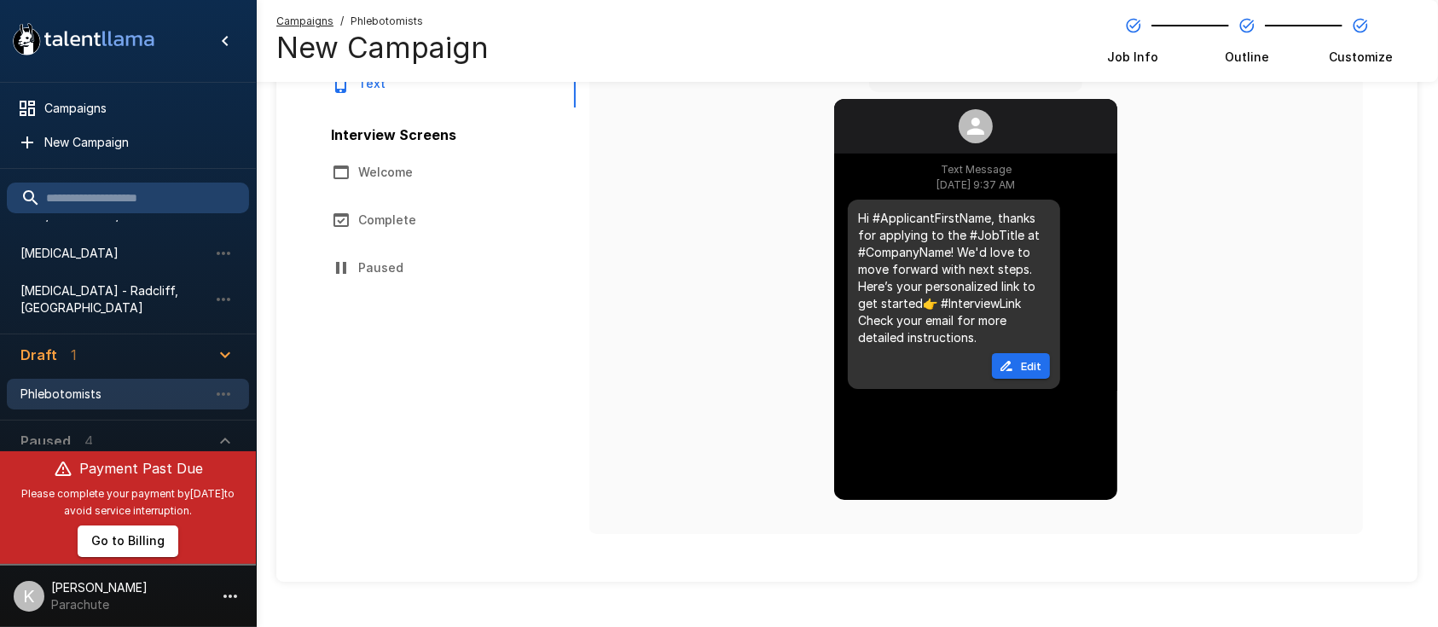
click at [1025, 367] on button "Edit" at bounding box center [1021, 366] width 58 height 26
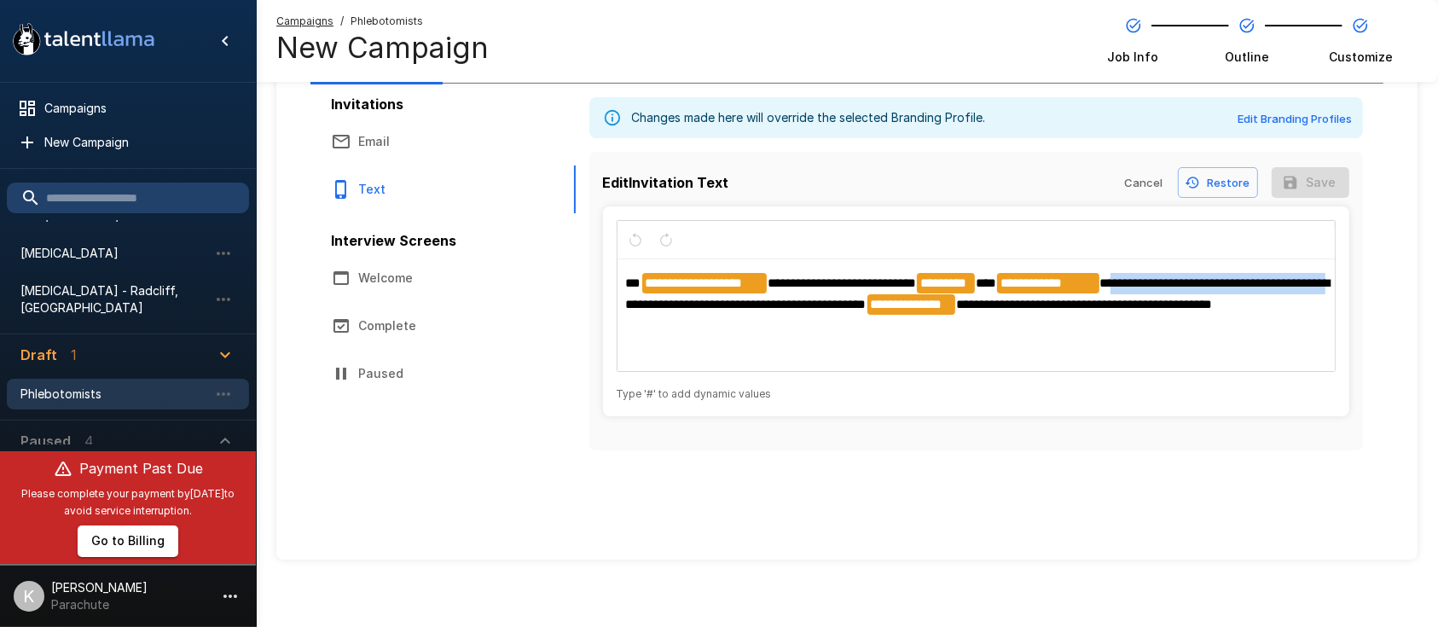
drag, startPoint x: 1116, startPoint y: 283, endPoint x: 657, endPoint y: 299, distance: 459.2
click at [657, 299] on span "**********" at bounding box center [978, 293] width 705 height 34
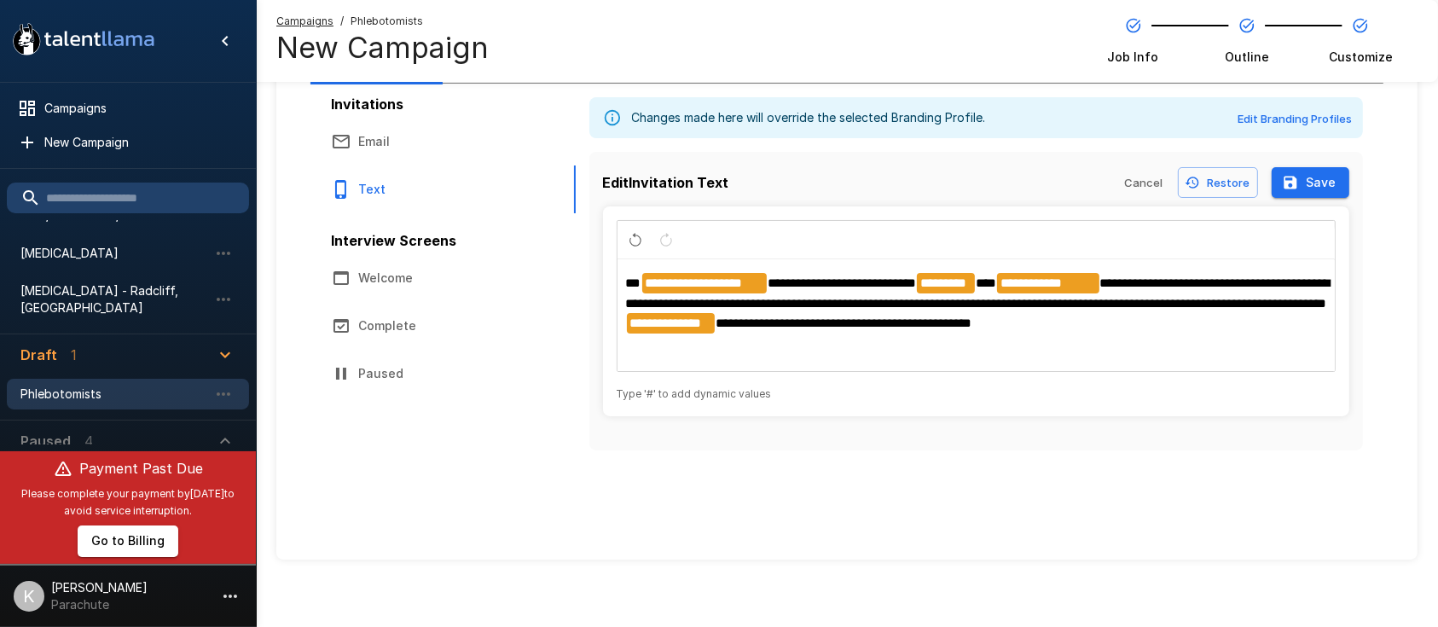
click at [1131, 328] on p "**********" at bounding box center [976, 303] width 701 height 61
click at [1170, 303] on span "**********" at bounding box center [978, 292] width 705 height 33
click at [1315, 188] on button "Save" at bounding box center [1311, 183] width 78 height 32
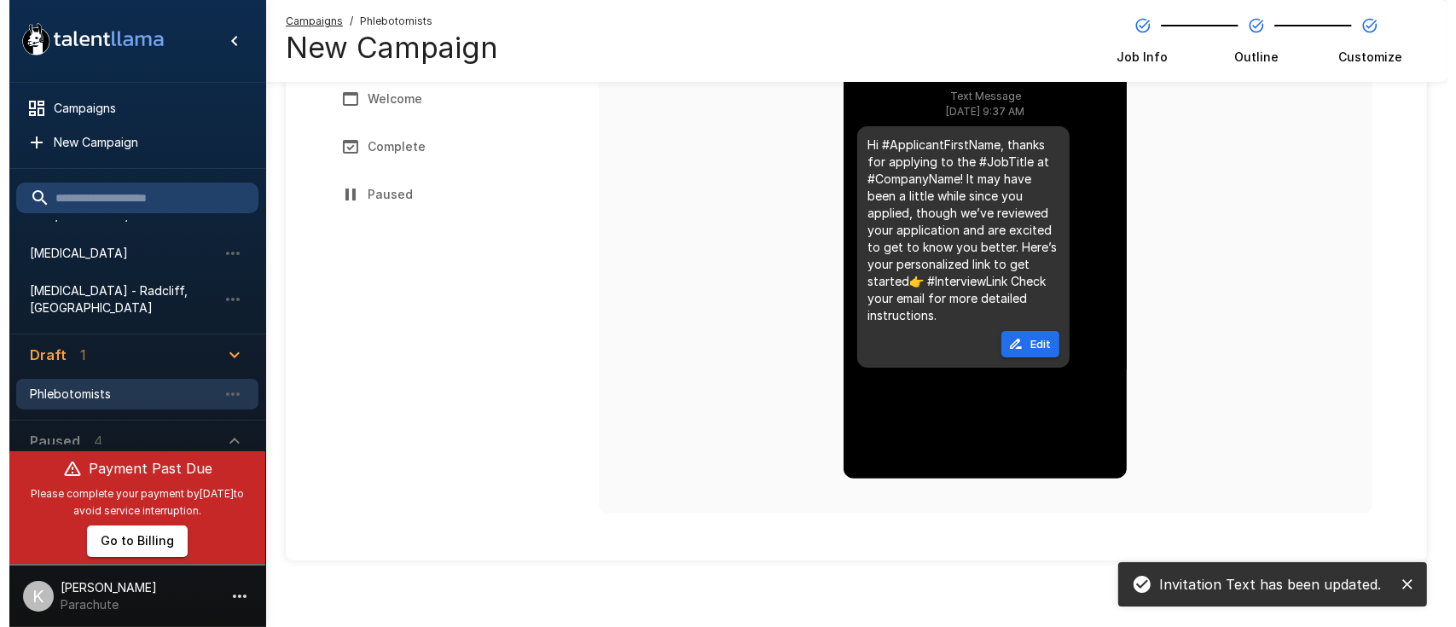
scroll to position [0, 0]
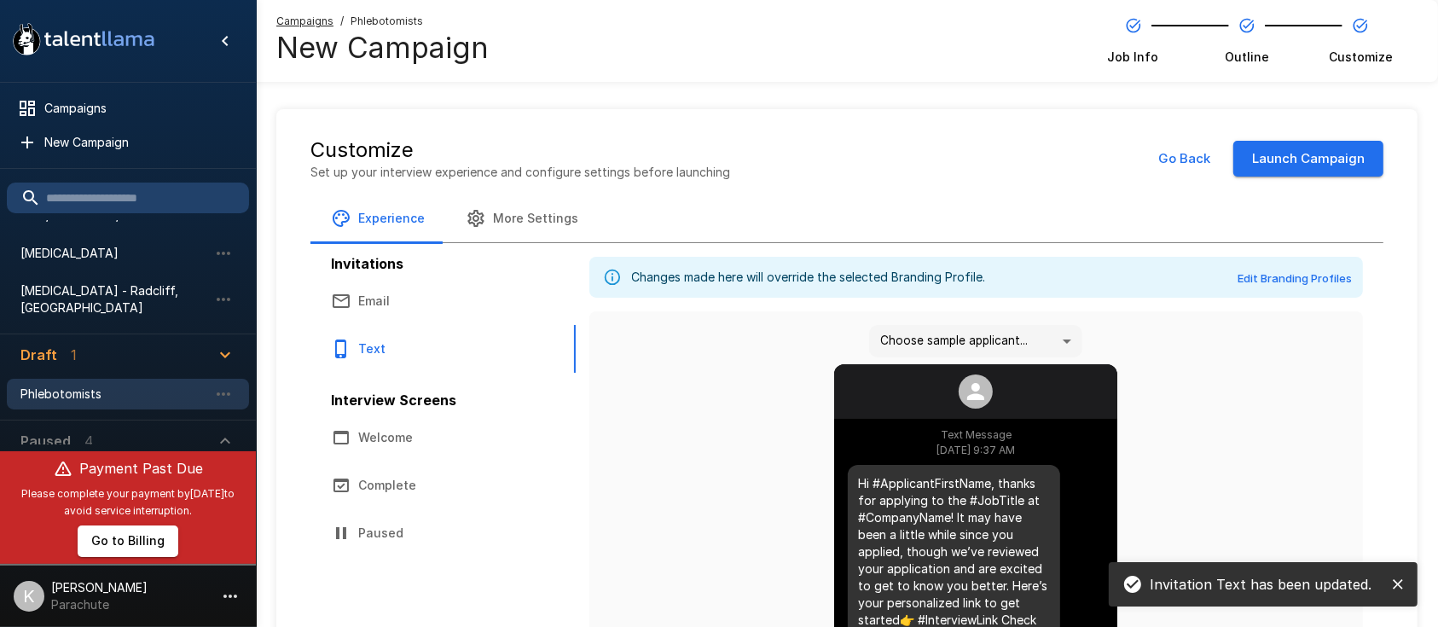
click at [1331, 150] on button "Launch Campaign" at bounding box center [1309, 159] width 150 height 36
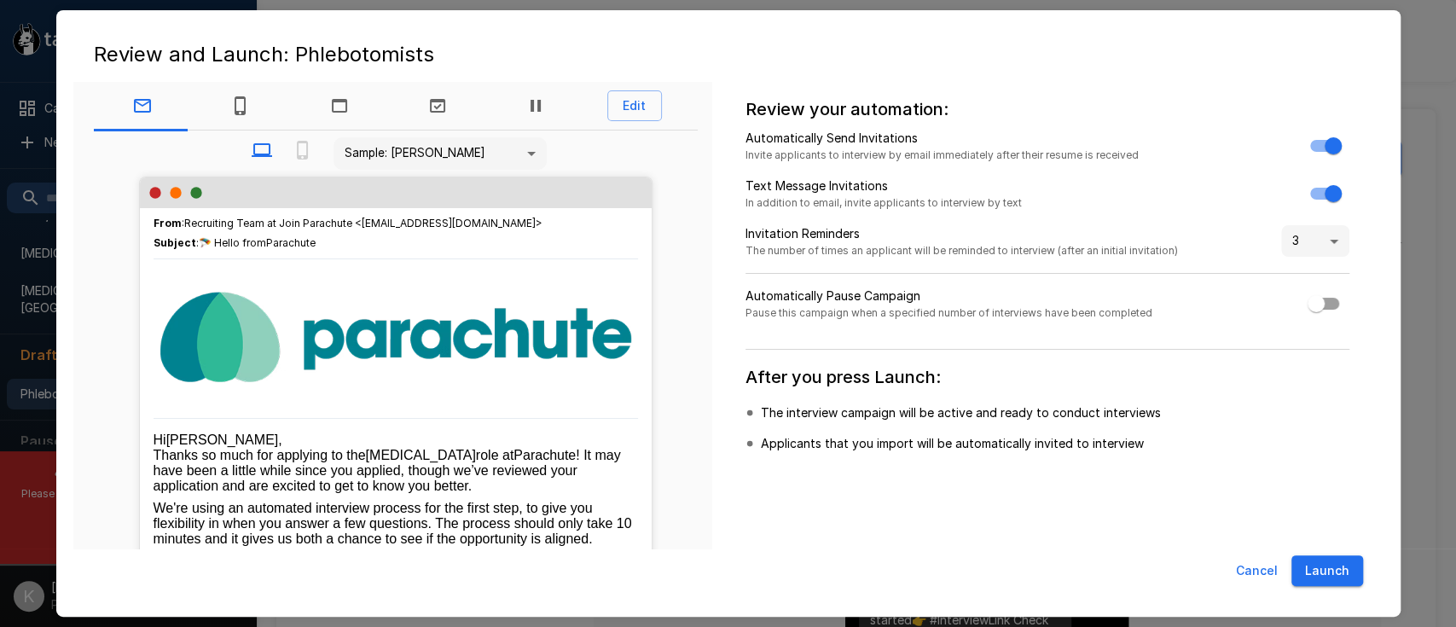
scroll to position [2, 0]
click at [244, 98] on icon "Text" at bounding box center [240, 105] width 20 height 20
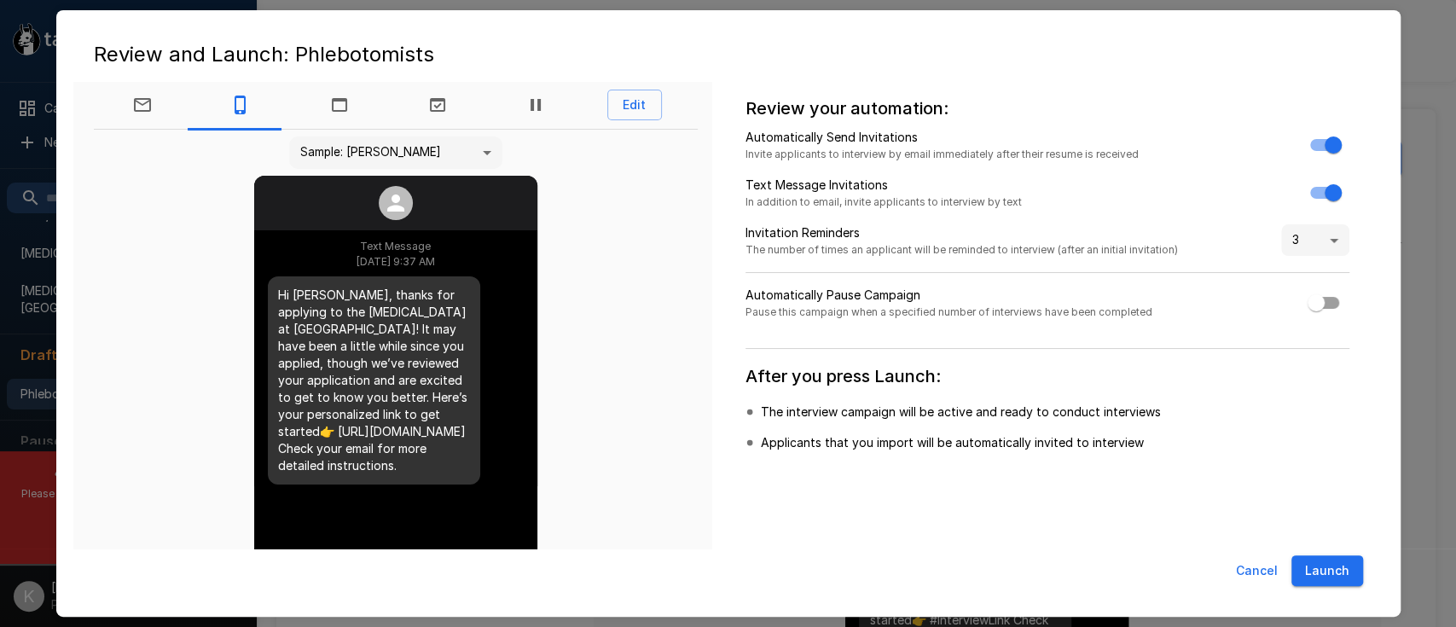
click at [341, 121] on button "button" at bounding box center [339, 105] width 98 height 48
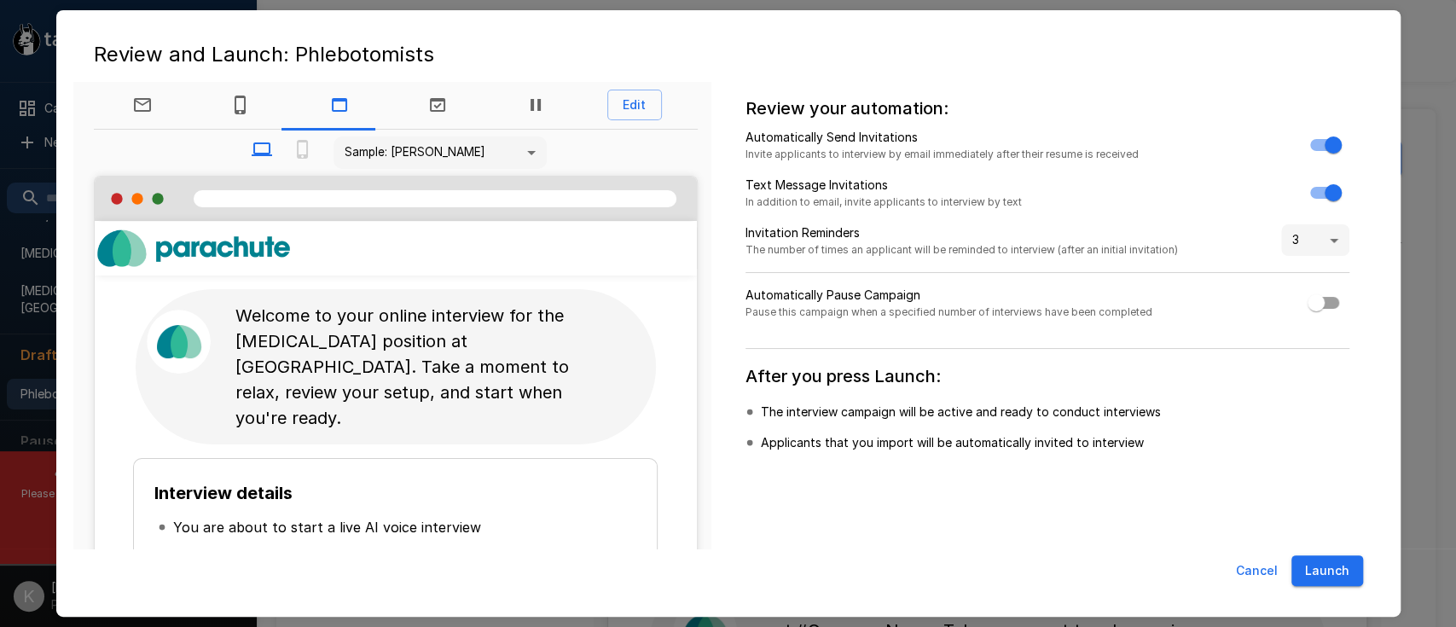
click at [441, 118] on button "button" at bounding box center [437, 105] width 98 height 48
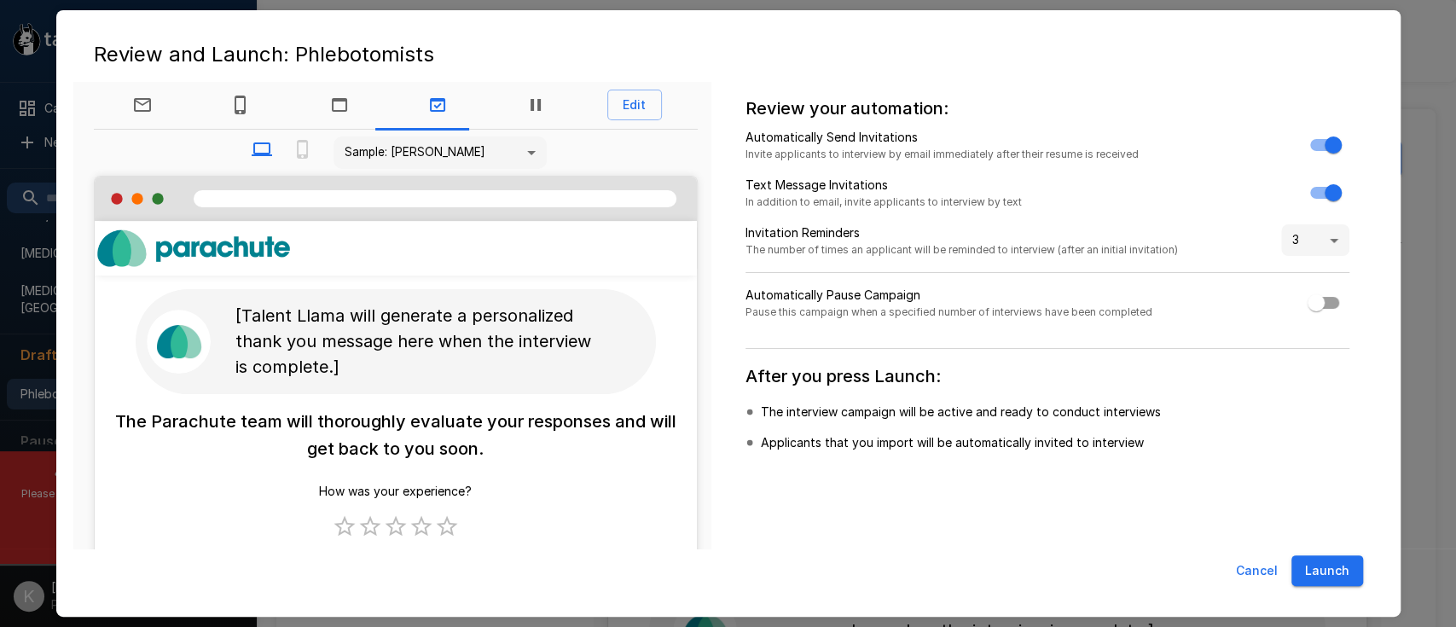
drag, startPoint x: 514, startPoint y: 108, endPoint x: 1175, endPoint y: 467, distance: 752.4
click at [1175, 467] on div "Review your automation: Automatically Send Invitations Invite applicants to int…" at bounding box center [1037, 318] width 652 height 477
click at [1301, 590] on div "Cancel Launch" at bounding box center [728, 575] width 1310 height 52
click at [1316, 578] on button "Launch" at bounding box center [1328, 571] width 72 height 32
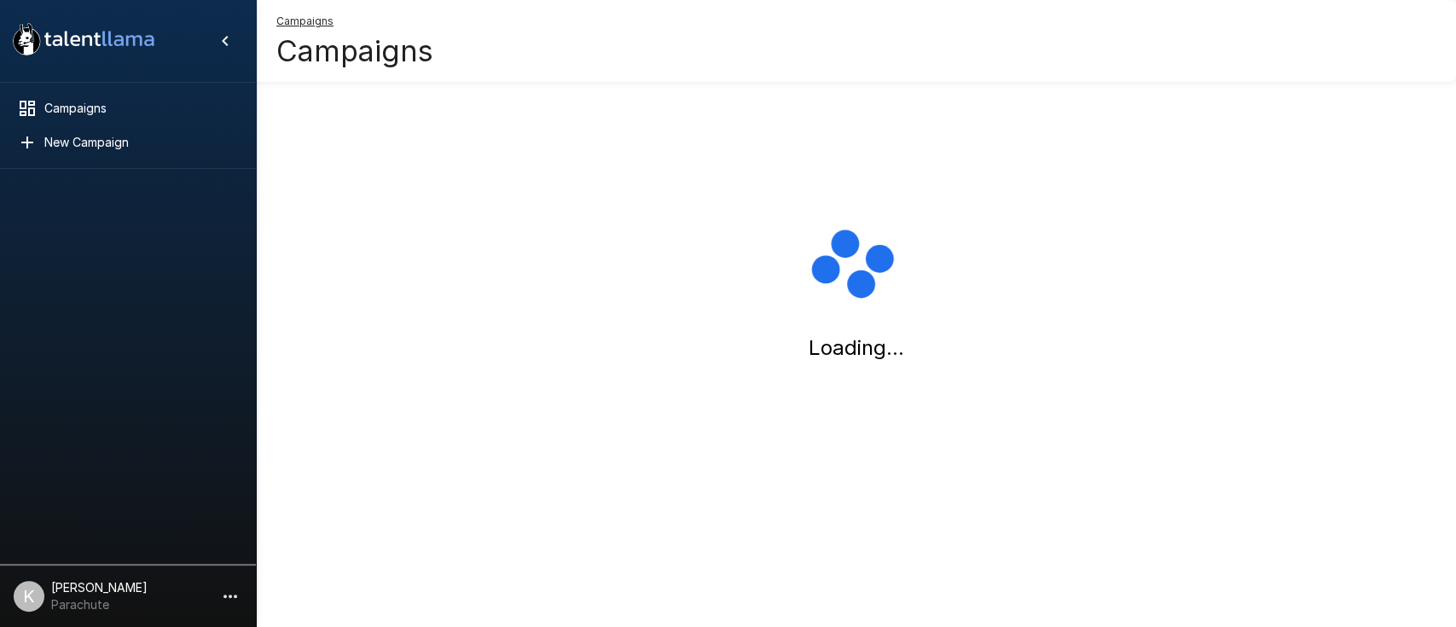
click at [53, 595] on p "[PERSON_NAME]" at bounding box center [99, 587] width 96 height 17
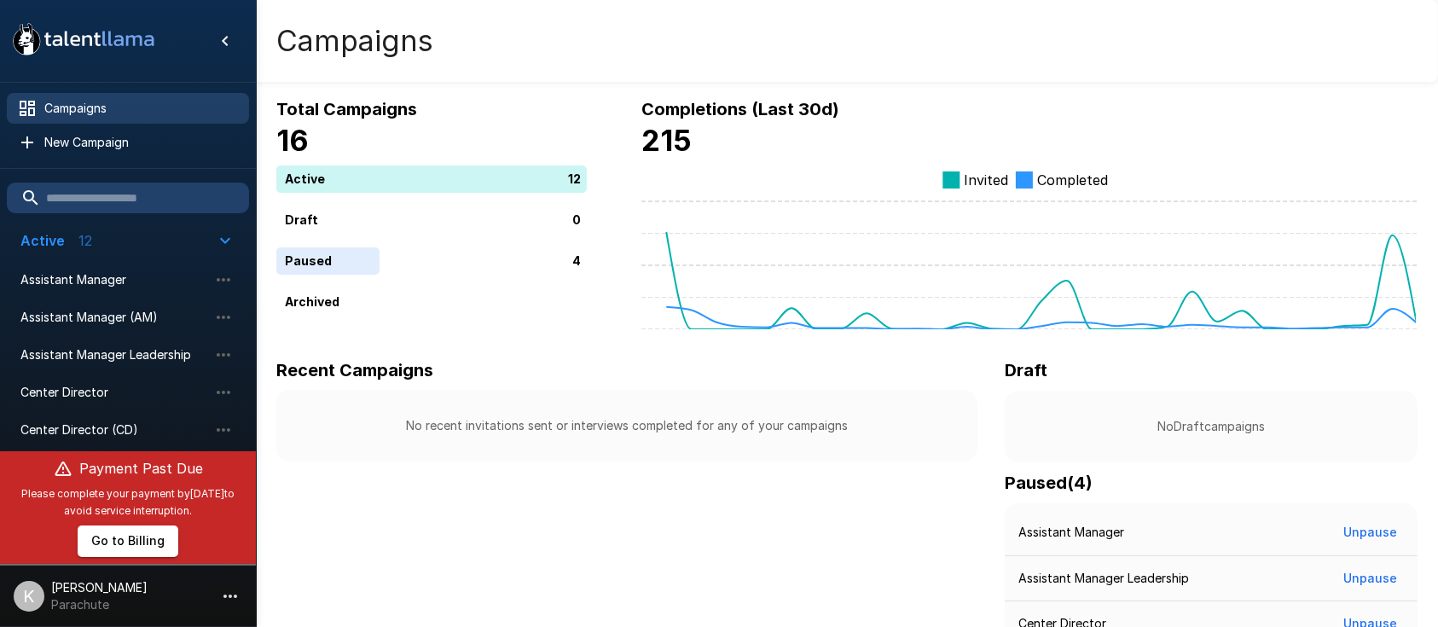
click at [65, 591] on p "[PERSON_NAME]" at bounding box center [99, 587] width 96 height 17
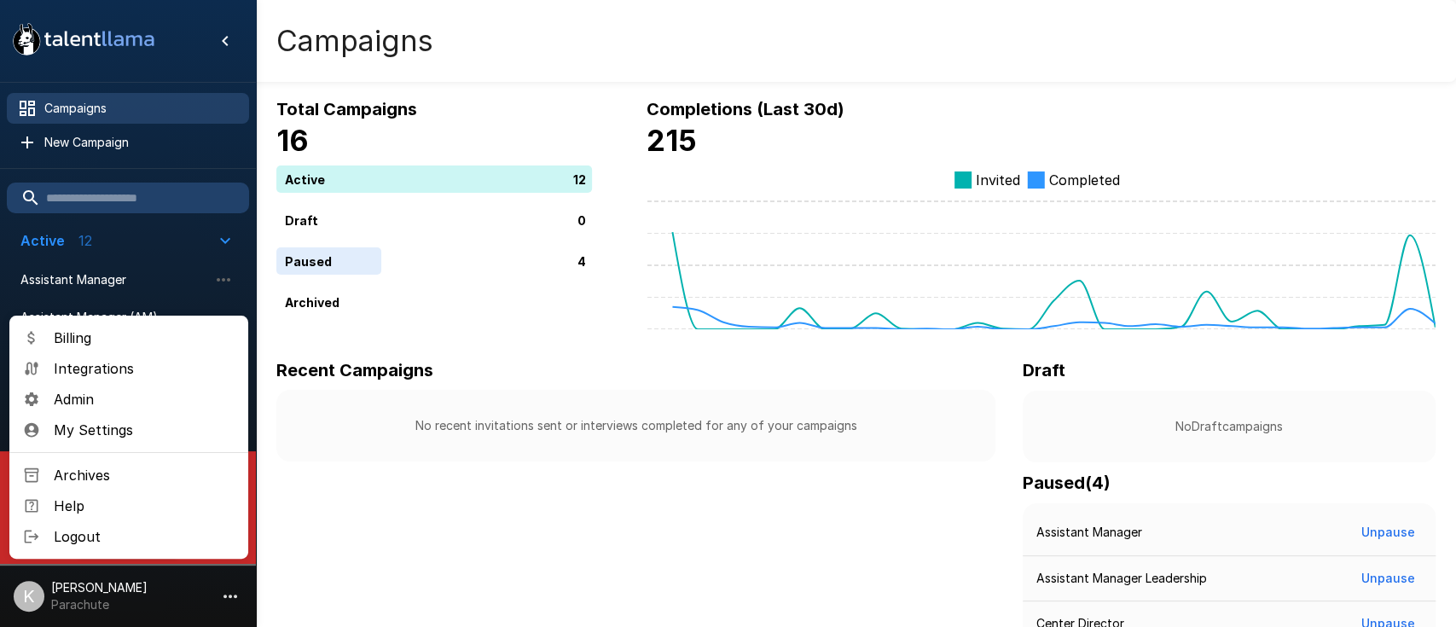
click at [71, 389] on span "Admin" at bounding box center [144, 399] width 181 height 20
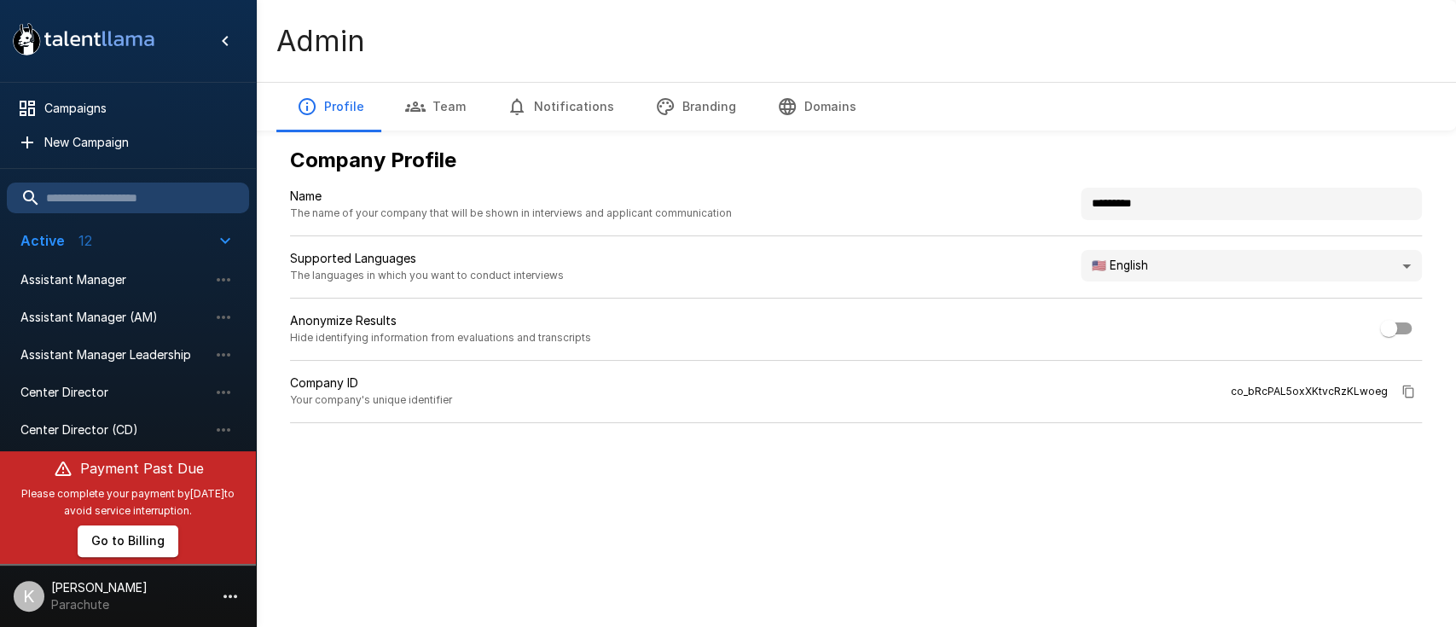
click at [409, 92] on button "Team" at bounding box center [436, 107] width 102 height 48
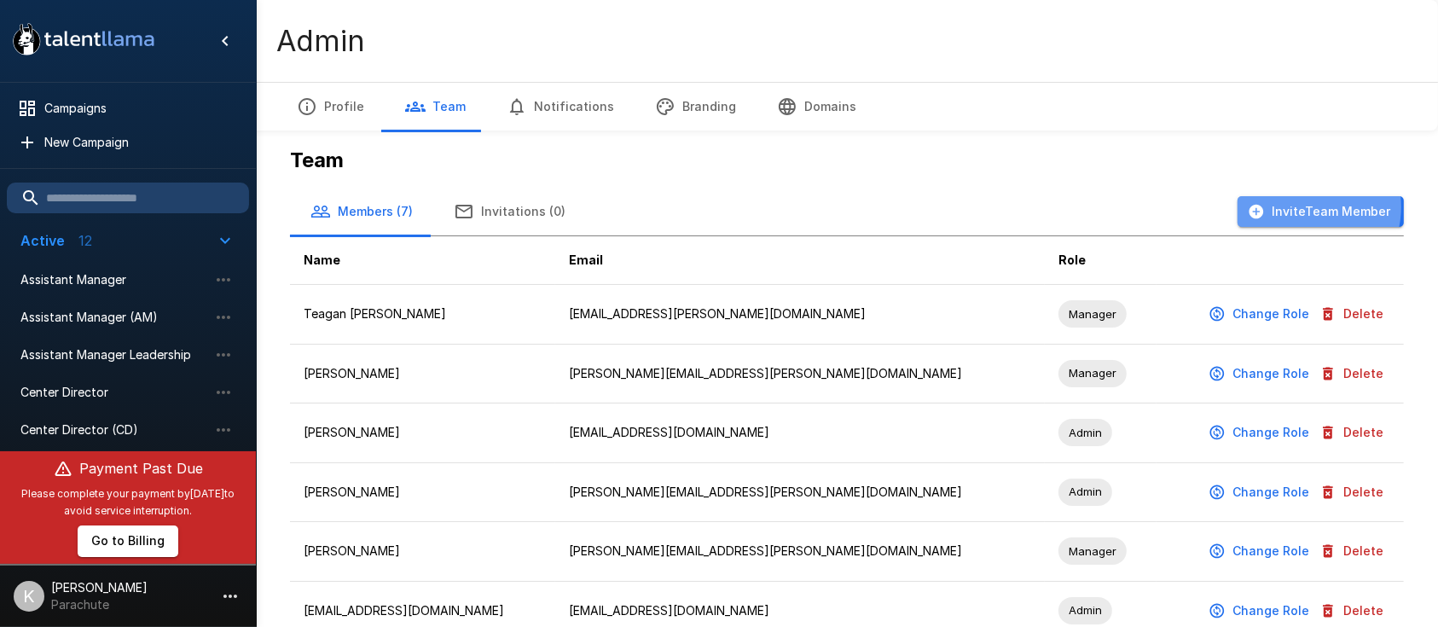
click at [1306, 207] on button "Invite Team Member" at bounding box center [1321, 212] width 166 height 32
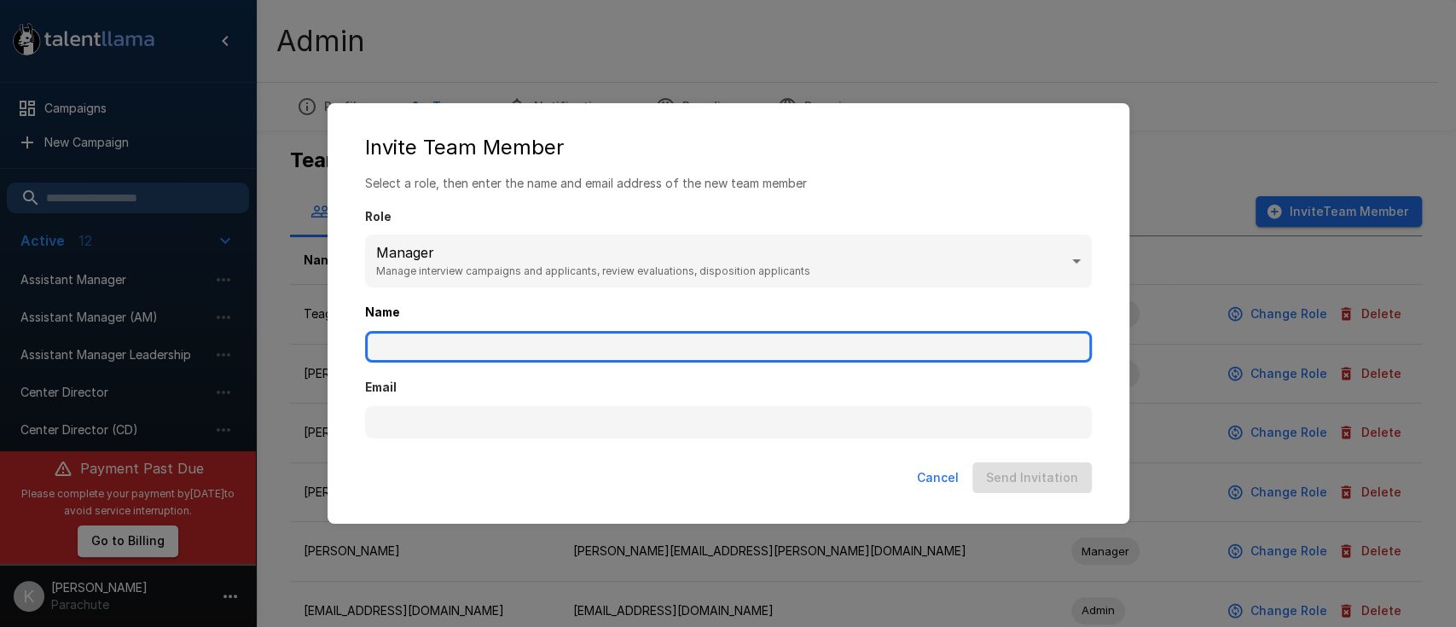
click at [388, 350] on input "Name" at bounding box center [728, 347] width 727 height 32
type input "*"
type input "**********"
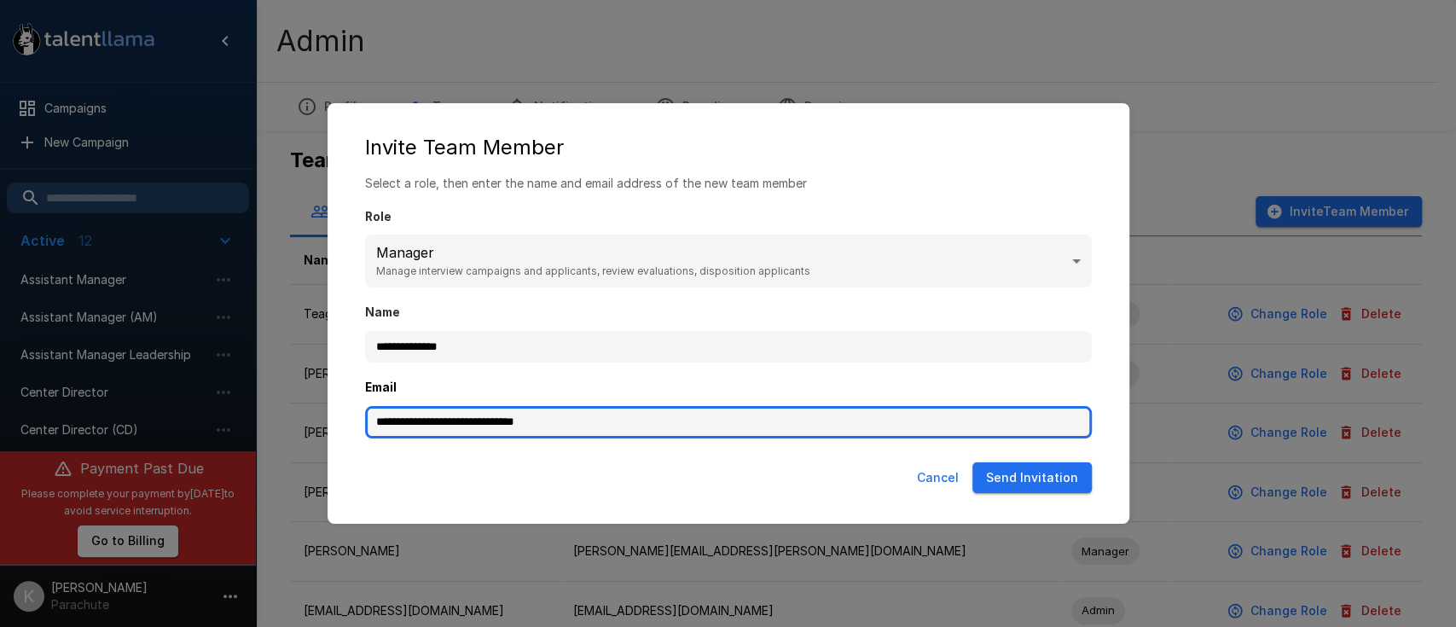
type input "**********"
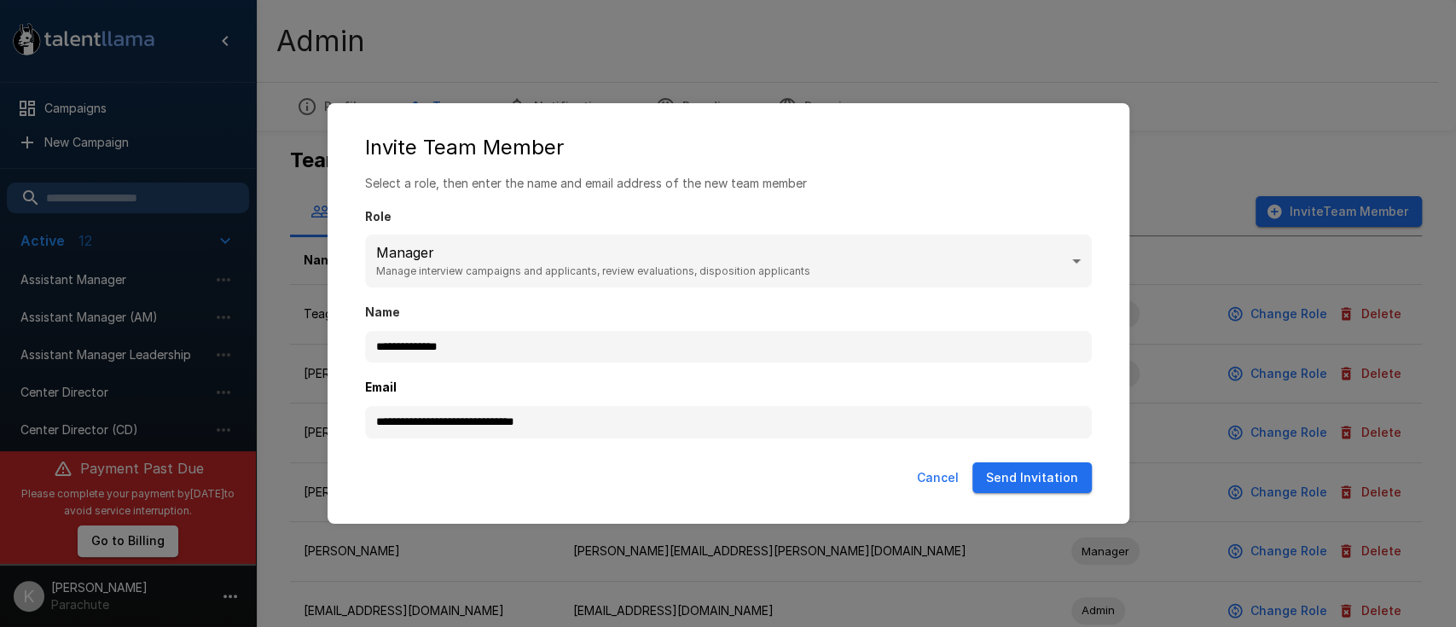
click at [901, 276] on body ".st0{fill:#FFFFFF;} .st1{fill:#76a4ed;} Campaigns New Campaign Active 12 Assist…" at bounding box center [737, 313] width 1474 height 627
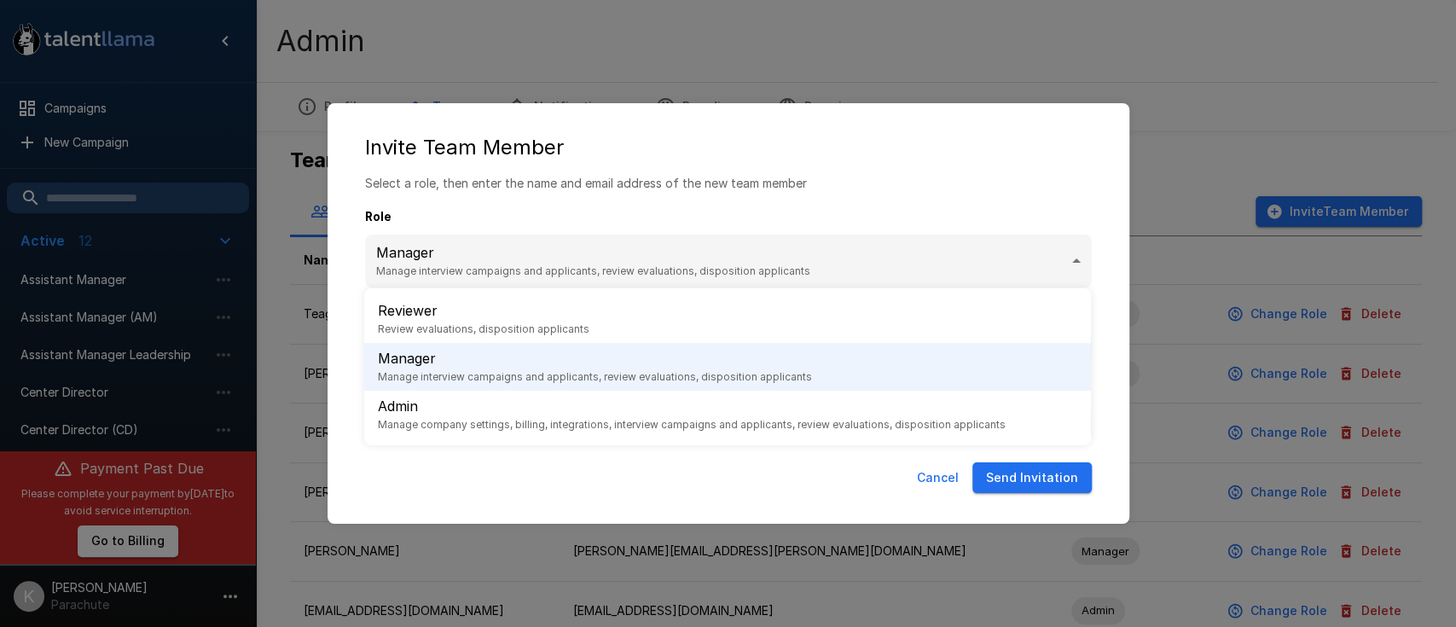
click at [478, 441] on ul "Reviewer Review evaluations, disposition applicants Manager Manage interview ca…" at bounding box center [727, 366] width 727 height 157
click at [474, 426] on span "Manage company settings, billing, integrations, interview campaigns and applica…" at bounding box center [692, 424] width 628 height 17
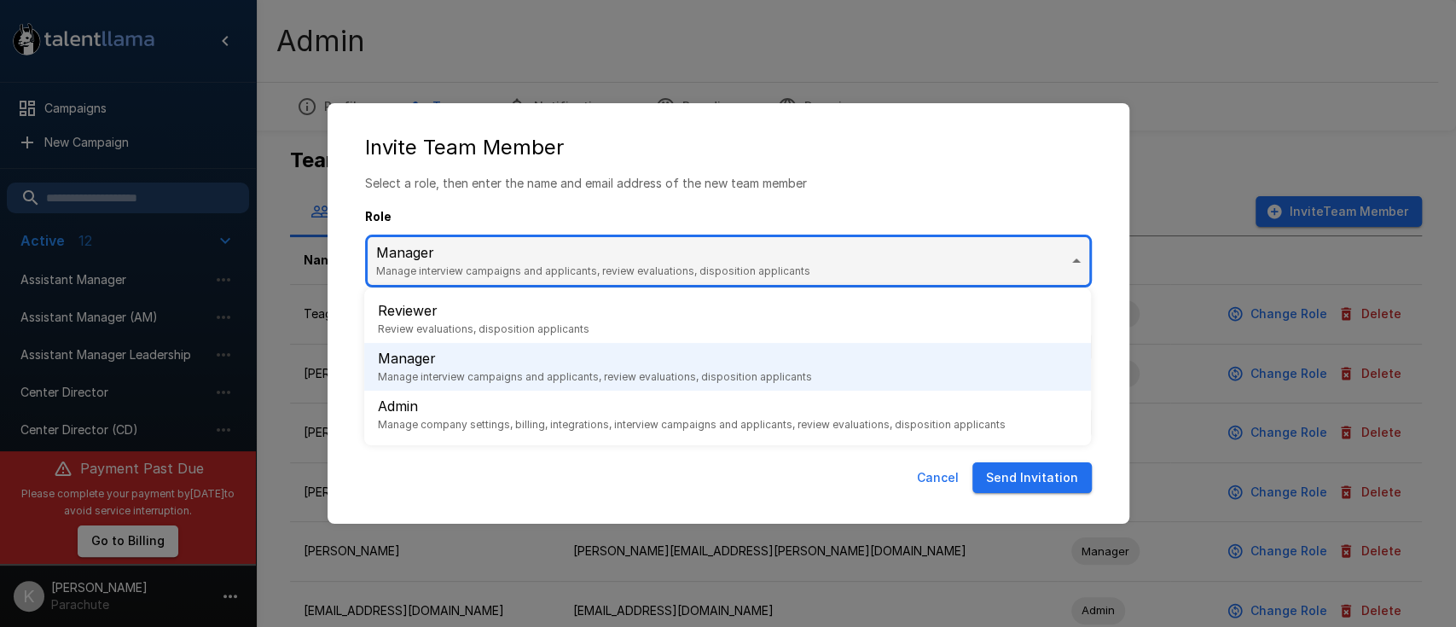
type input "*****"
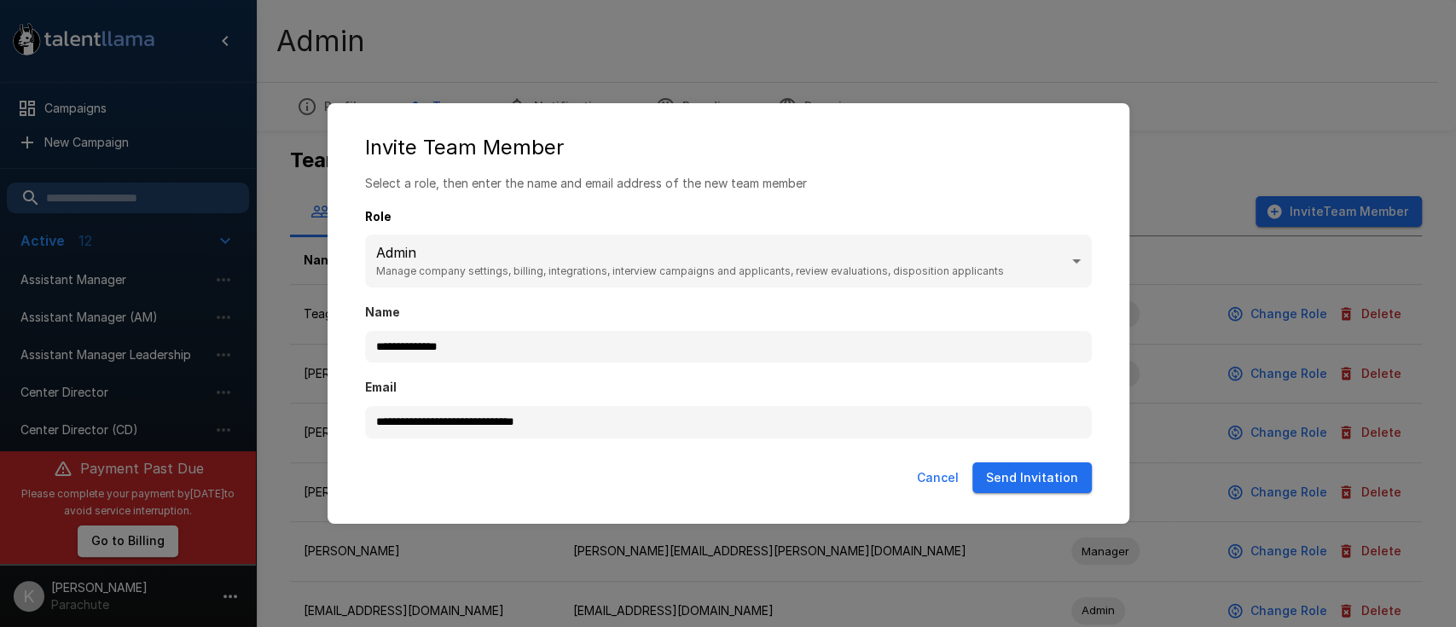
click at [1031, 478] on button "Send Invitation" at bounding box center [1032, 478] width 119 height 32
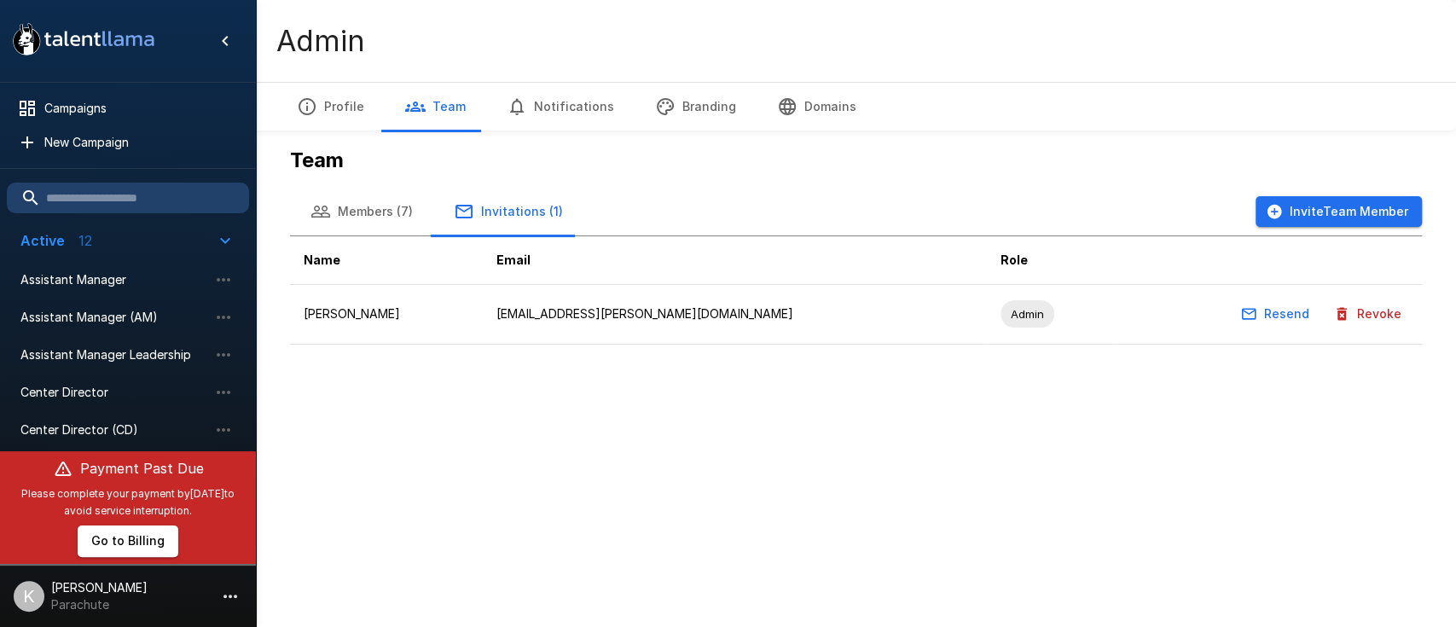
click at [123, 536] on button "Go to Billing" at bounding box center [128, 541] width 101 height 32
